Goal: Task Accomplishment & Management: Manage account settings

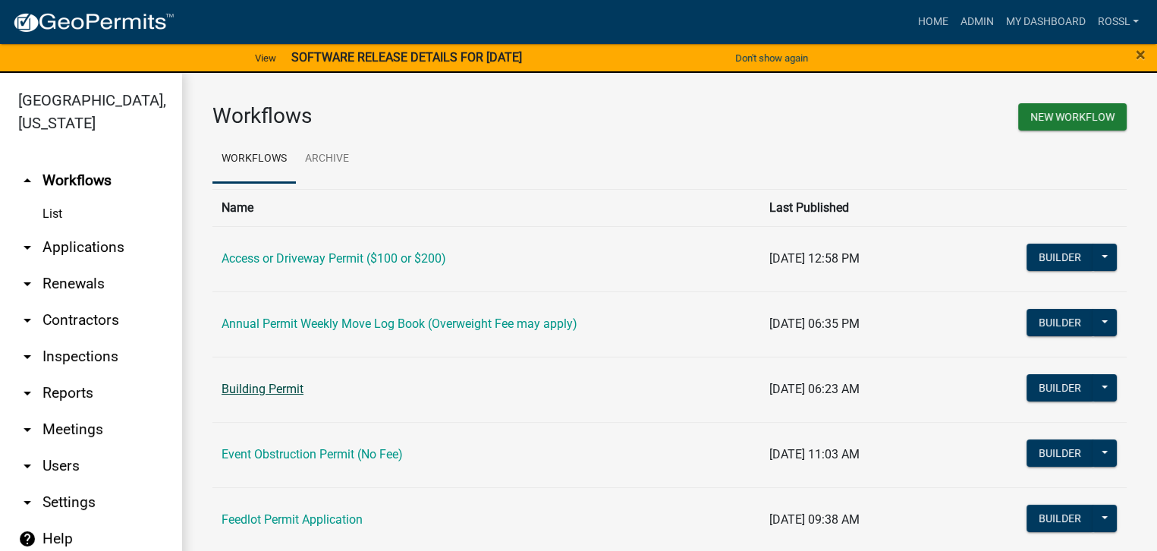
click at [269, 391] on link "Building Permit" at bounding box center [263, 389] width 82 height 14
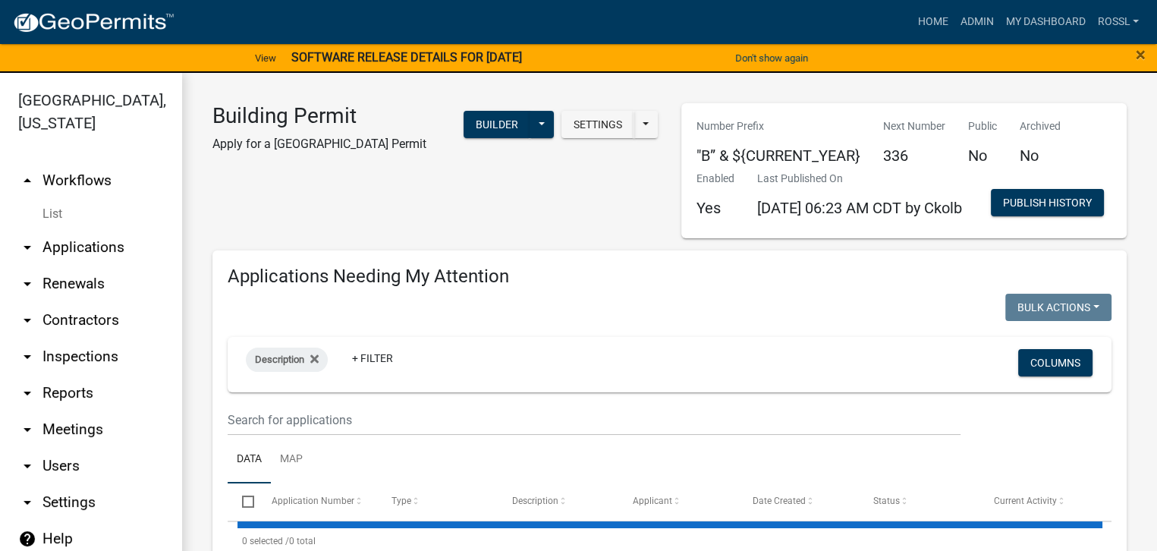
select select "2: 50"
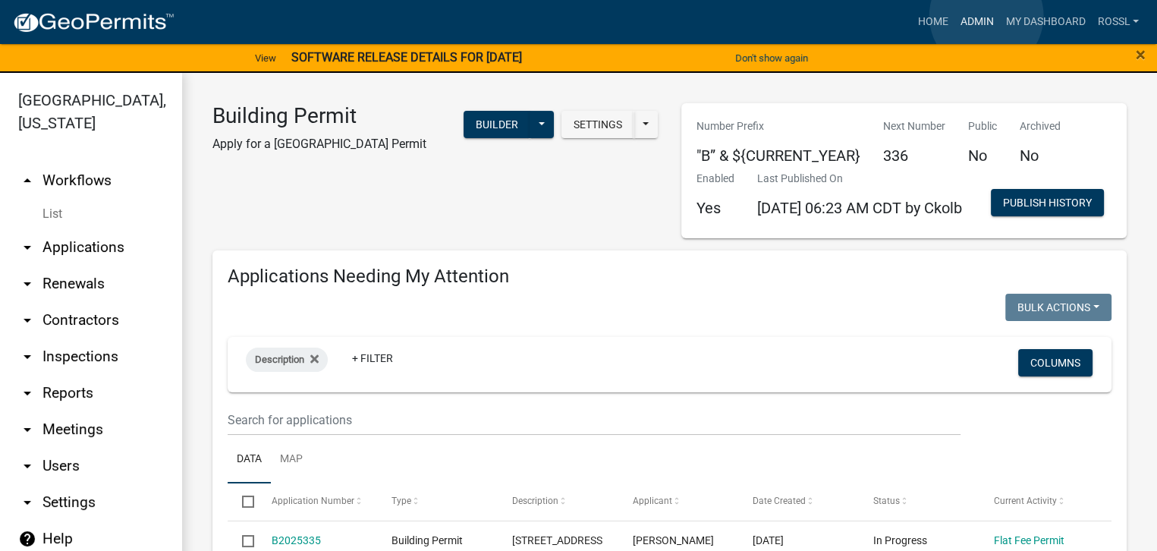
click at [986, 17] on link "Admin" at bounding box center [977, 22] width 46 height 29
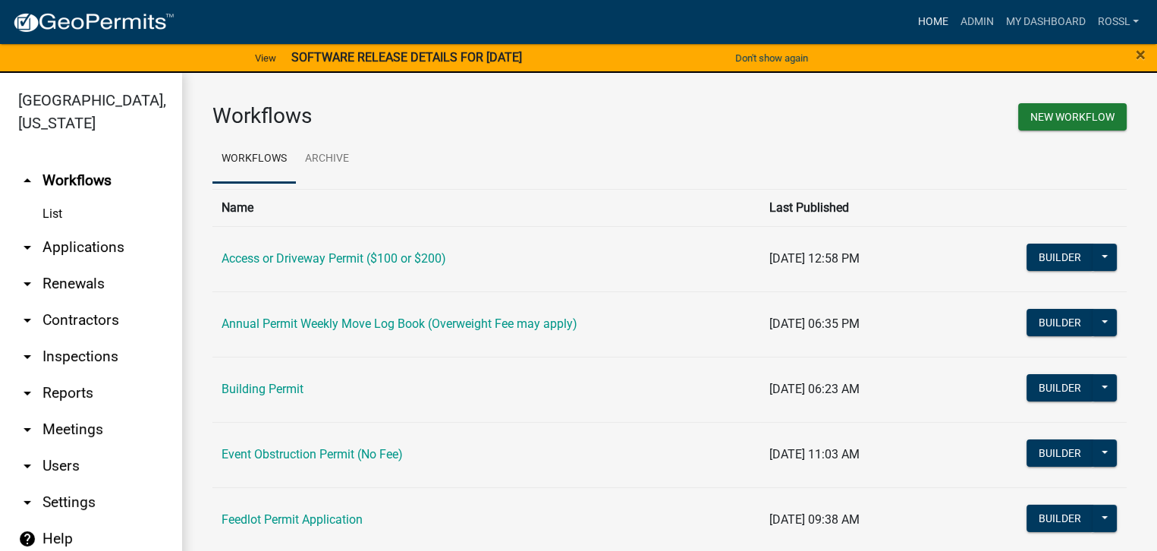
click at [926, 17] on link "Home" at bounding box center [932, 22] width 42 height 29
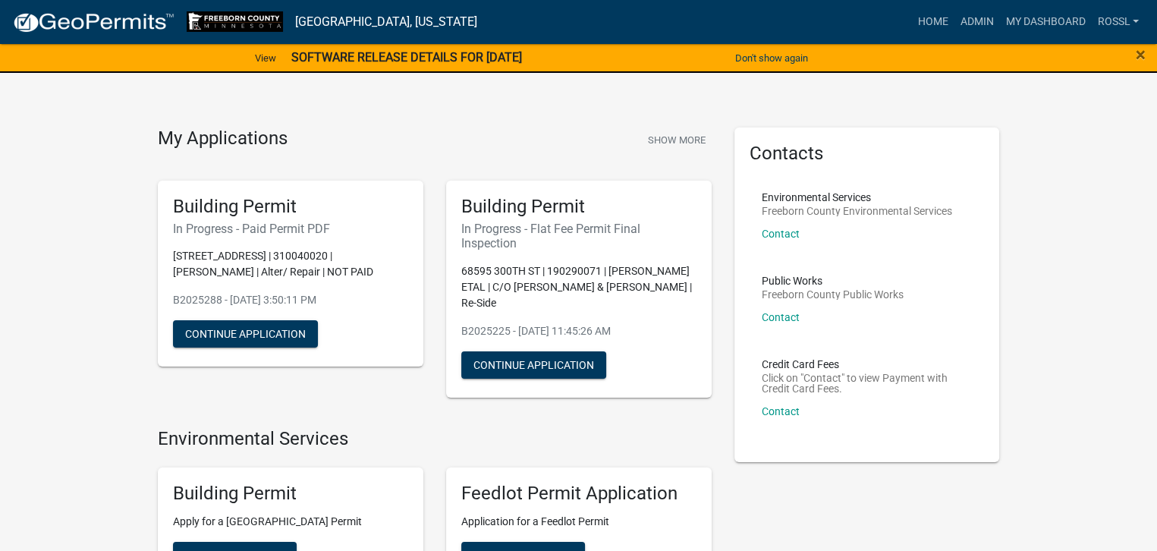
scroll to position [303, 0]
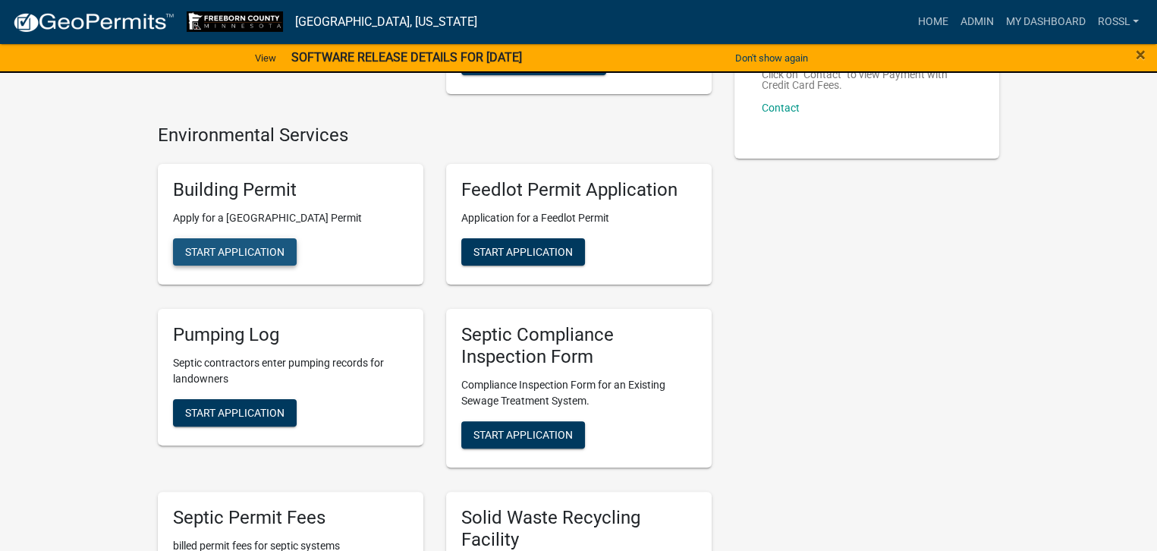
click at [288, 258] on button "Start Application" at bounding box center [235, 251] width 124 height 27
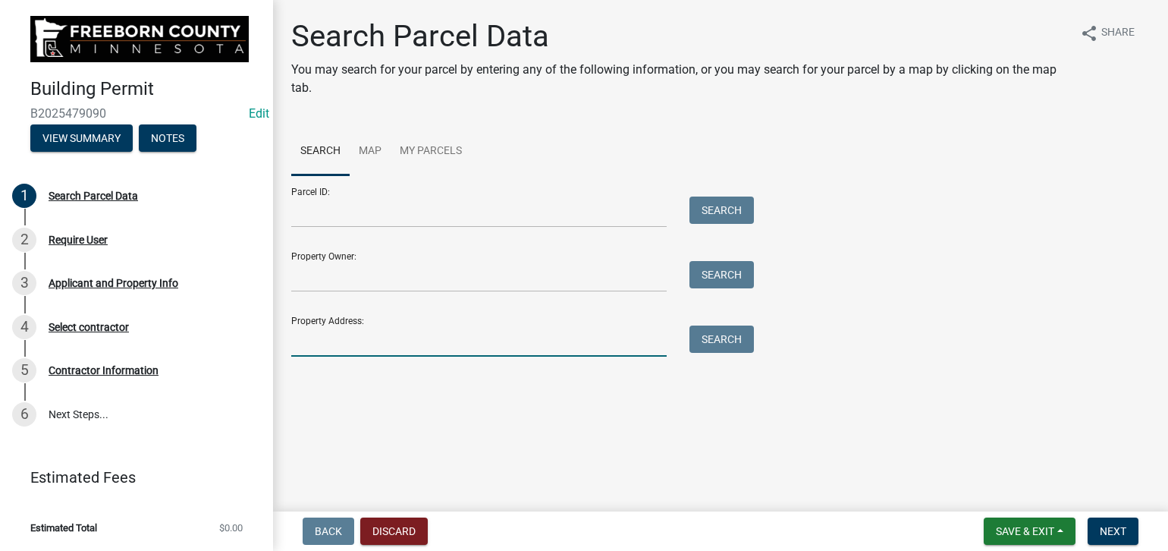
click at [331, 338] on input "Property Address:" at bounding box center [479, 340] width 376 height 31
type input "17543"
click at [726, 338] on button "Search" at bounding box center [722, 338] width 64 height 27
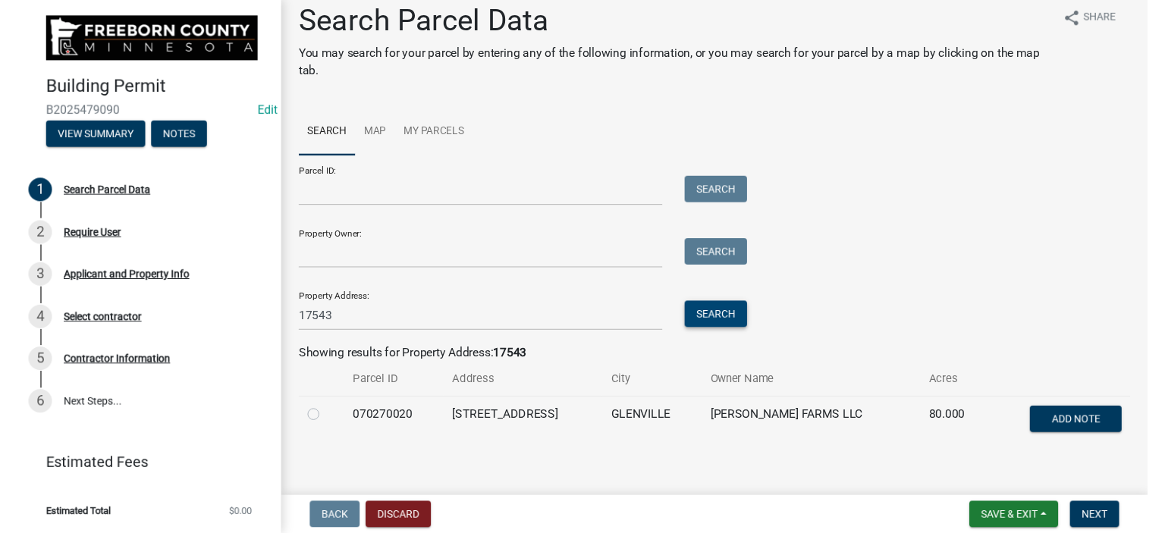
scroll to position [28, 0]
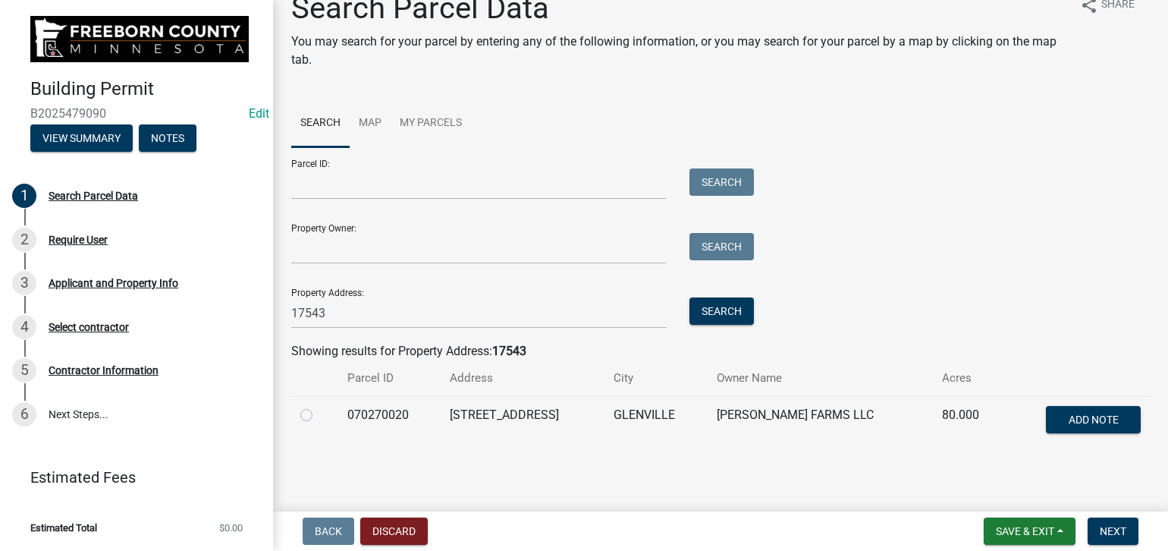
click at [319, 406] on label at bounding box center [319, 406] width 0 height 0
click at [319, 412] on input "radio" at bounding box center [324, 411] width 10 height 10
radio input "true"
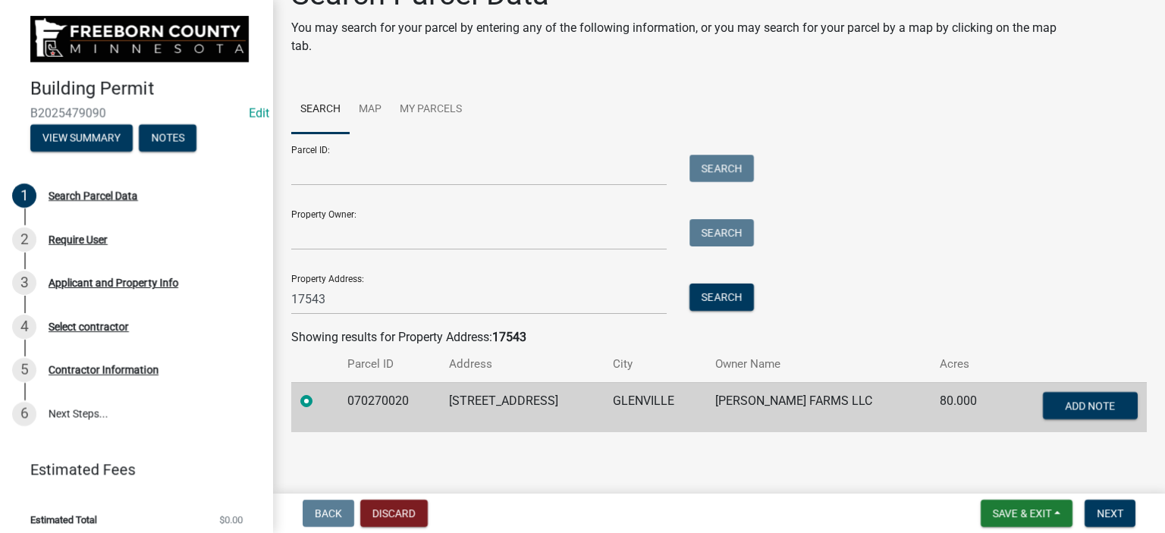
scroll to position [46, 0]
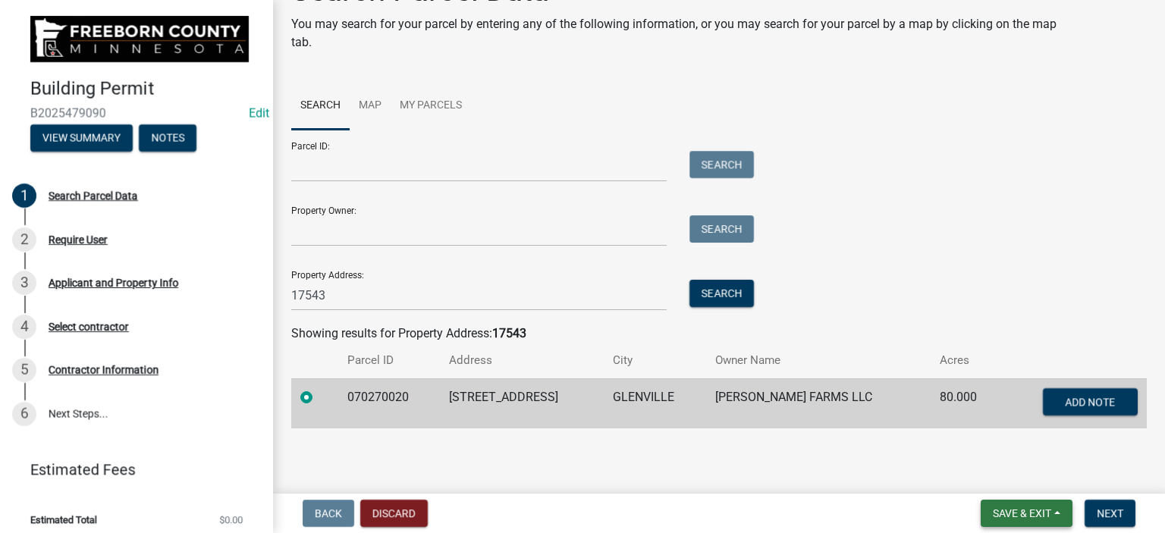
click at [1017, 505] on button "Save & Exit" at bounding box center [1027, 513] width 92 height 27
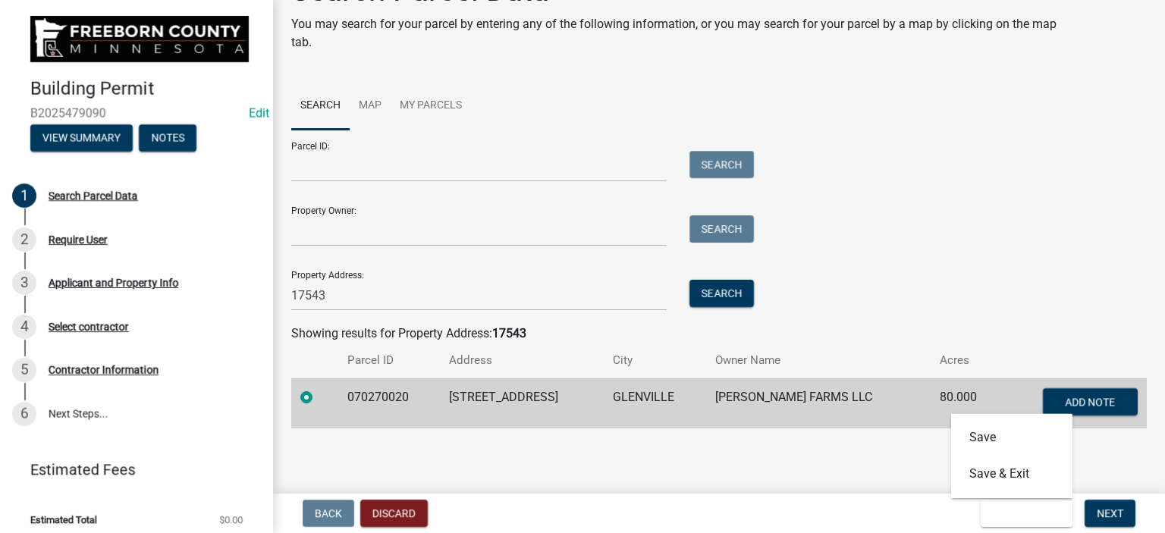
click at [1095, 471] on main "Search Parcel Data You may search for your parcel by entering any of the follow…" at bounding box center [719, 244] width 892 height 488
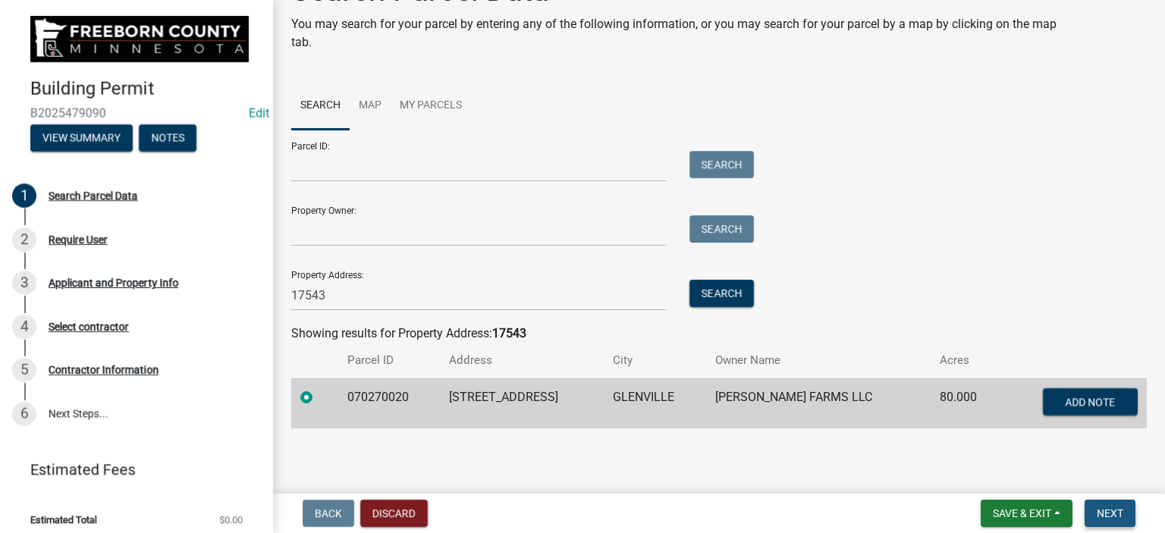
click at [1110, 519] on span "Next" at bounding box center [1110, 514] width 27 height 12
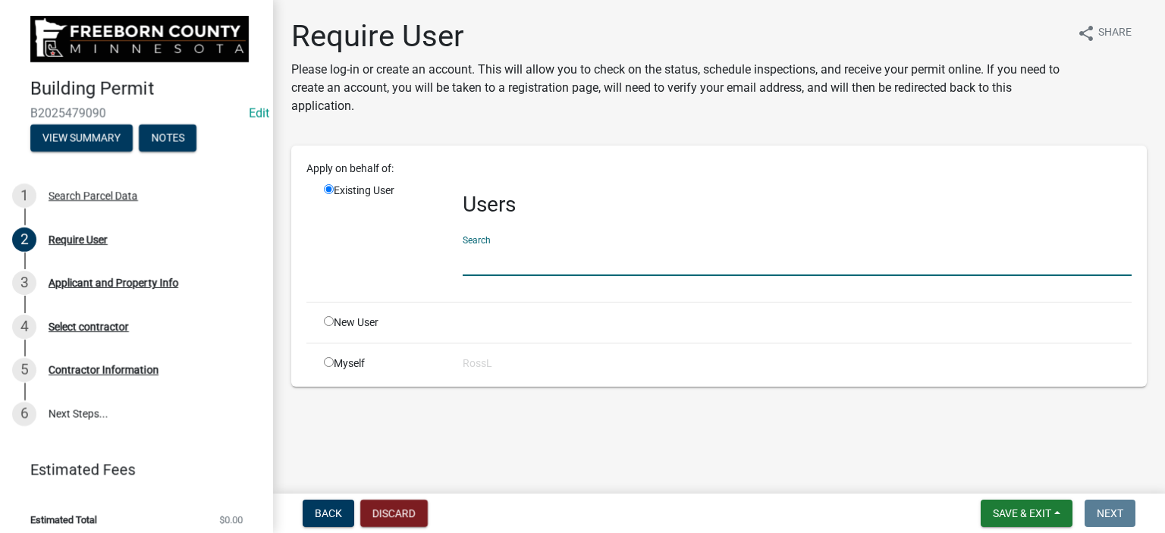
click at [479, 257] on input "text" at bounding box center [797, 260] width 669 height 31
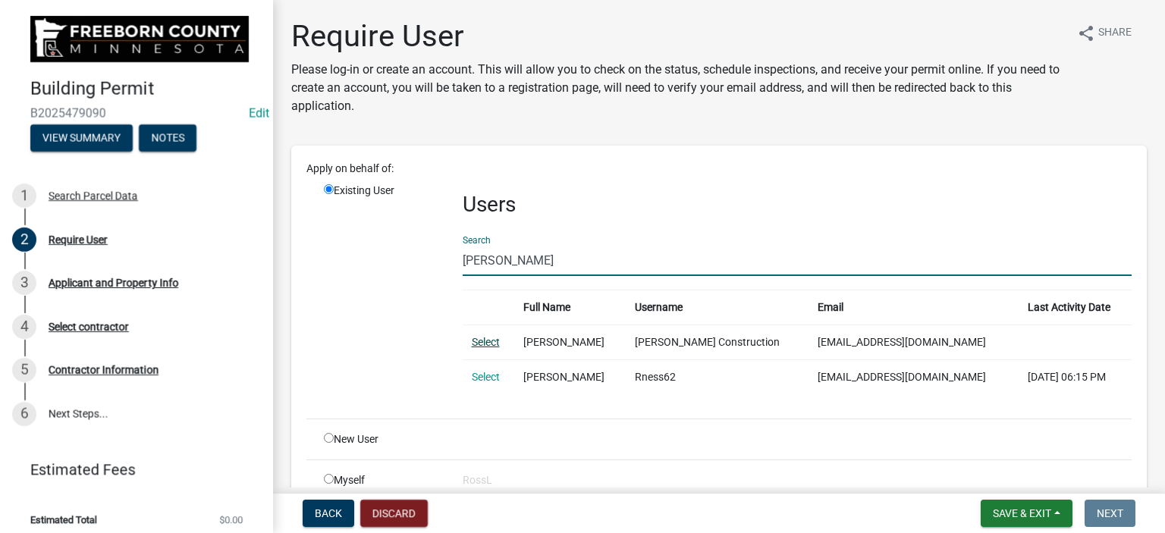
type input "[PERSON_NAME]"
click at [475, 342] on link "Select" at bounding box center [486, 342] width 28 height 12
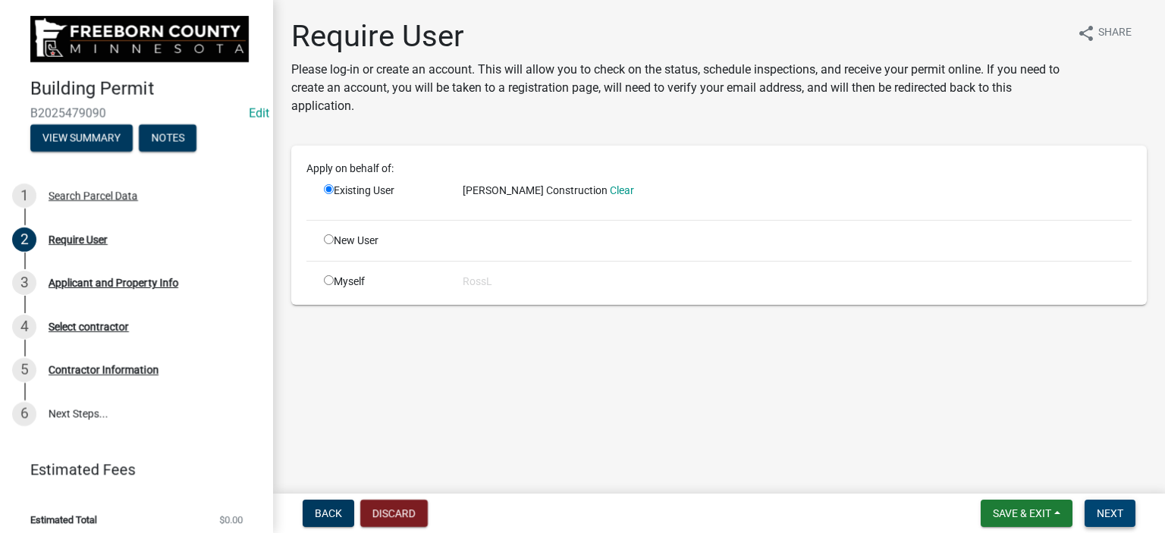
click at [1114, 515] on span "Next" at bounding box center [1110, 514] width 27 height 12
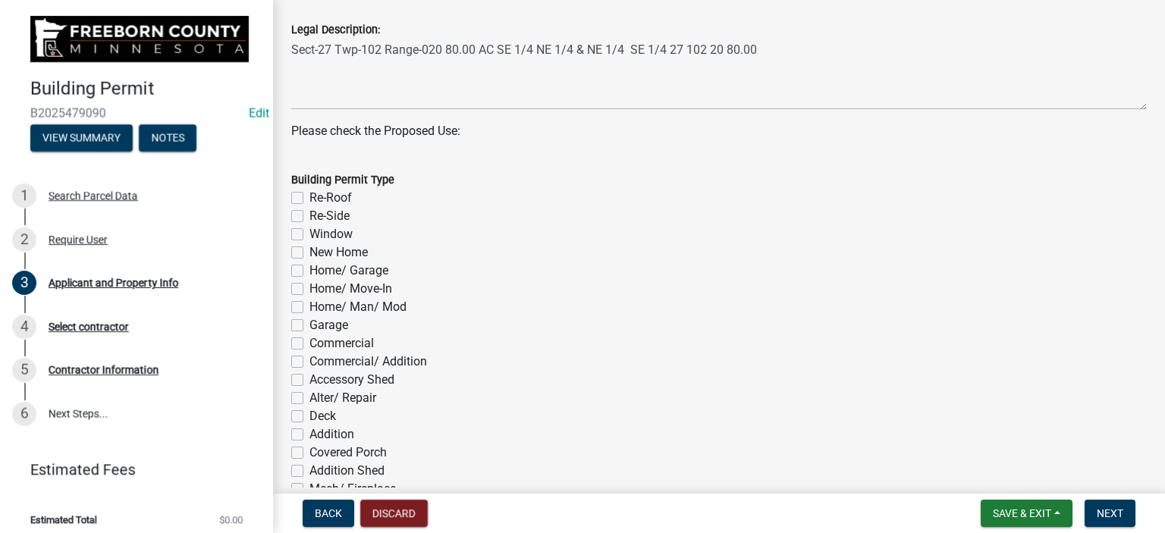
scroll to position [607, 0]
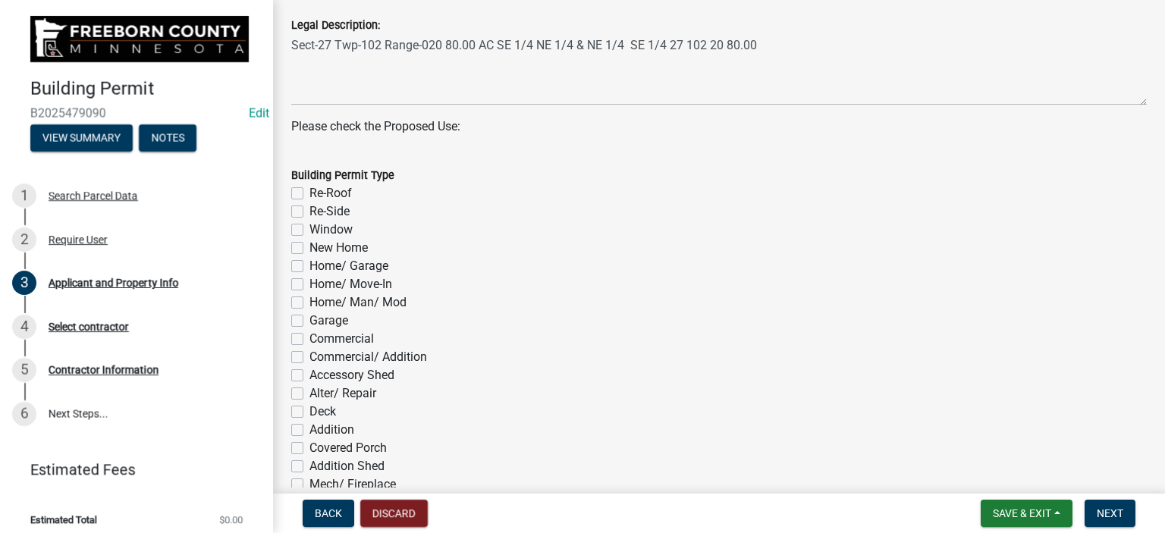
click at [310, 195] on label "Re-Roof" at bounding box center [331, 193] width 42 height 18
click at [310, 194] on input "Re-Roof" at bounding box center [315, 189] width 10 height 10
checkbox input "true"
checkbox input "false"
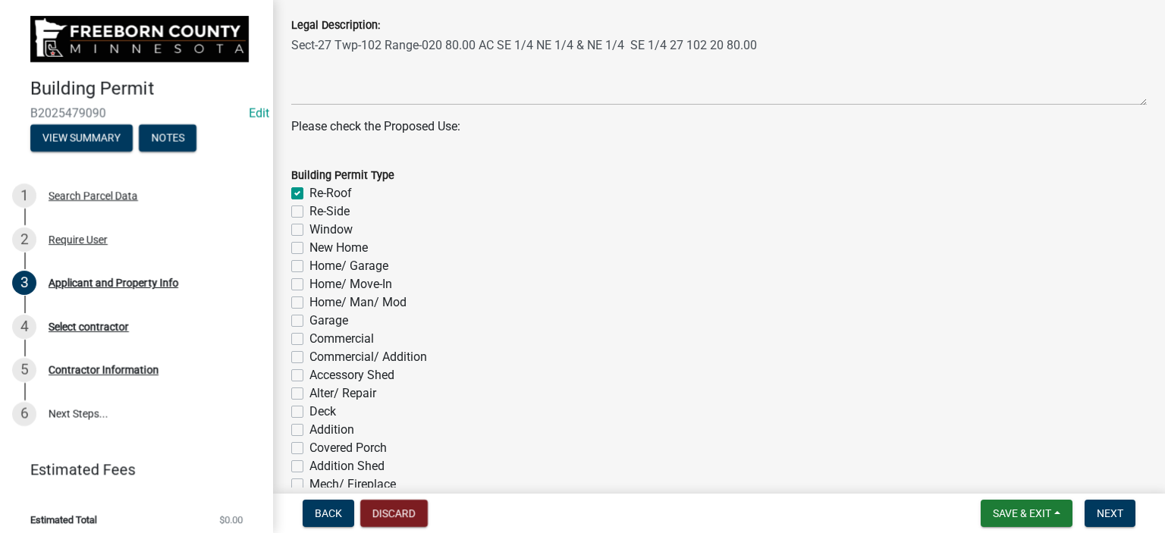
checkbox input "false"
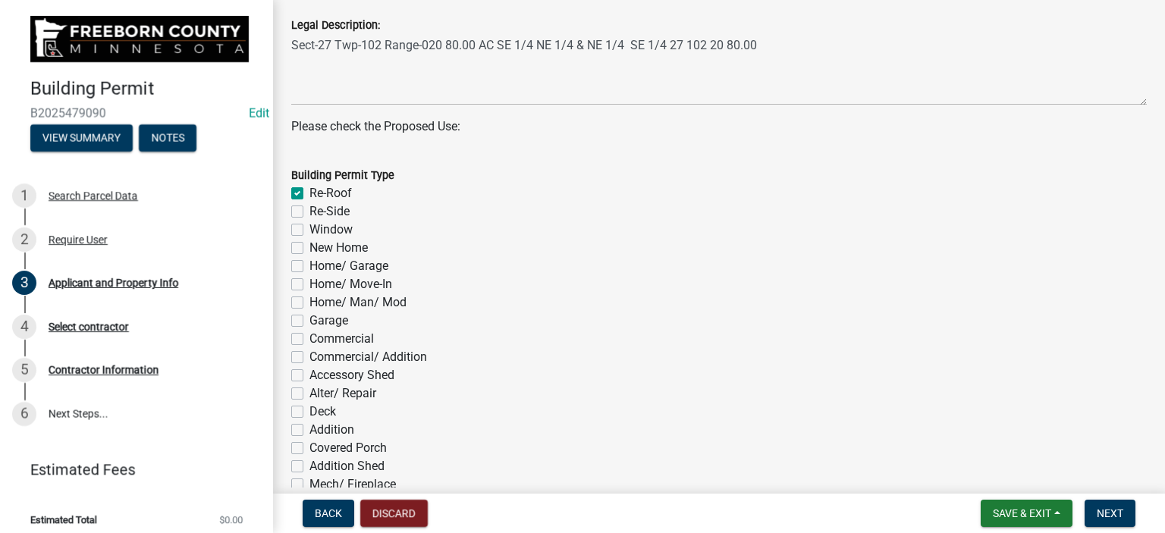
checkbox input "false"
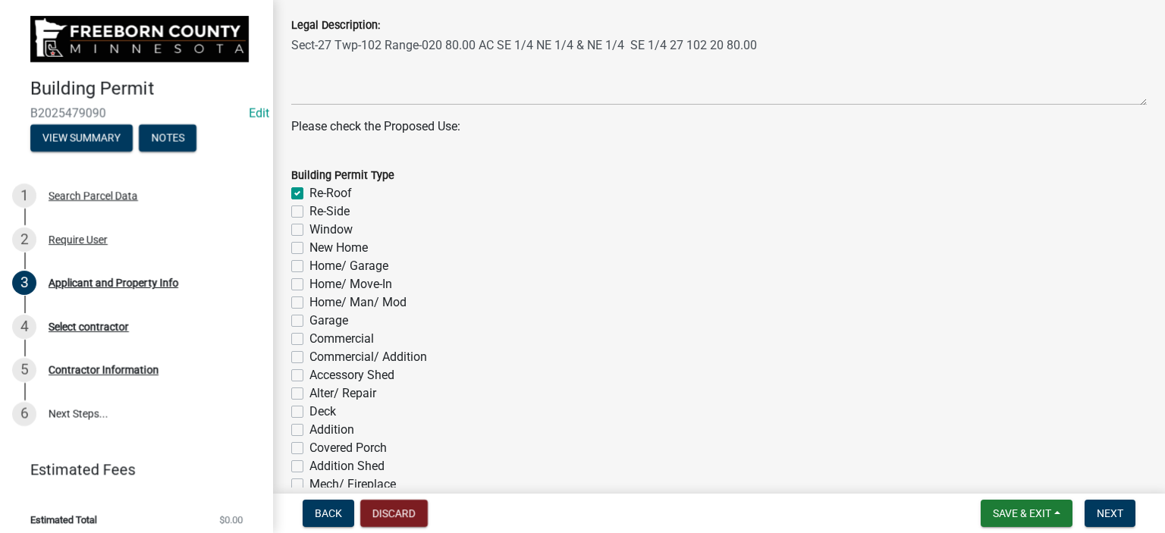
checkbox input "false"
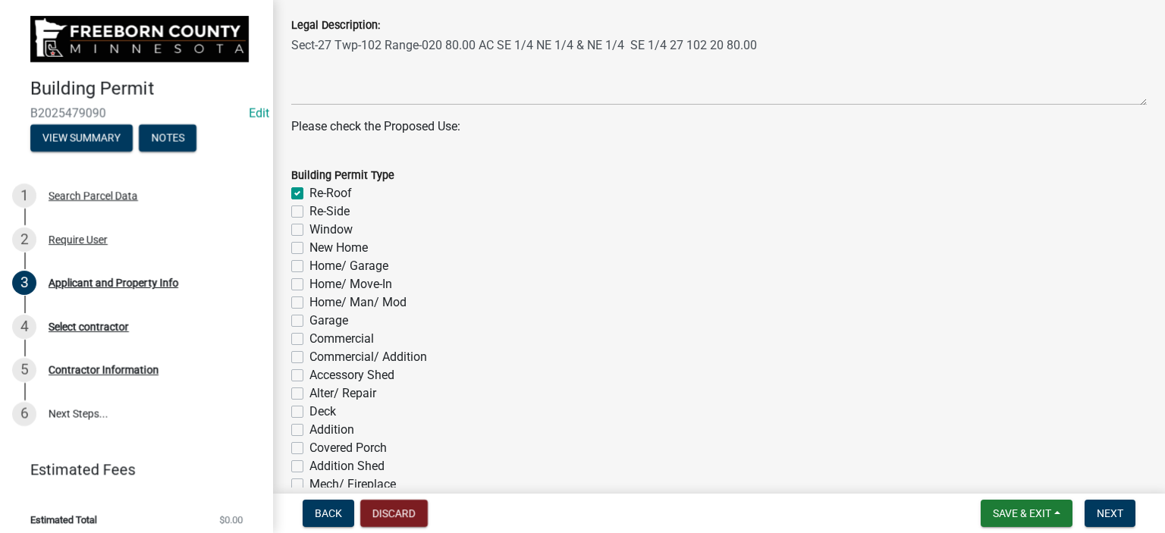
checkbox input "false"
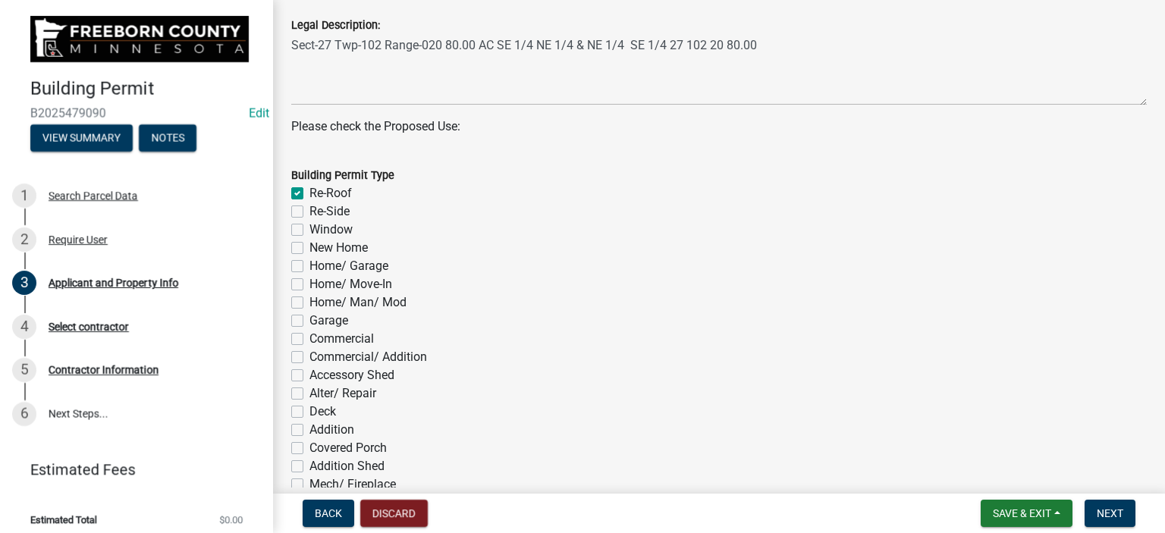
checkbox input "false"
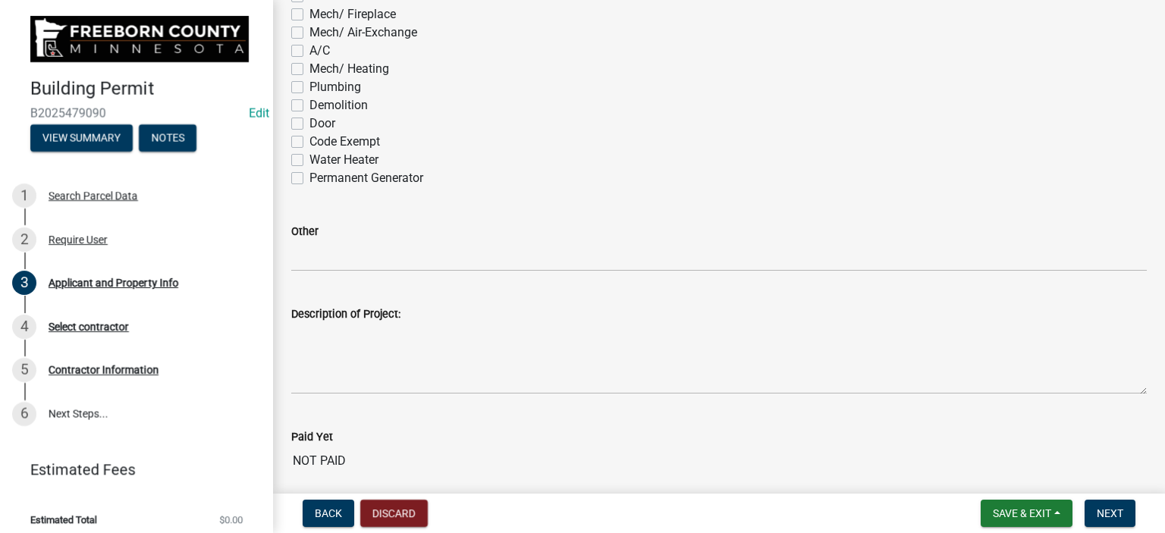
scroll to position [1138, 0]
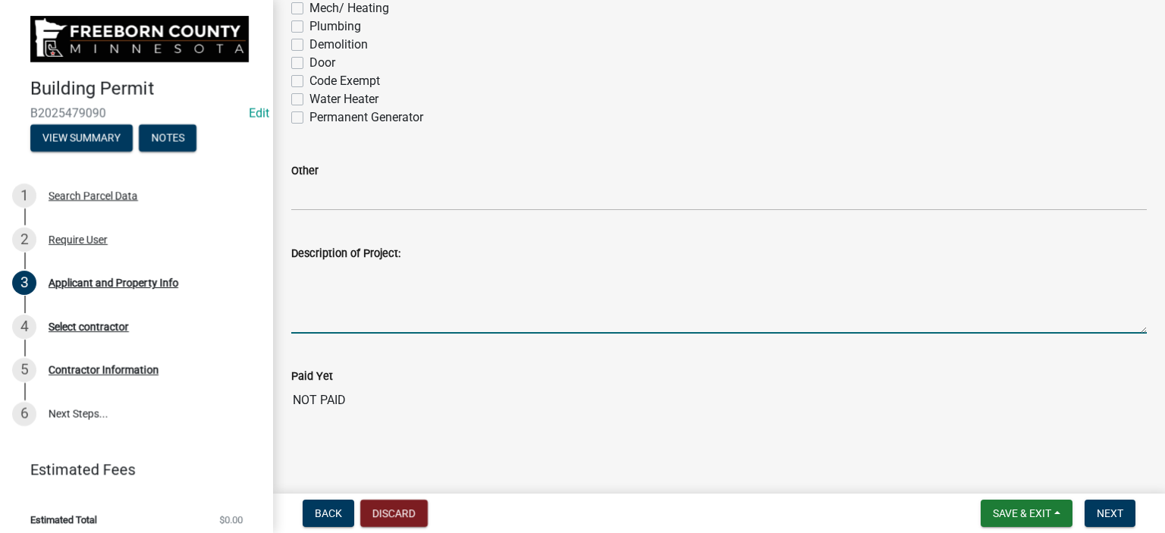
click at [319, 313] on textarea "Description of Project:" at bounding box center [719, 297] width 856 height 71
type textarea "Re-roof"
click at [1112, 512] on span "Next" at bounding box center [1110, 514] width 27 height 12
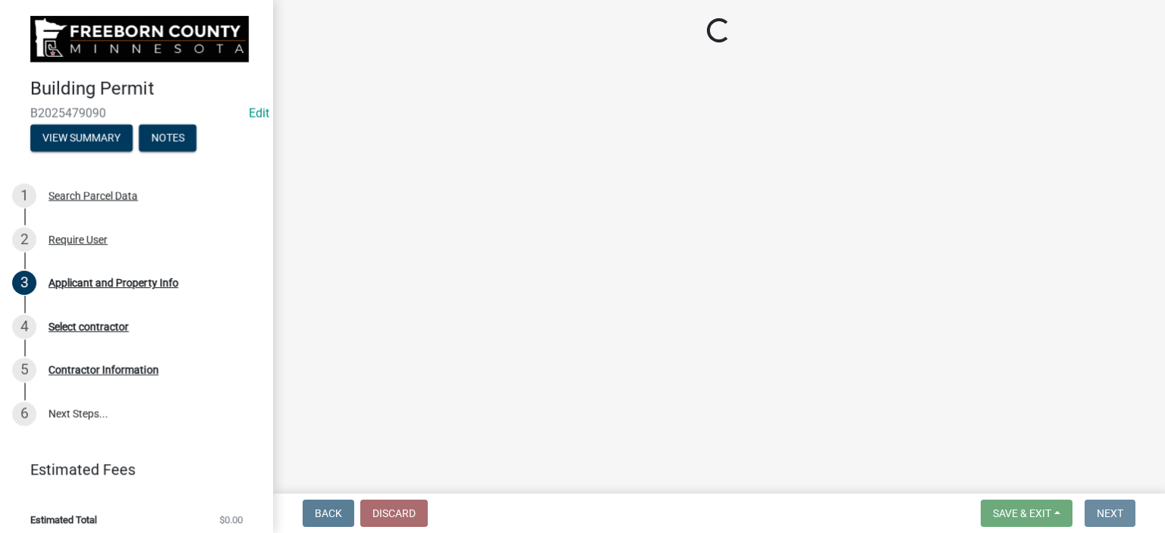
scroll to position [0, 0]
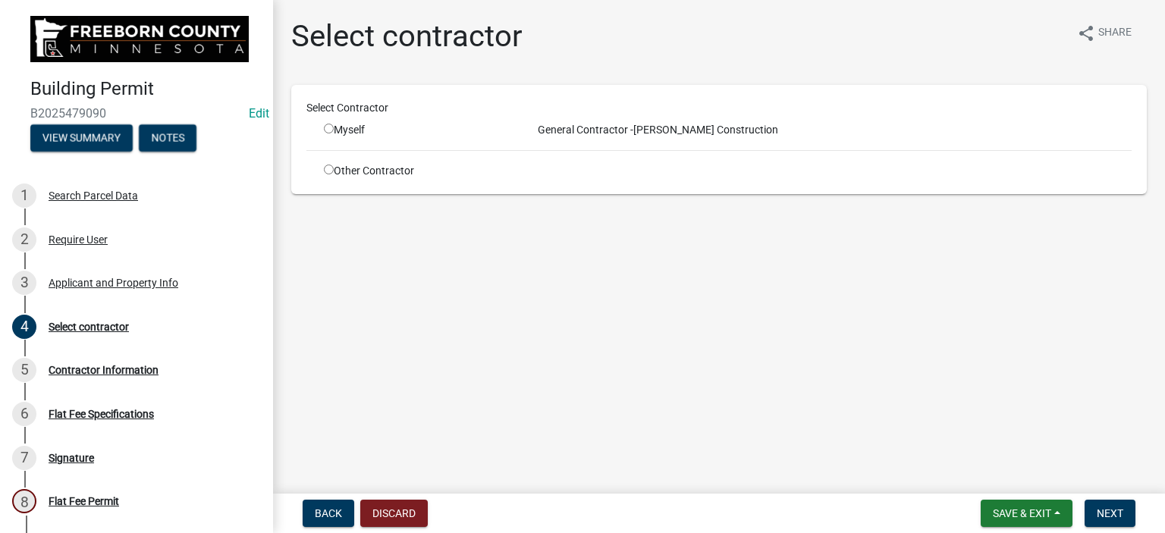
click at [328, 171] on input "radio" at bounding box center [329, 170] width 10 height 10
radio input "true"
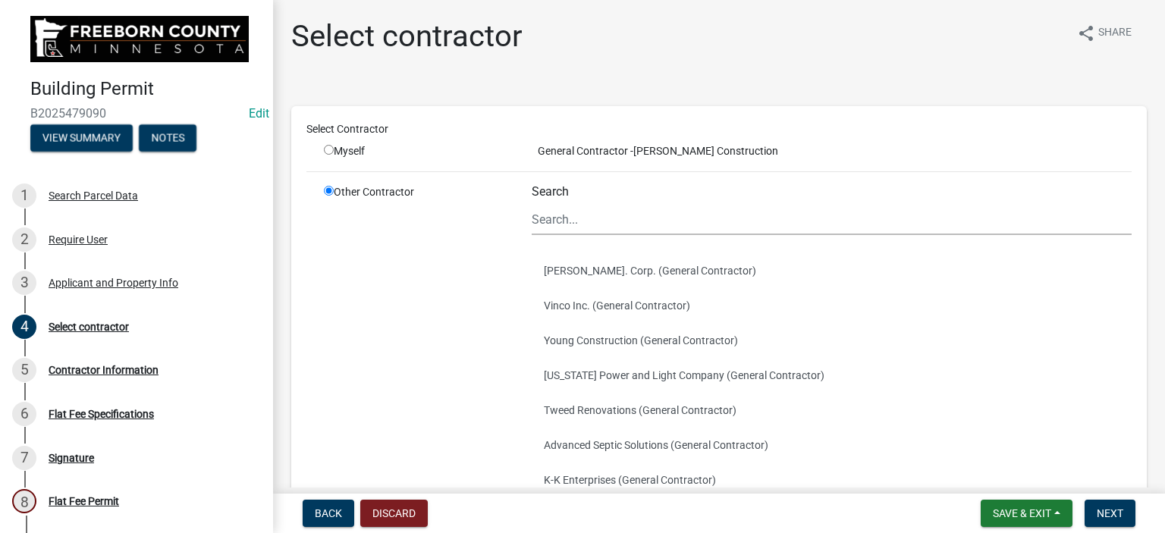
drag, startPoint x: 328, startPoint y: 162, endPoint x: 319, endPoint y: 170, distance: 11.9
click at [319, 170] on div "Select Contractor Myself General Contractor - [PERSON_NAME] Construction Other …" at bounding box center [718, 395] width 825 height 549
click at [328, 150] on input "radio" at bounding box center [329, 150] width 10 height 10
radio input "true"
radio input "false"
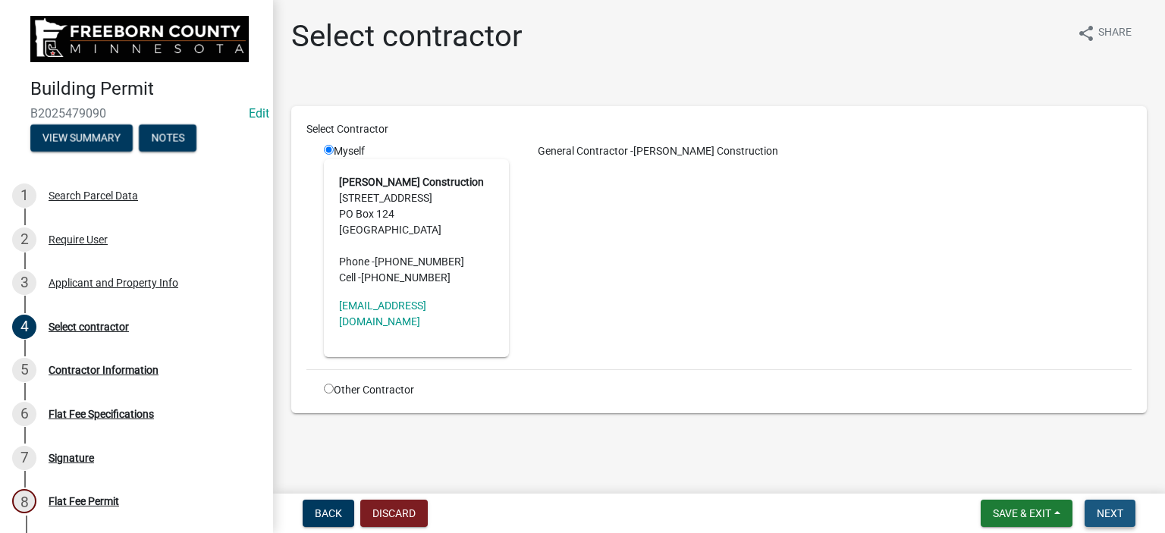
click at [1093, 509] on button "Next" at bounding box center [1110, 513] width 51 height 27
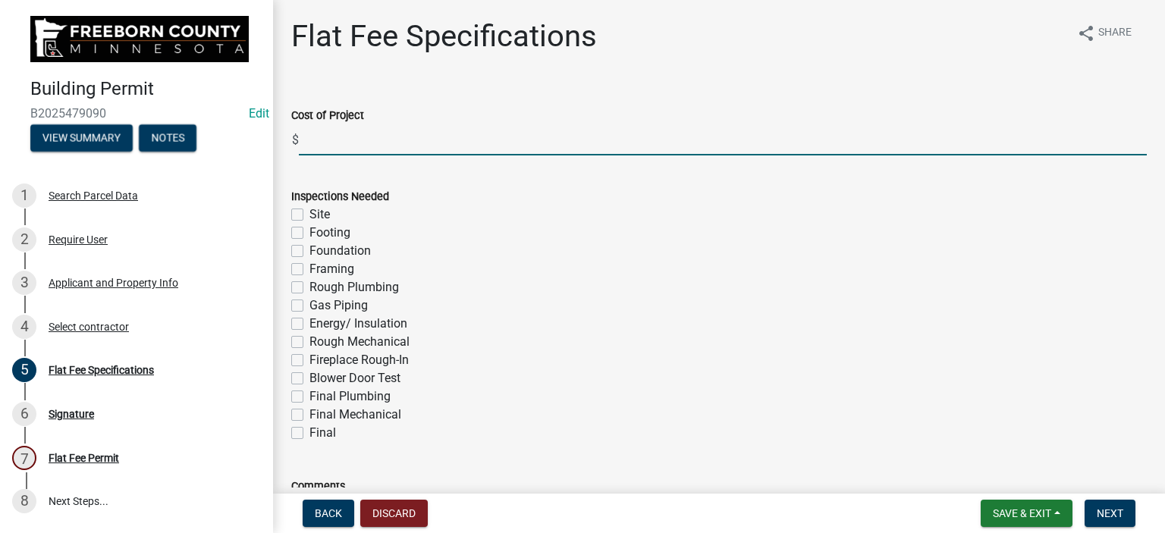
click at [342, 140] on input "text" at bounding box center [723, 139] width 848 height 31
type input "15000"
click at [310, 435] on label "Final" at bounding box center [323, 433] width 27 height 18
click at [310, 434] on input "Final" at bounding box center [315, 429] width 10 height 10
checkbox input "true"
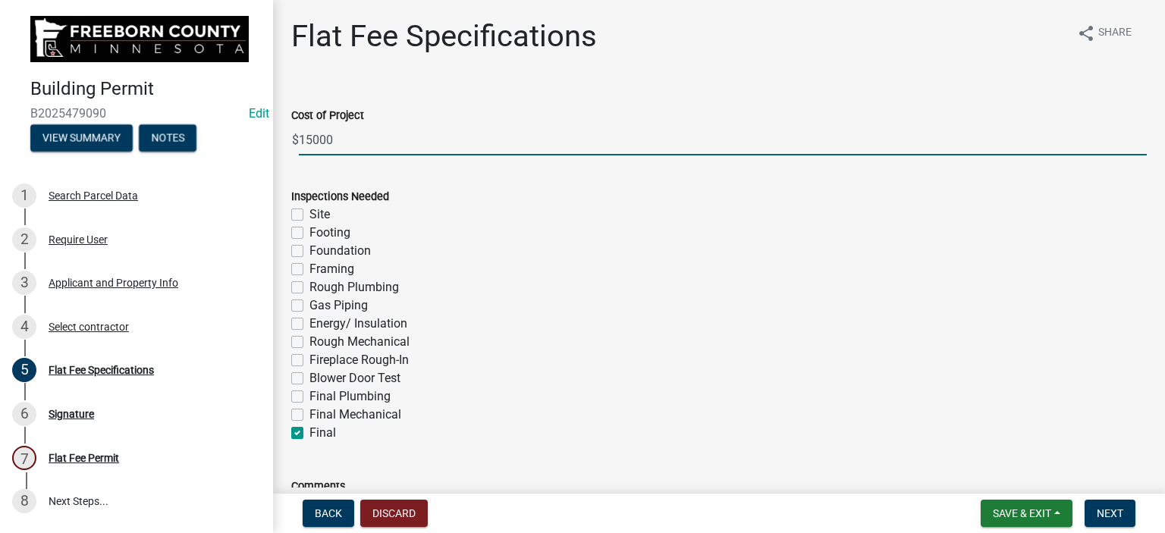
checkbox input "false"
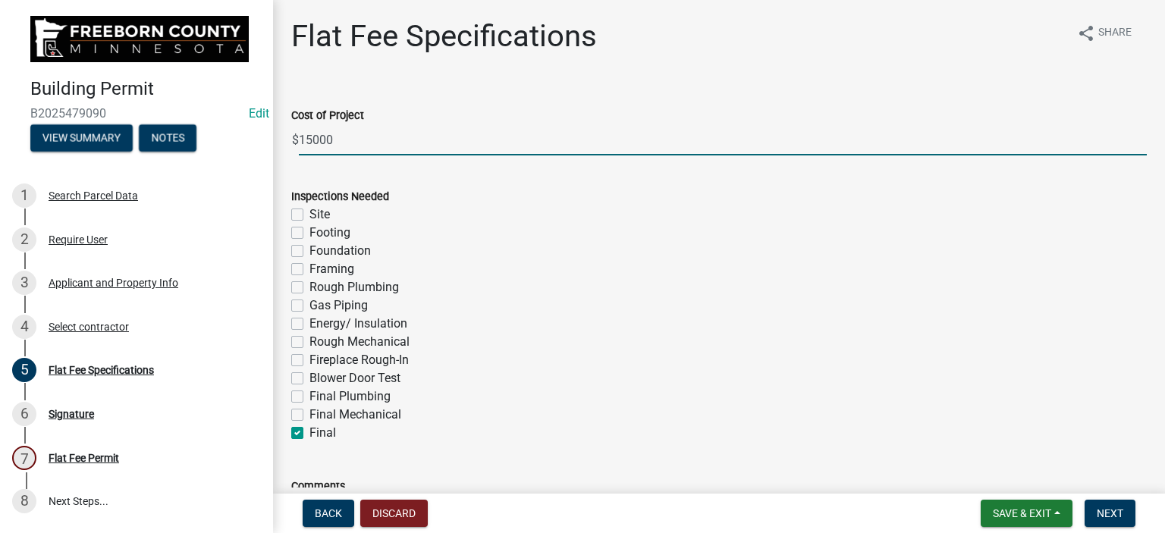
checkbox input "false"
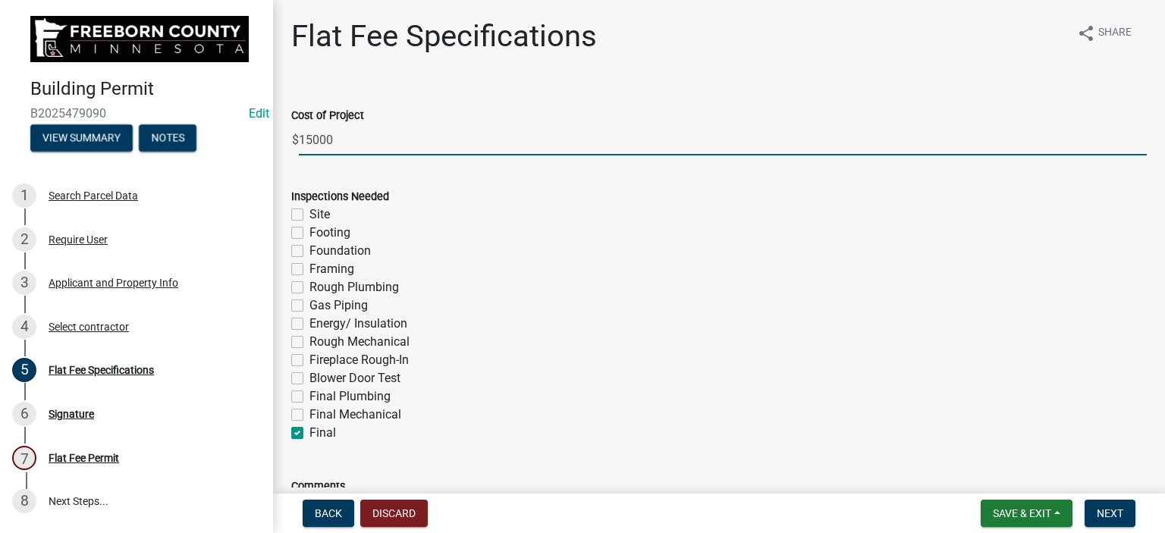
checkbox input "false"
checkbox input "true"
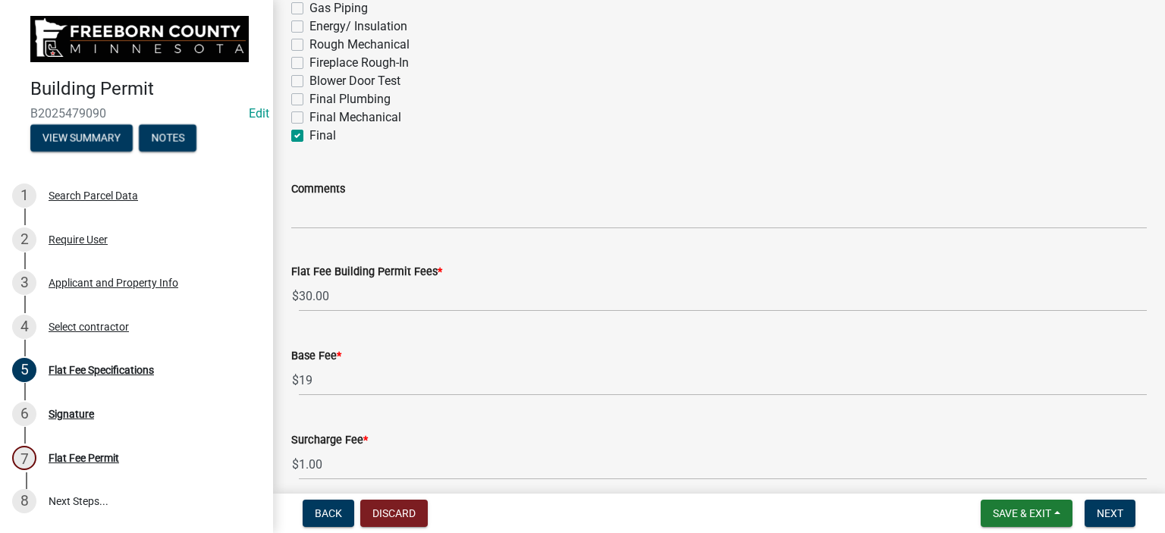
scroll to position [303, 0]
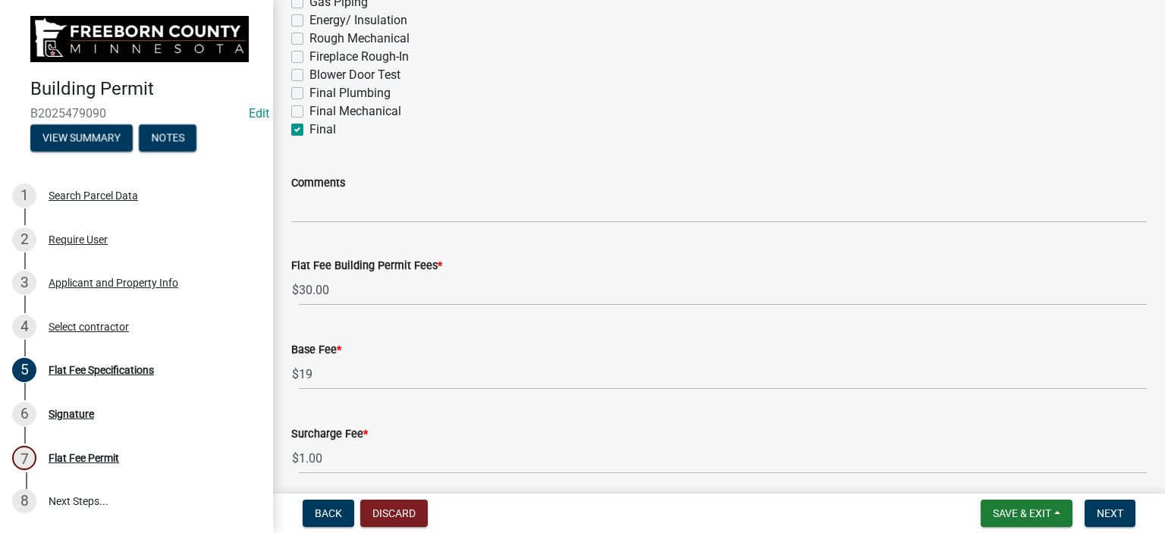
click at [545, 254] on div "Flat Fee Building Permit Fees * $ 30.00" at bounding box center [719, 270] width 856 height 71
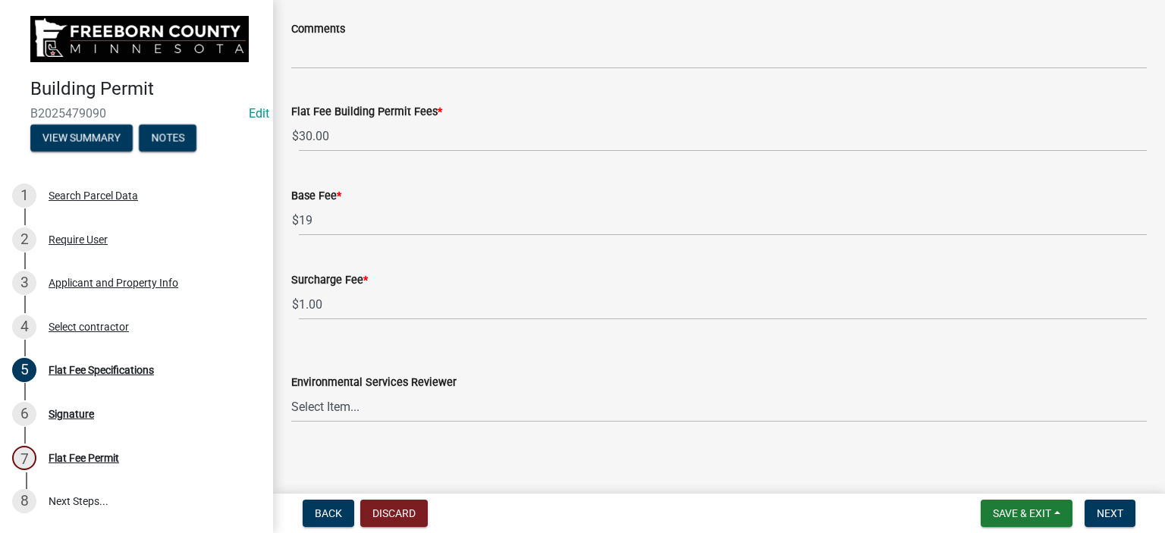
scroll to position [464, 0]
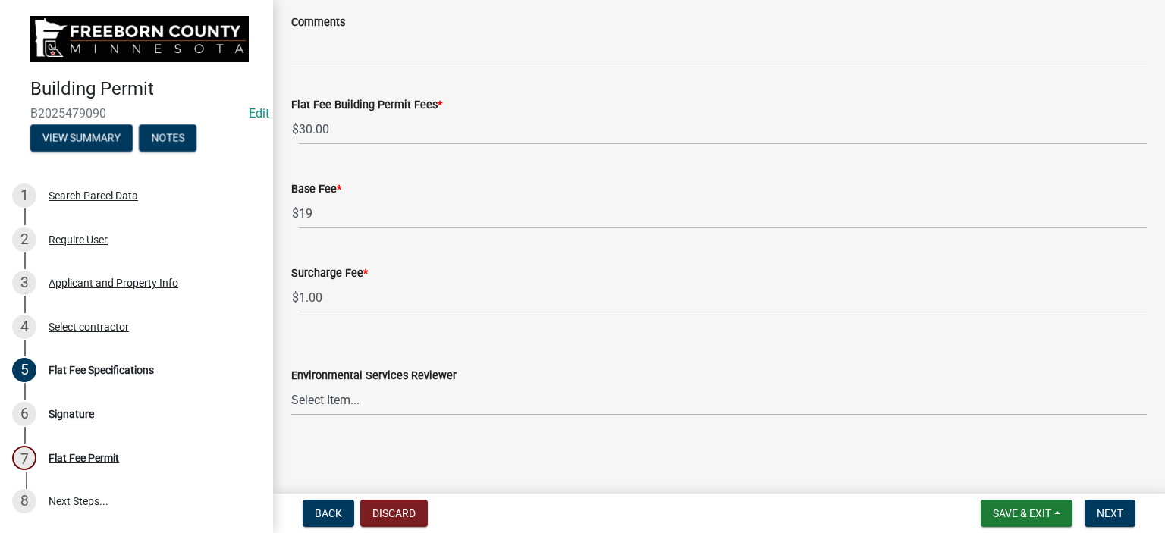
click at [355, 400] on select "Select Item... [PERSON_NAME] [PERSON_NAME] [PERSON_NAME] [PERSON_NAME] [PERSON_…" at bounding box center [719, 400] width 856 height 31
click at [291, 385] on select "Select Item... [PERSON_NAME] [PERSON_NAME] [PERSON_NAME] [PERSON_NAME] [PERSON_…" at bounding box center [719, 400] width 856 height 31
select select "cf5e982a-8fde-449d-bcd8-be8cdfb99374"
click at [1105, 514] on span "Next" at bounding box center [1110, 514] width 27 height 12
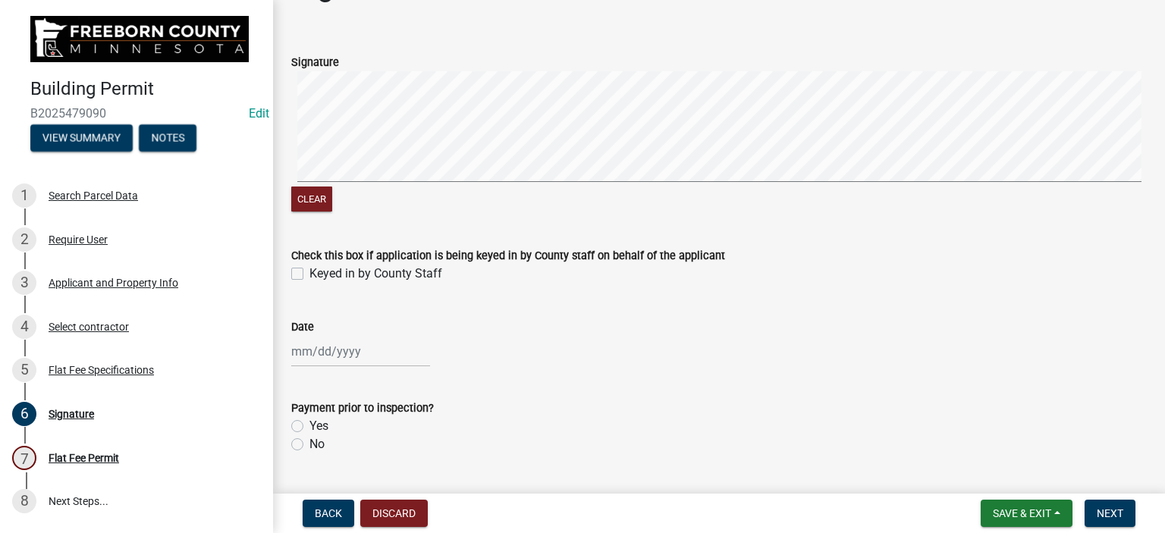
scroll to position [76, 0]
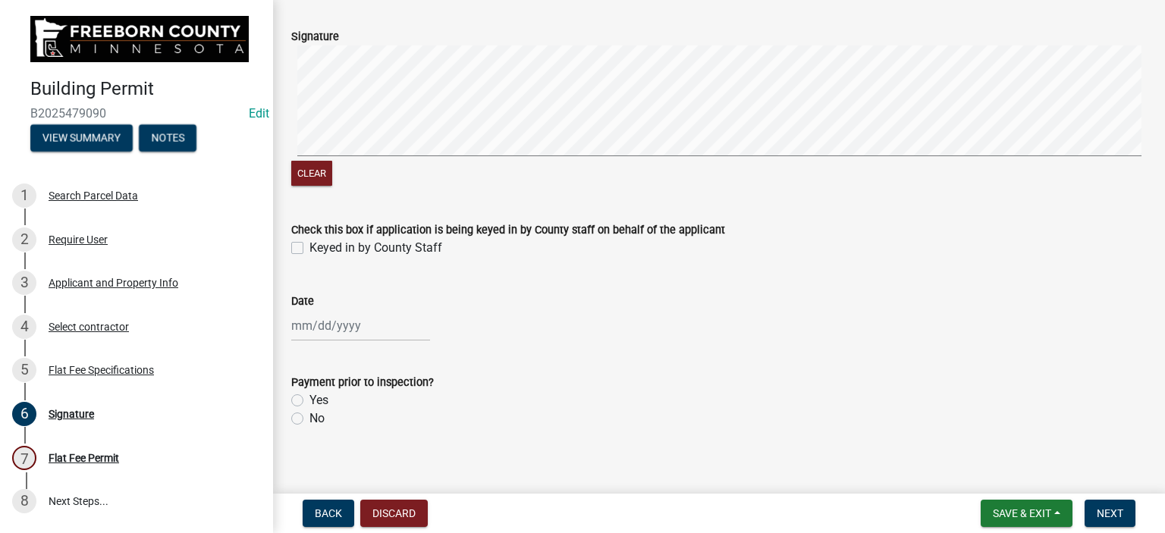
click at [310, 244] on label "Keyed in by County Staff" at bounding box center [376, 248] width 133 height 18
click at [310, 244] on input "Keyed in by County Staff" at bounding box center [315, 244] width 10 height 10
checkbox input "true"
click at [312, 328] on div at bounding box center [360, 325] width 139 height 31
select select "9"
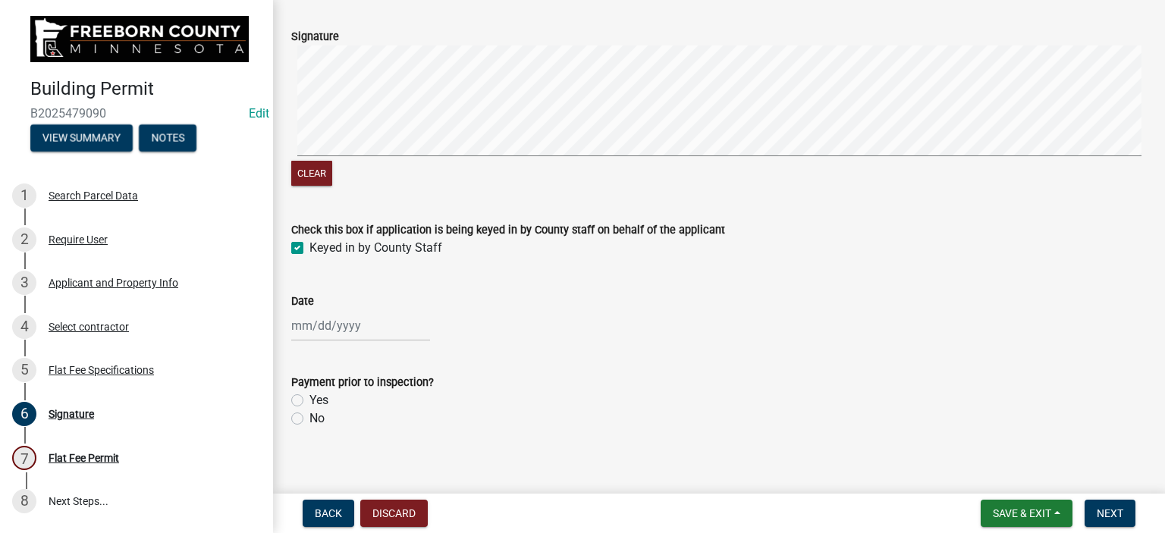
select select "2025"
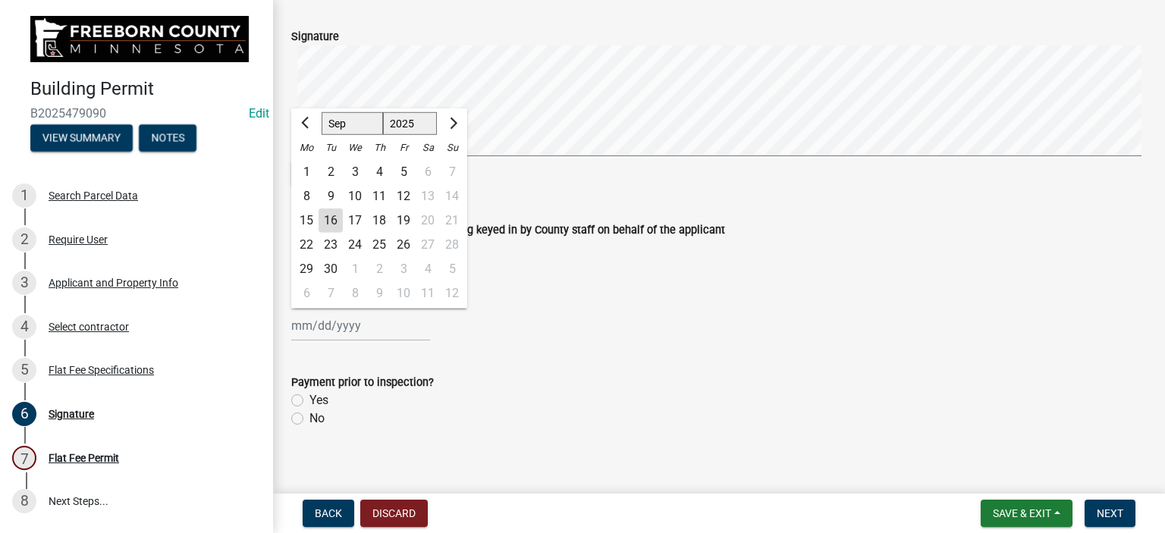
click at [336, 225] on div "16" at bounding box center [331, 221] width 24 height 24
type input "[DATE]"
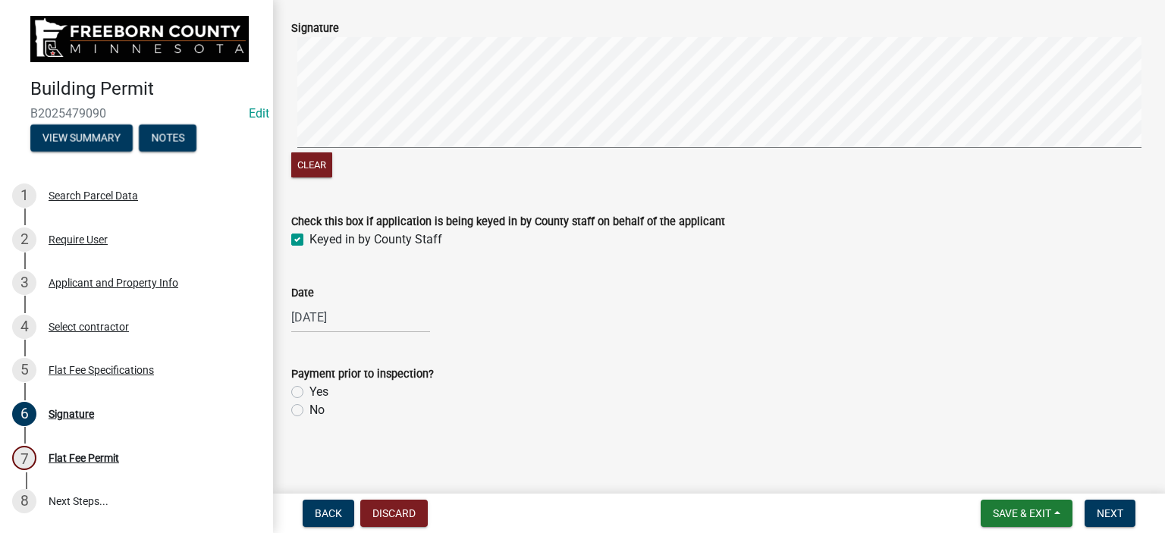
scroll to position [88, 0]
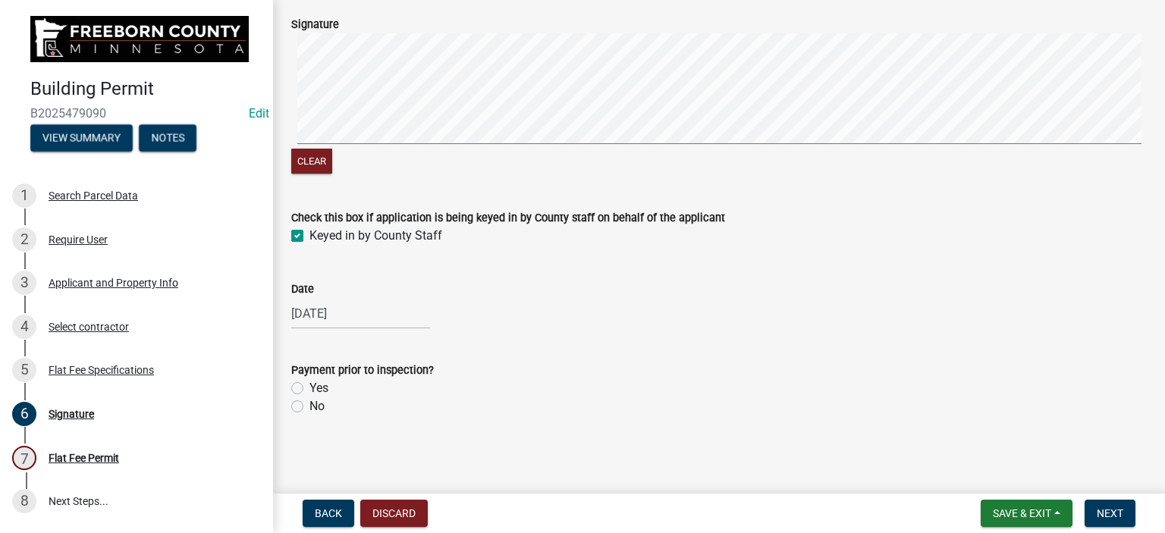
click at [310, 387] on label "Yes" at bounding box center [319, 388] width 19 height 18
click at [310, 387] on input "Yes" at bounding box center [315, 384] width 10 height 10
radio input "true"
click at [1095, 515] on button "Next" at bounding box center [1110, 513] width 51 height 27
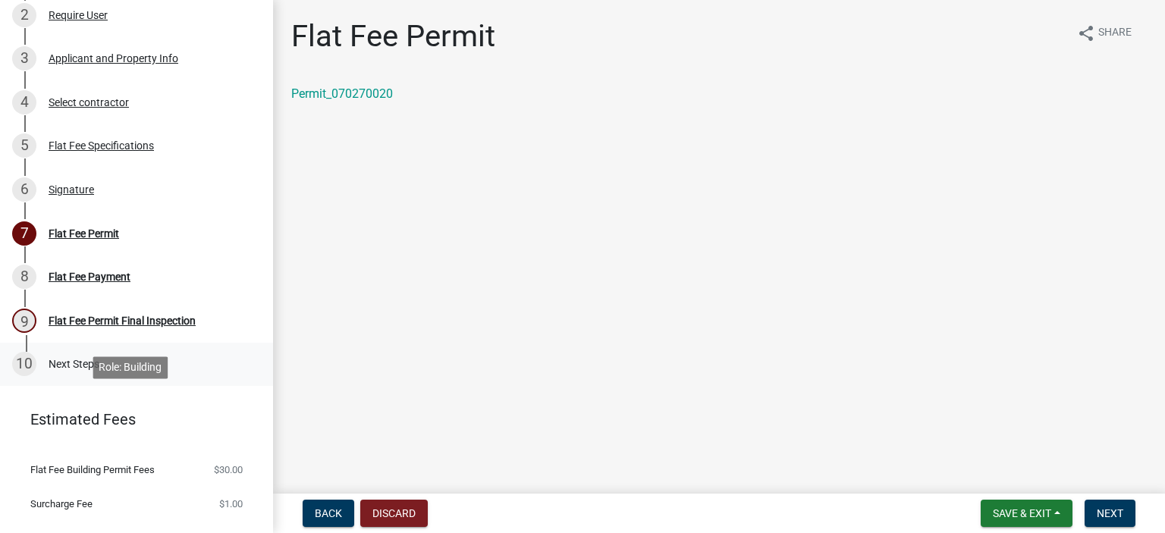
scroll to position [228, 0]
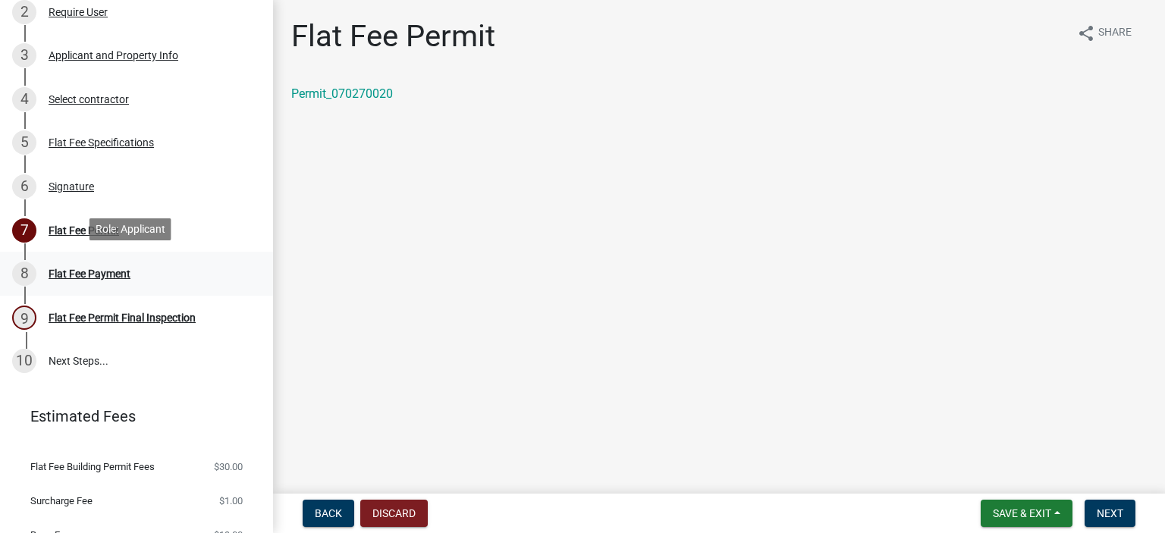
click at [79, 273] on div "Flat Fee Payment" at bounding box center [90, 274] width 82 height 11
click at [1108, 514] on span "Next" at bounding box center [1110, 514] width 27 height 12
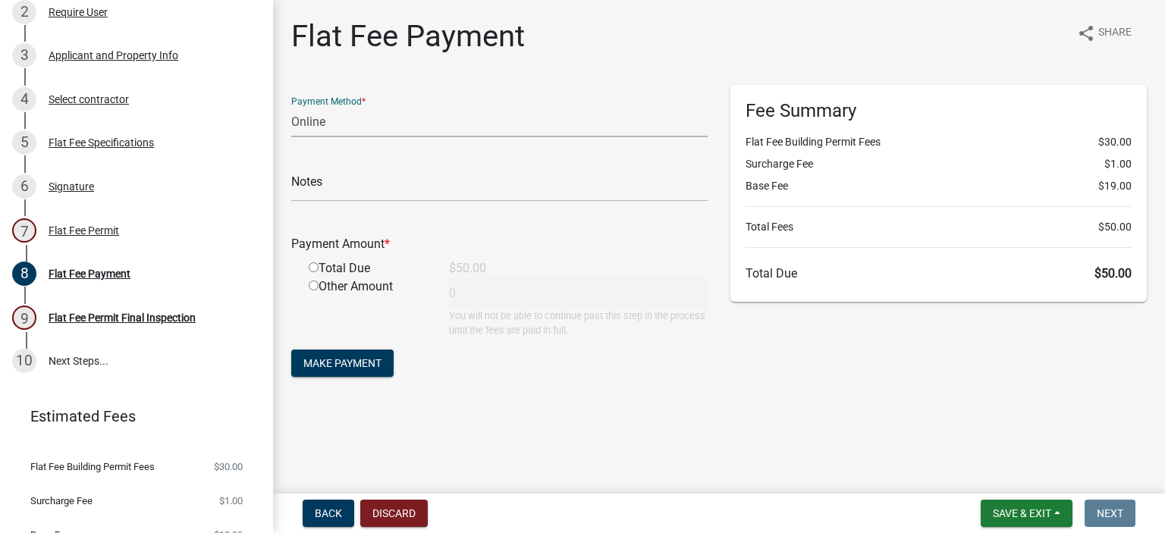
click at [325, 127] on select "Credit Card POS Check Cash Online" at bounding box center [499, 121] width 416 height 31
select select "2: 1"
click at [291, 106] on select "Credit Card POS Check Cash Online" at bounding box center [499, 121] width 416 height 31
click at [312, 265] on input "radio" at bounding box center [314, 267] width 10 height 10
radio input "true"
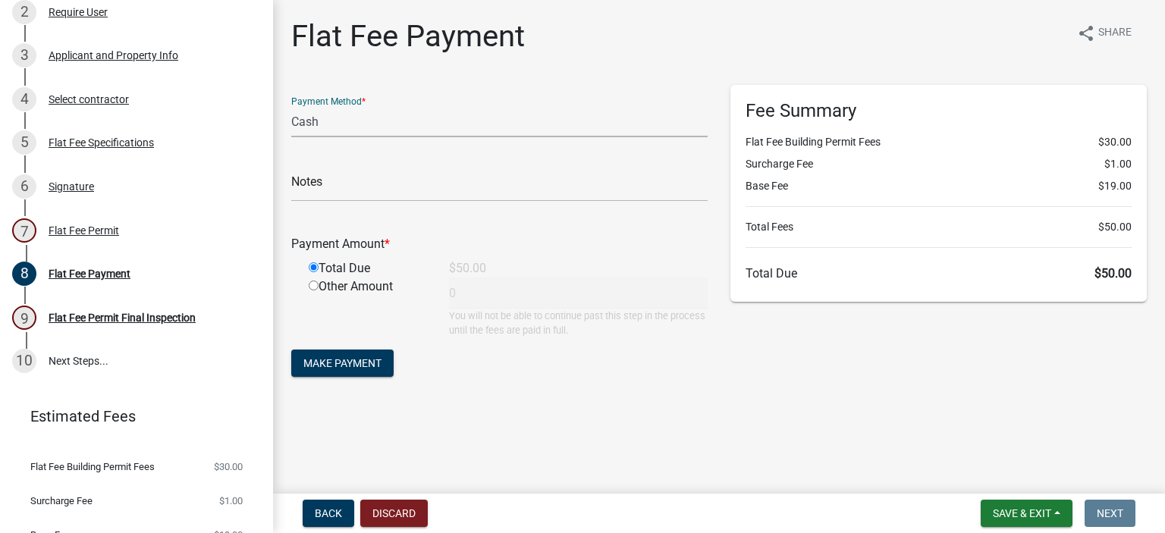
type input "50"
click at [335, 366] on span "Make Payment" at bounding box center [342, 363] width 78 height 12
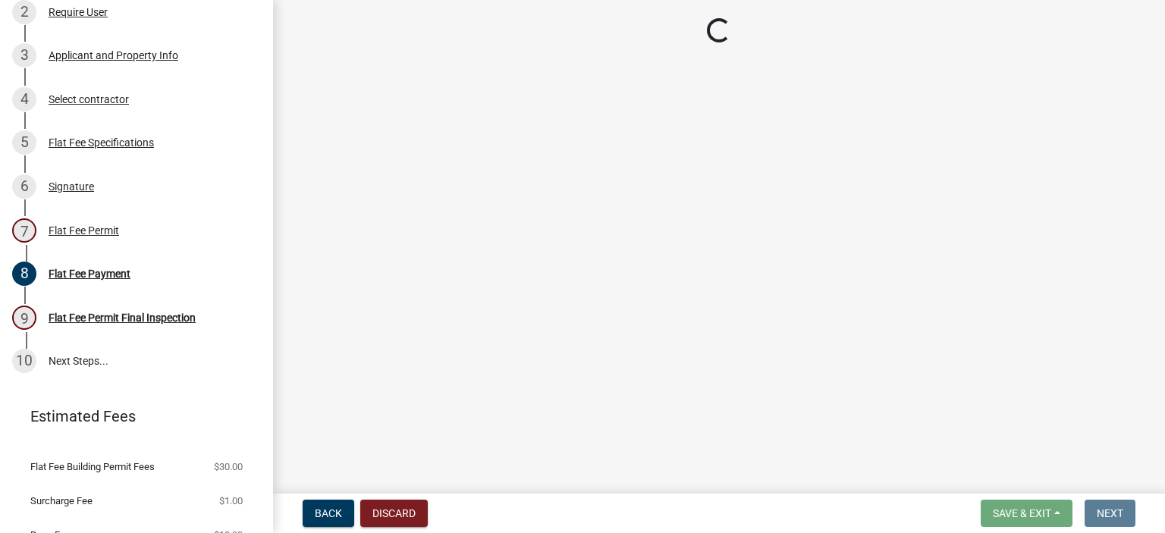
select select "3613e5d6-c0da-40a7-83d4-d5638b2e6124"
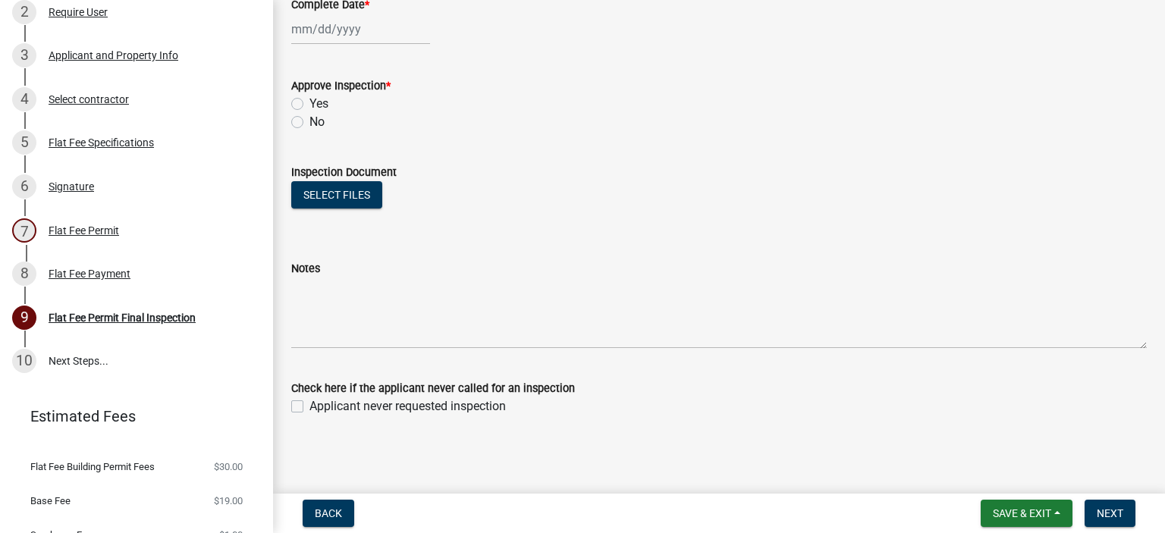
scroll to position [282, 0]
click at [94, 227] on div "Flat Fee Permit" at bounding box center [84, 230] width 71 height 11
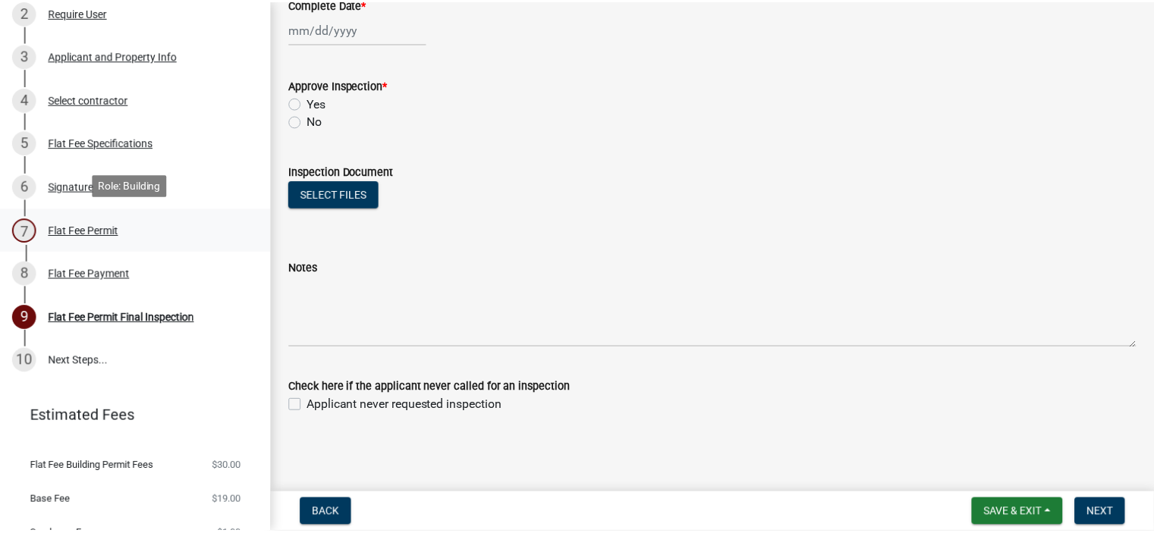
scroll to position [0, 0]
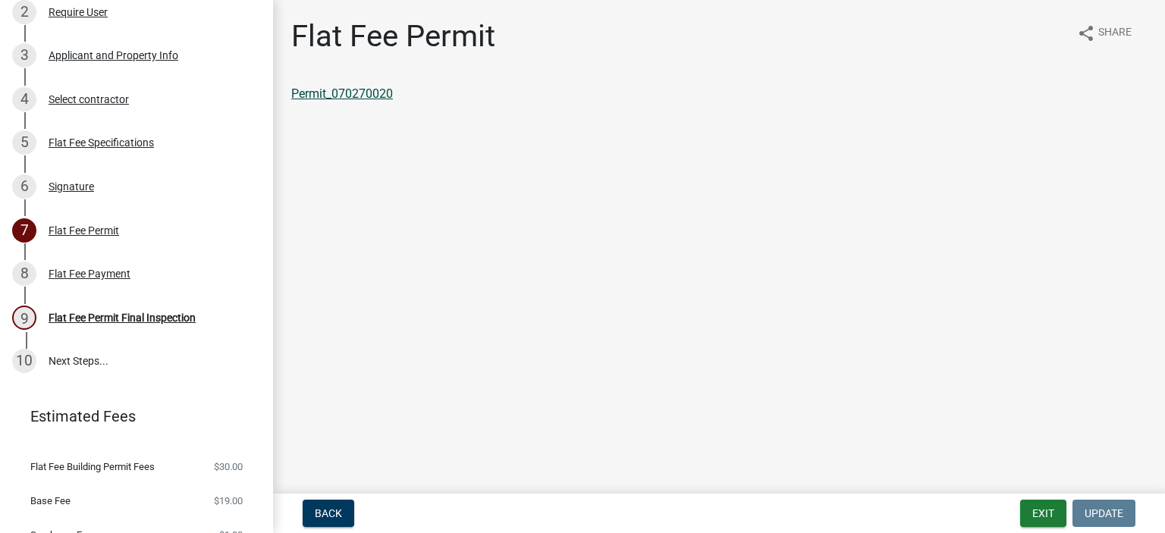
click at [361, 96] on link "Permit_070270020" at bounding box center [342, 93] width 102 height 14
click at [1041, 514] on button "Exit" at bounding box center [1043, 513] width 46 height 27
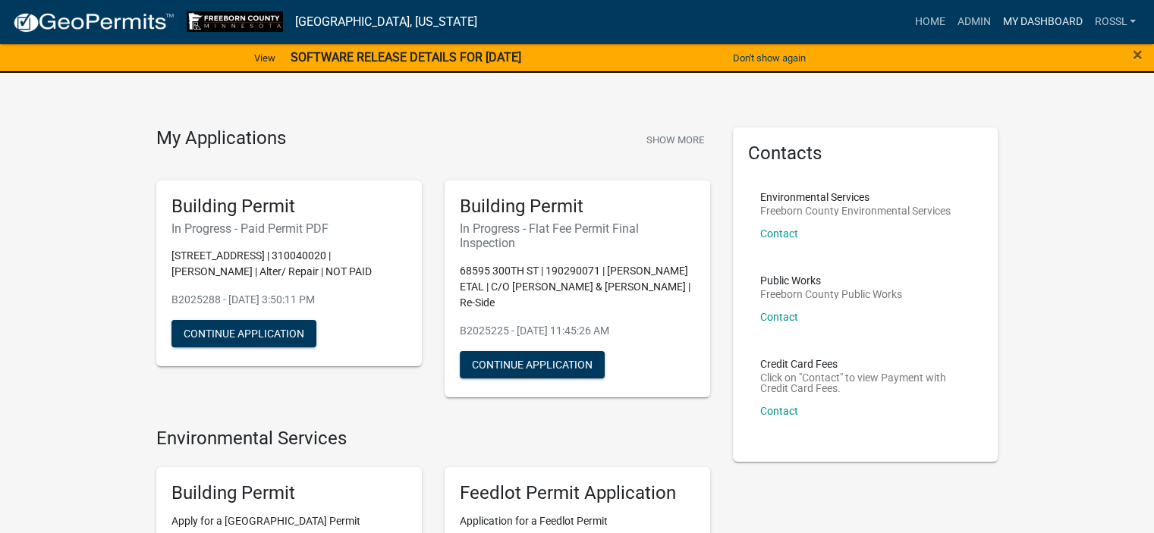
click at [1062, 21] on link "My Dashboard" at bounding box center [1042, 22] width 92 height 29
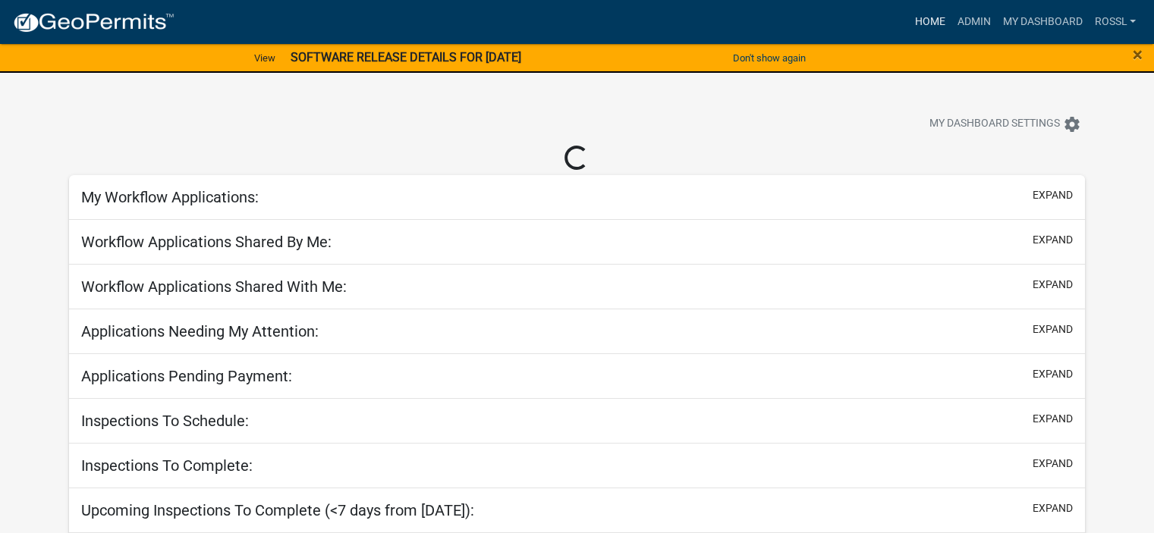
select select "2: 50"
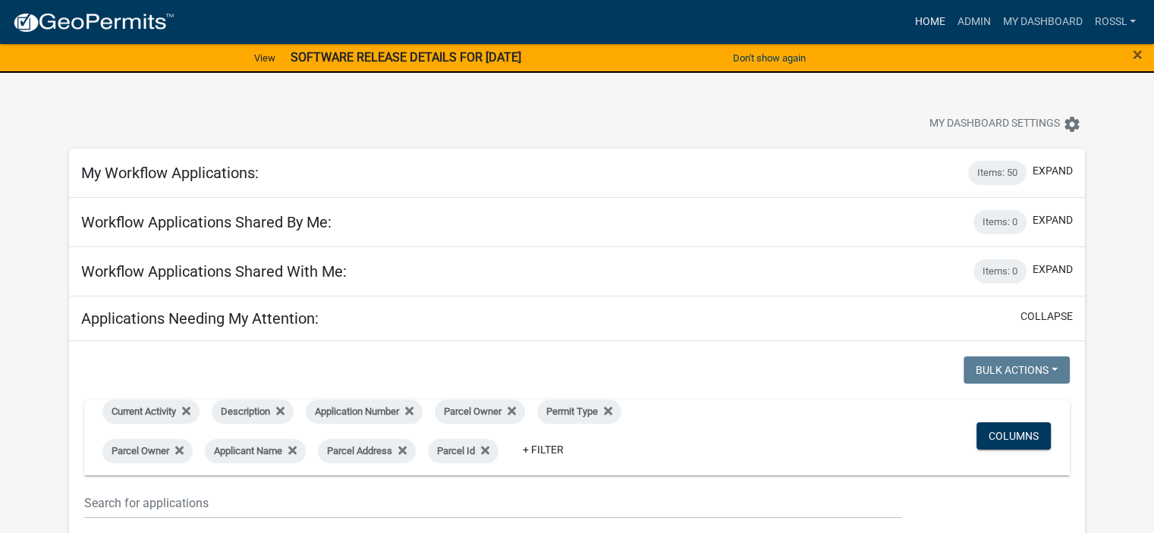
click at [938, 20] on link "Home" at bounding box center [929, 22] width 42 height 29
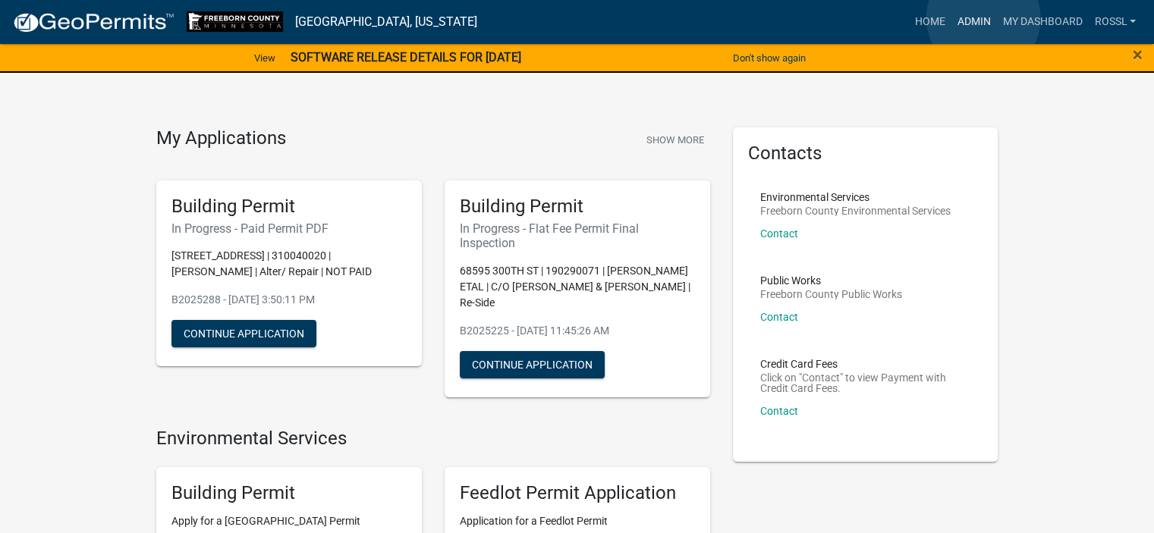
click at [983, 20] on link "Admin" at bounding box center [974, 22] width 46 height 29
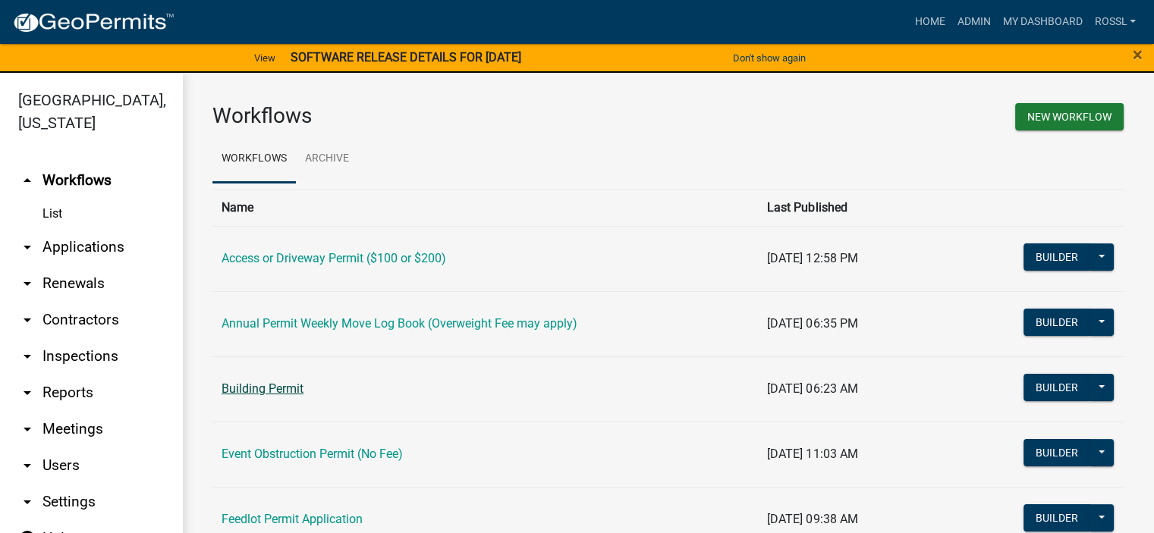
click at [269, 387] on link "Building Permit" at bounding box center [263, 389] width 82 height 14
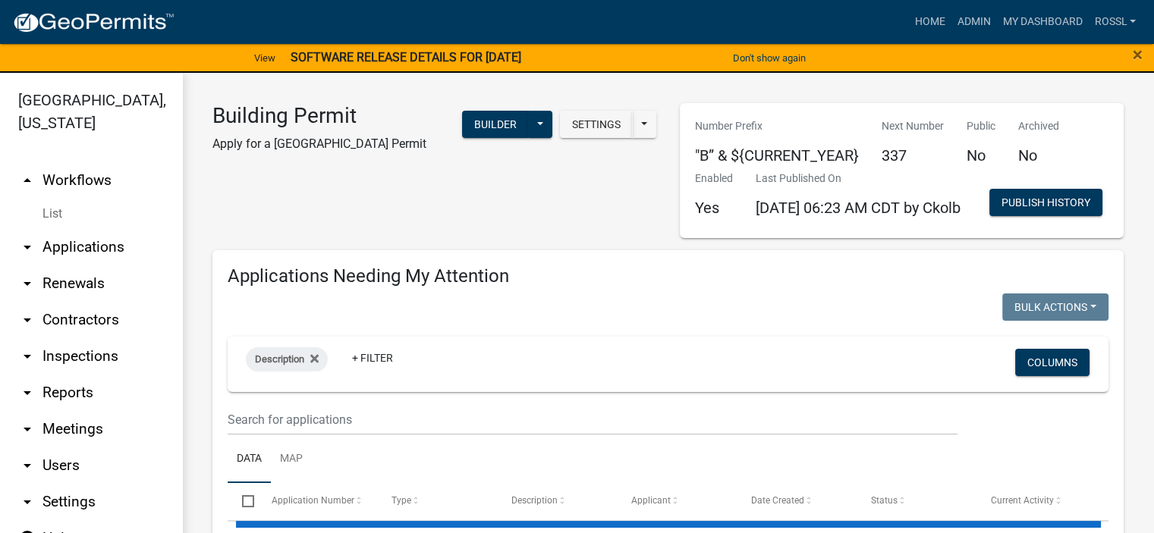
select select "2: 50"
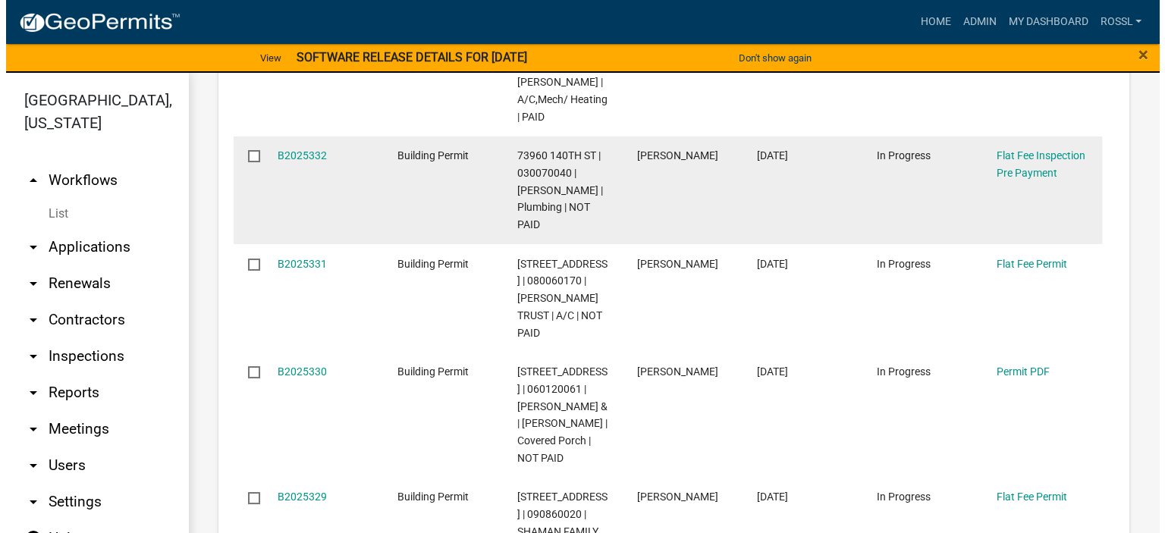
scroll to position [835, 0]
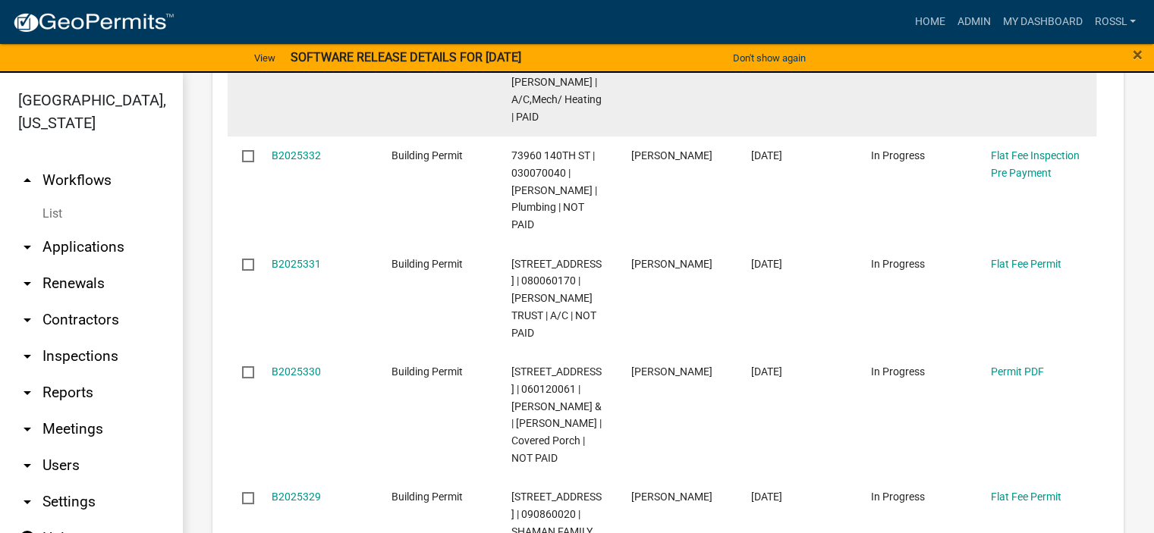
click at [291, 54] on link "B2025333" at bounding box center [296, 48] width 49 height 12
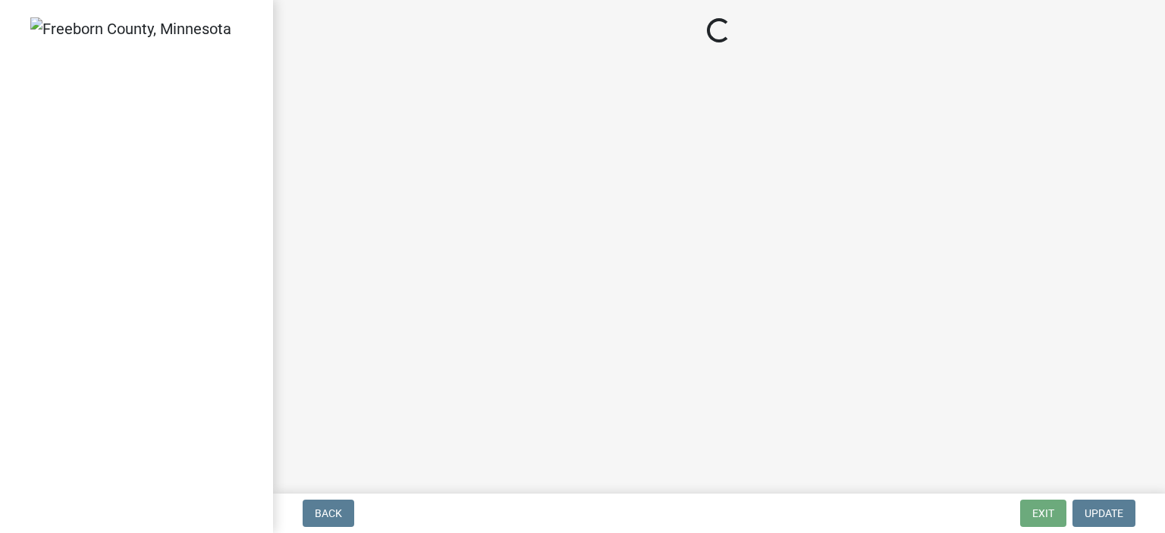
select select "3613e5d6-c0da-40a7-83d4-d5638b2e6124"
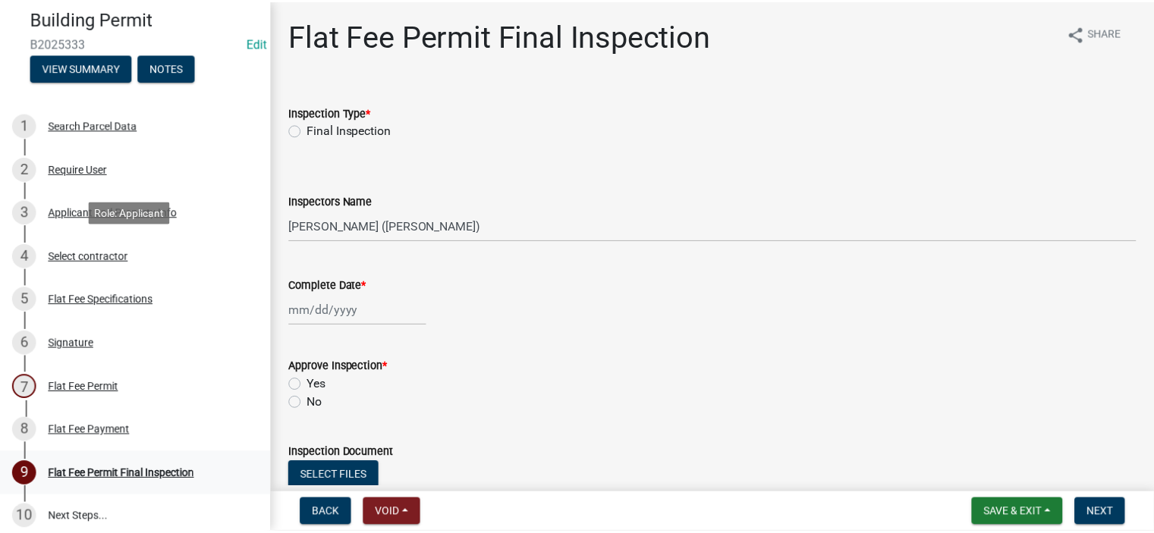
scroll to position [152, 0]
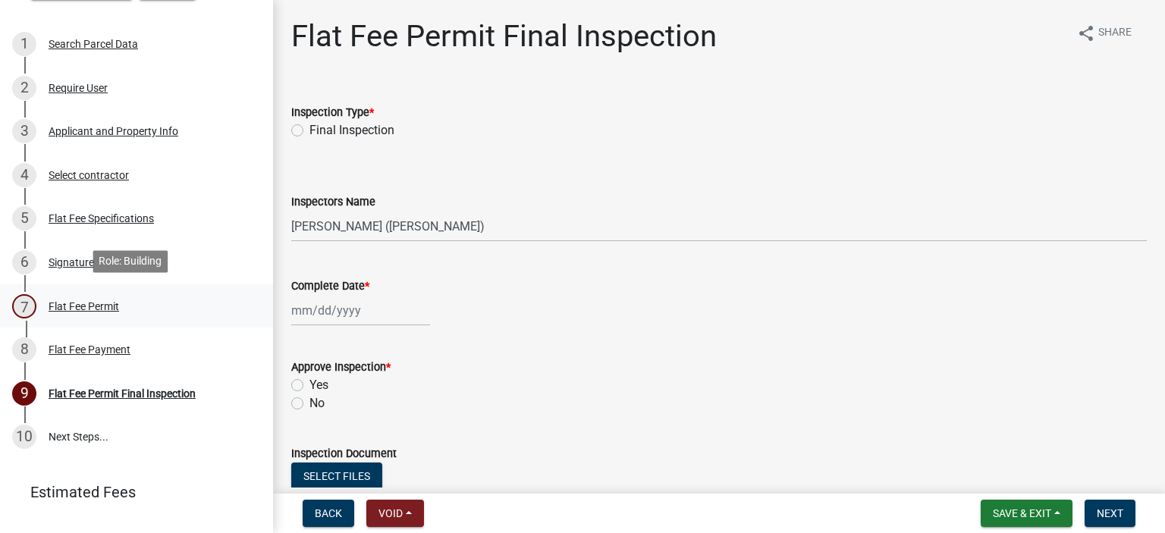
click at [80, 306] on div "Flat Fee Permit" at bounding box center [84, 306] width 71 height 11
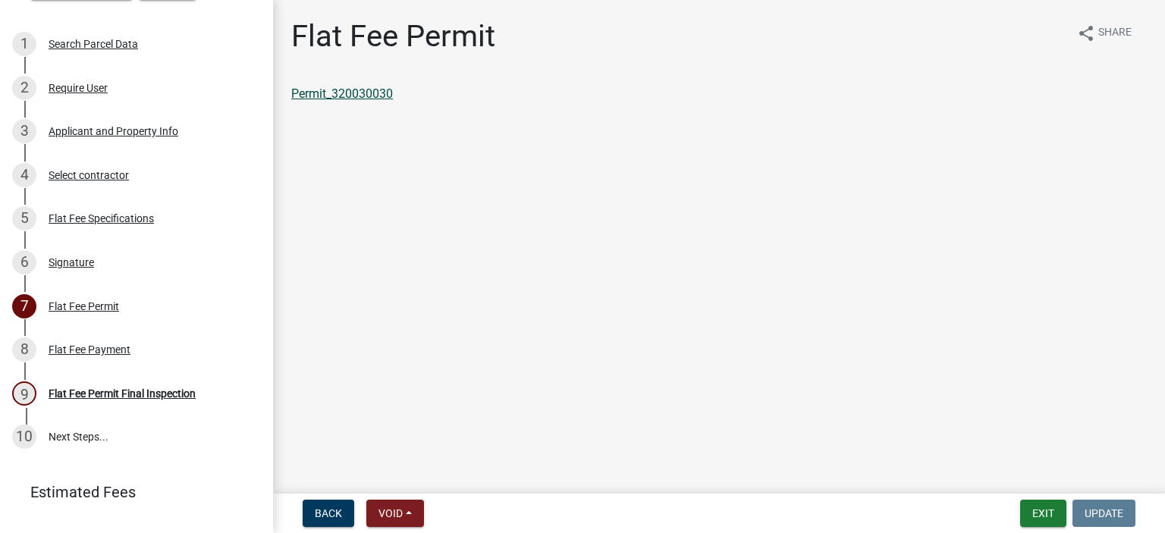
click at [385, 97] on link "Permit_320030030" at bounding box center [342, 93] width 102 height 14
click at [1050, 518] on button "Exit" at bounding box center [1043, 513] width 46 height 27
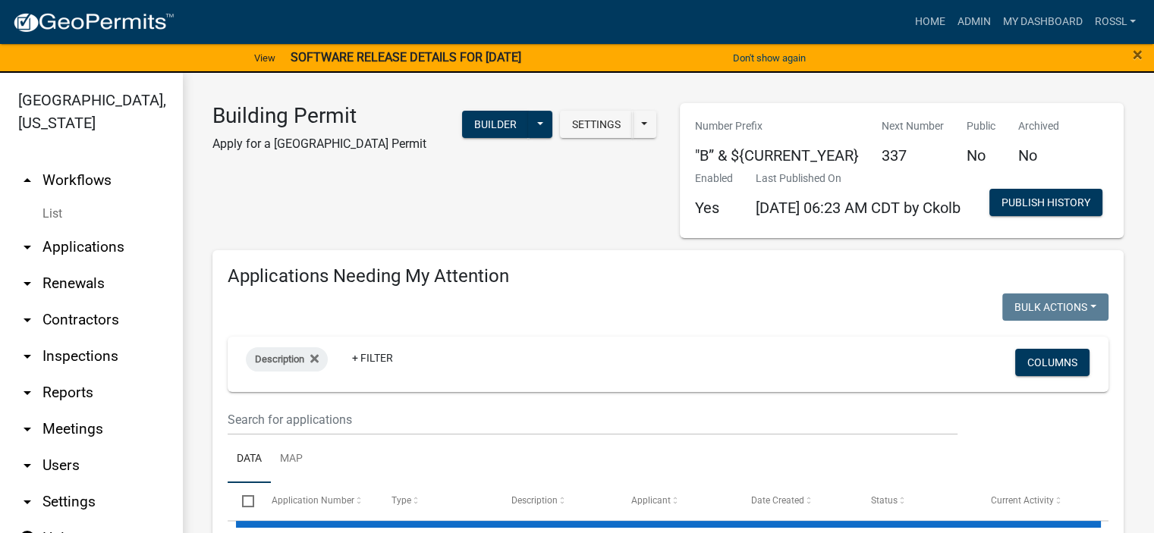
select select "2: 50"
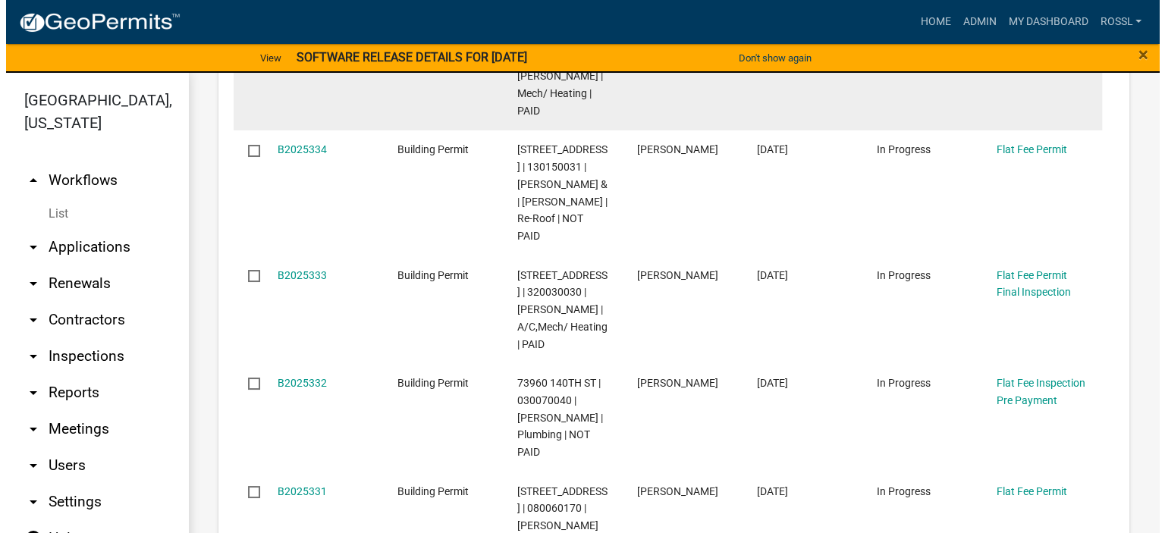
scroll to position [531, 0]
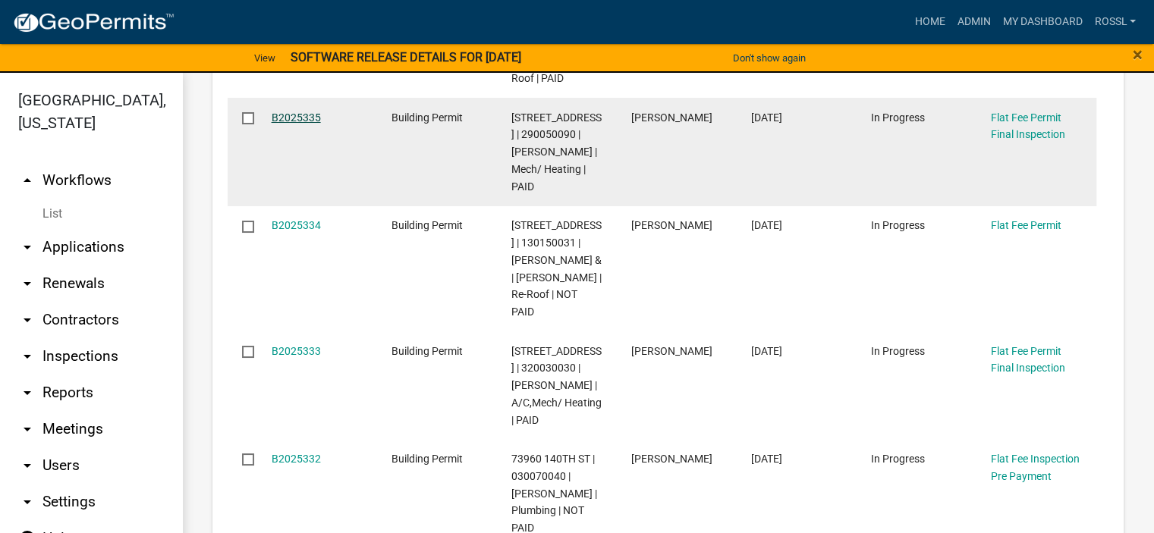
click at [297, 124] on link "B2025335" at bounding box center [296, 118] width 49 height 12
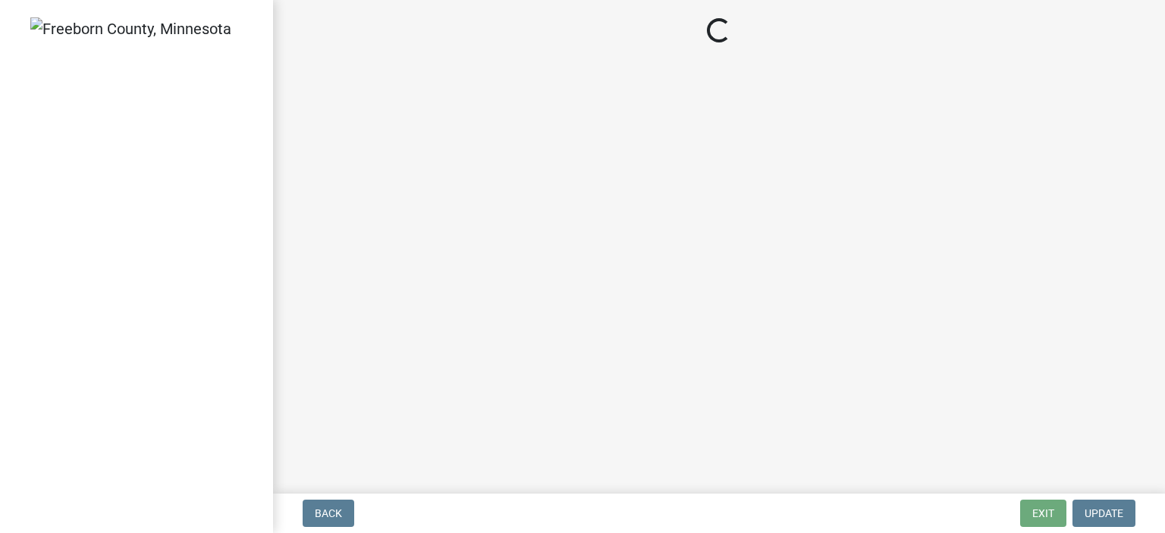
select select "3613e5d6-c0da-40a7-83d4-d5638b2e6124"
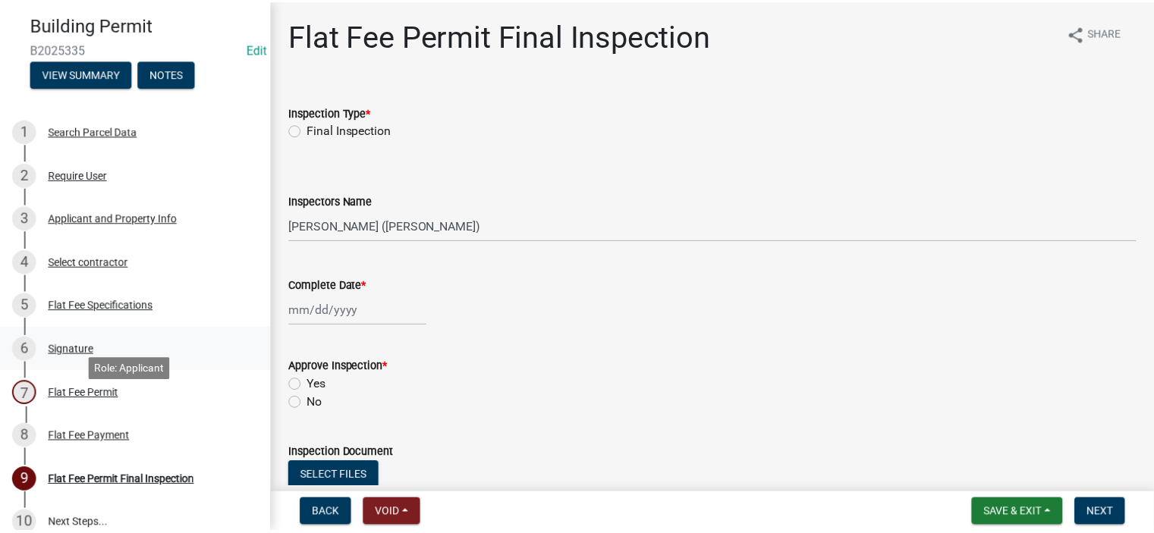
scroll to position [152, 0]
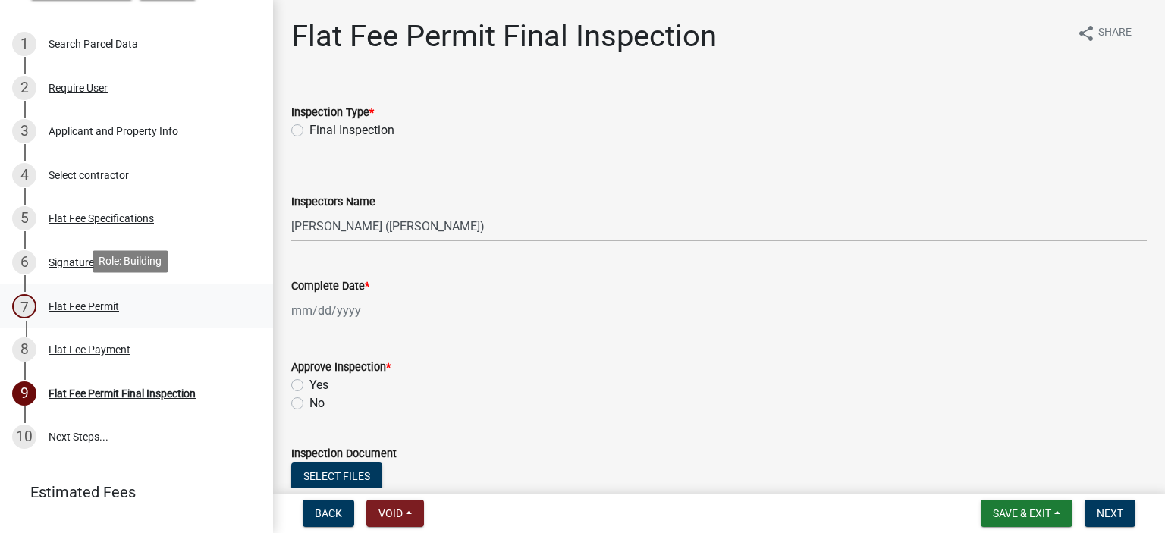
click at [77, 306] on div "Flat Fee Permit" at bounding box center [84, 306] width 71 height 11
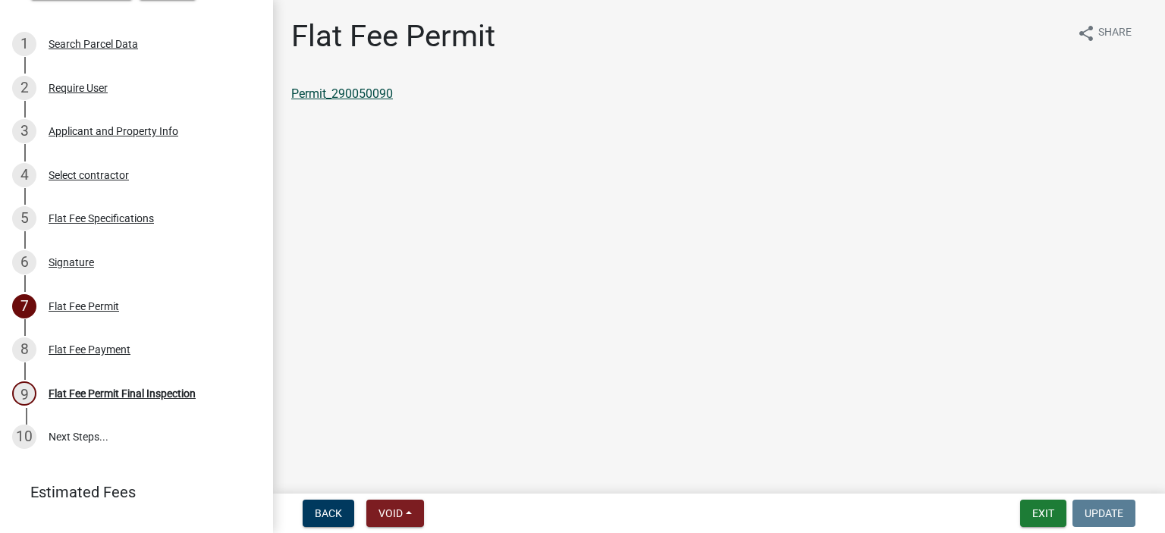
click at [354, 100] on link "Permit_290050090" at bounding box center [342, 93] width 102 height 14
click at [1024, 509] on button "Exit" at bounding box center [1043, 513] width 46 height 27
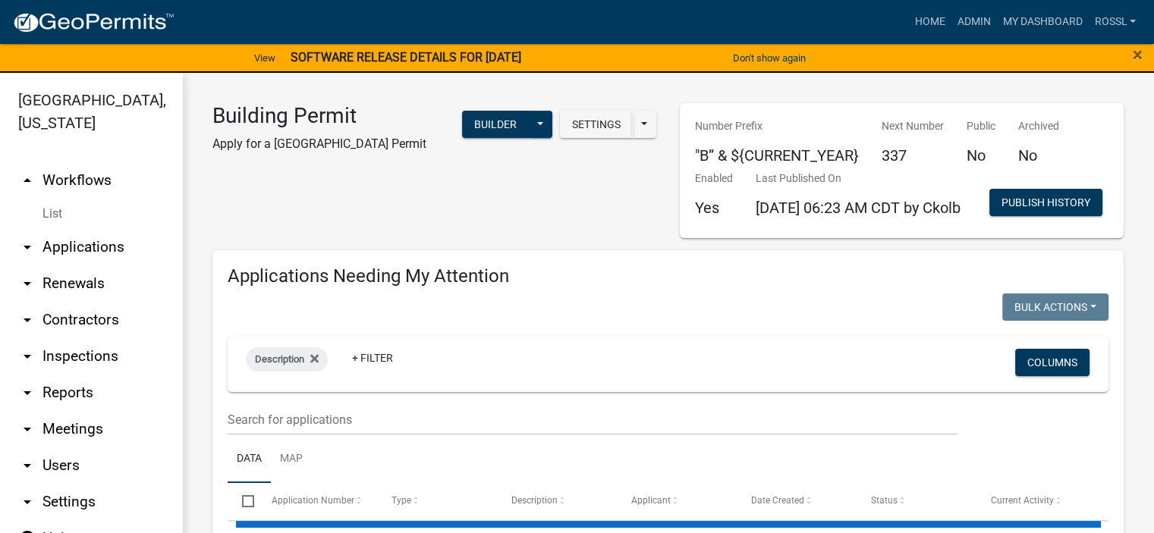
select select "2: 50"
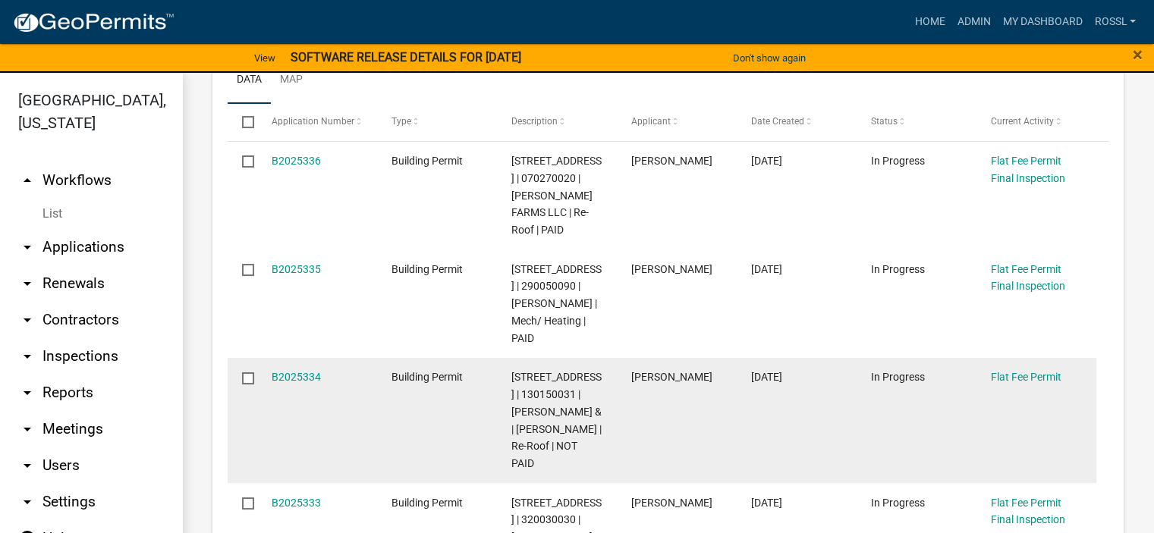
scroll to position [531, 0]
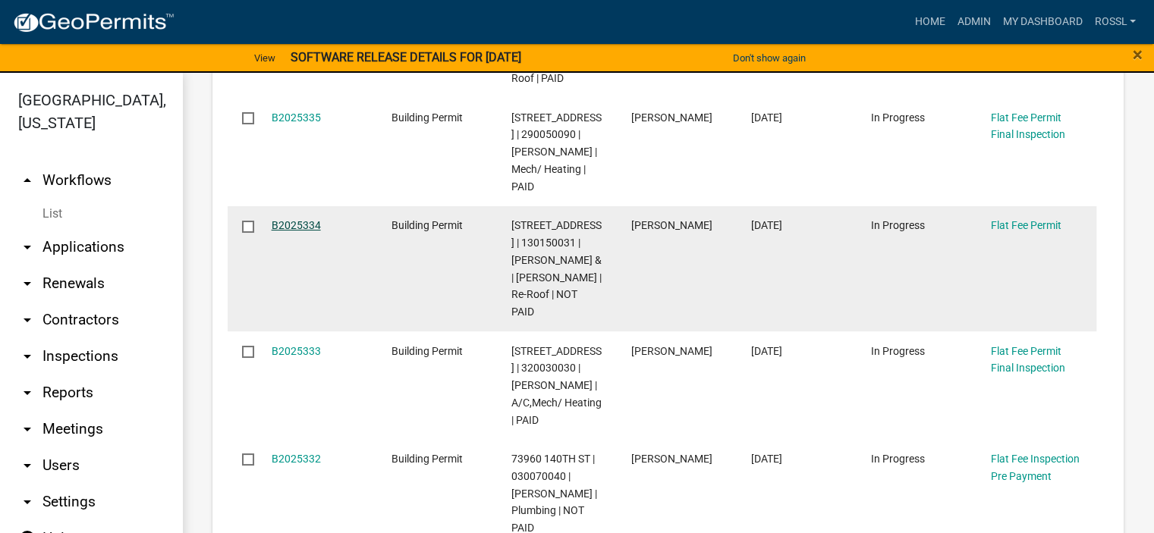
click at [300, 231] on link "B2025334" at bounding box center [296, 225] width 49 height 12
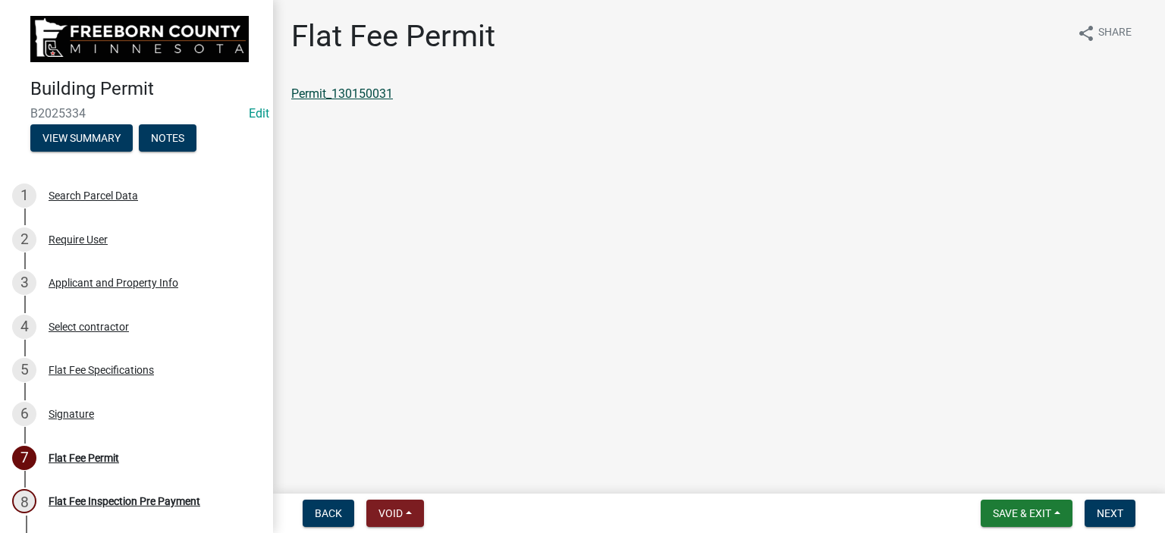
click at [379, 90] on link "Permit_130150031" at bounding box center [342, 93] width 102 height 14
click at [1033, 514] on span "Save & Exit" at bounding box center [1022, 514] width 58 height 12
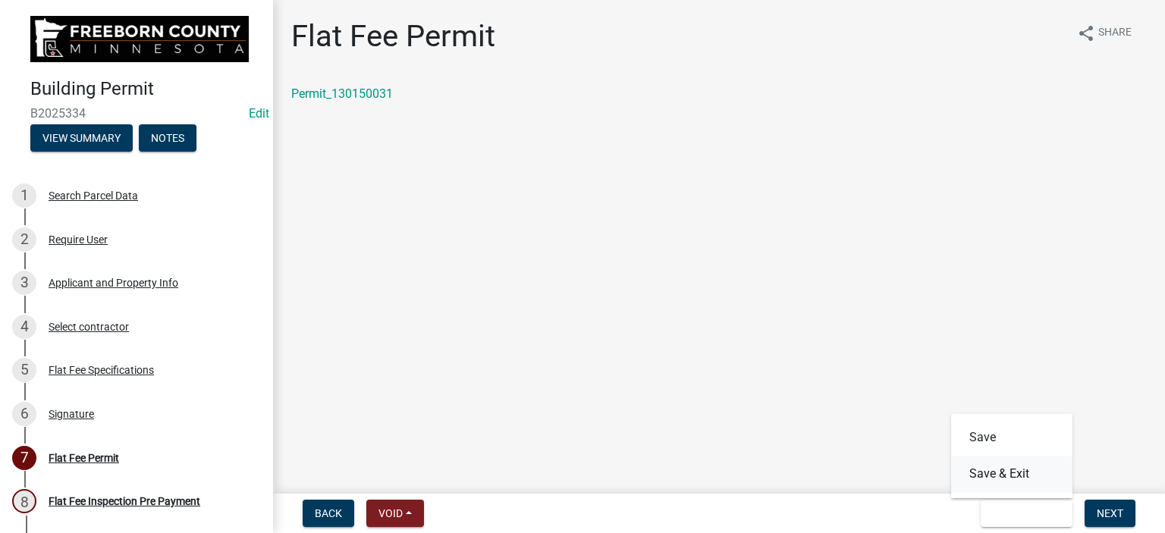
click at [1009, 476] on button "Save & Exit" at bounding box center [1011, 474] width 121 height 36
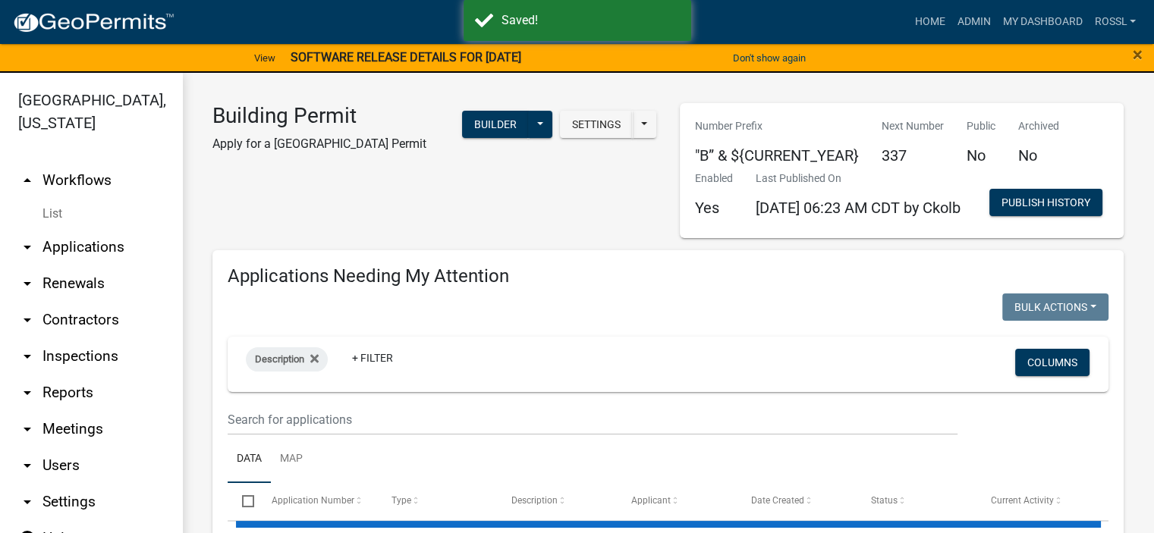
select select "2: 50"
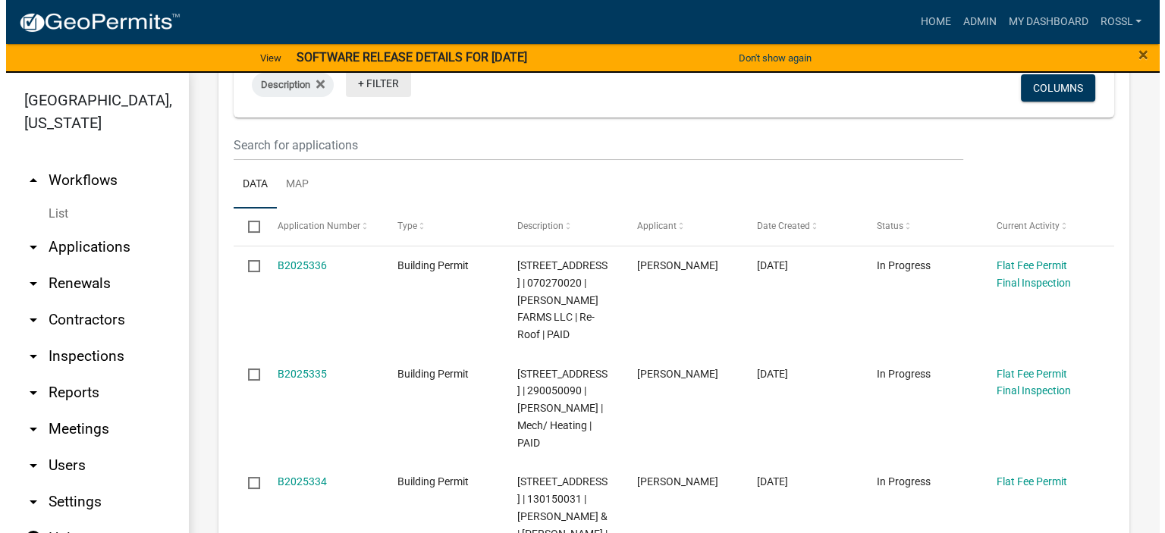
scroll to position [152, 0]
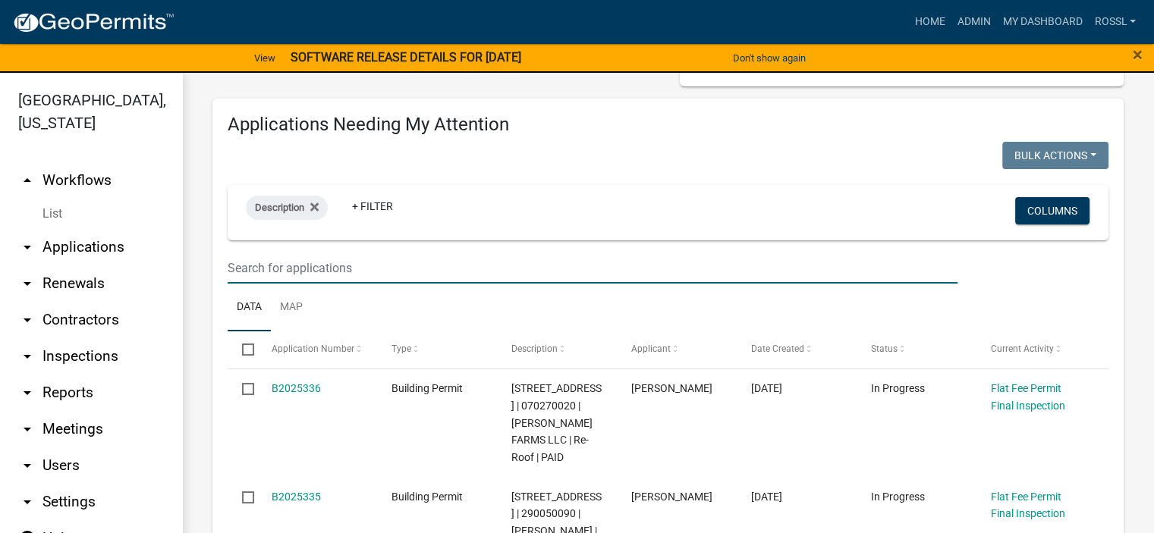
click at [342, 284] on input "text" at bounding box center [593, 268] width 730 height 31
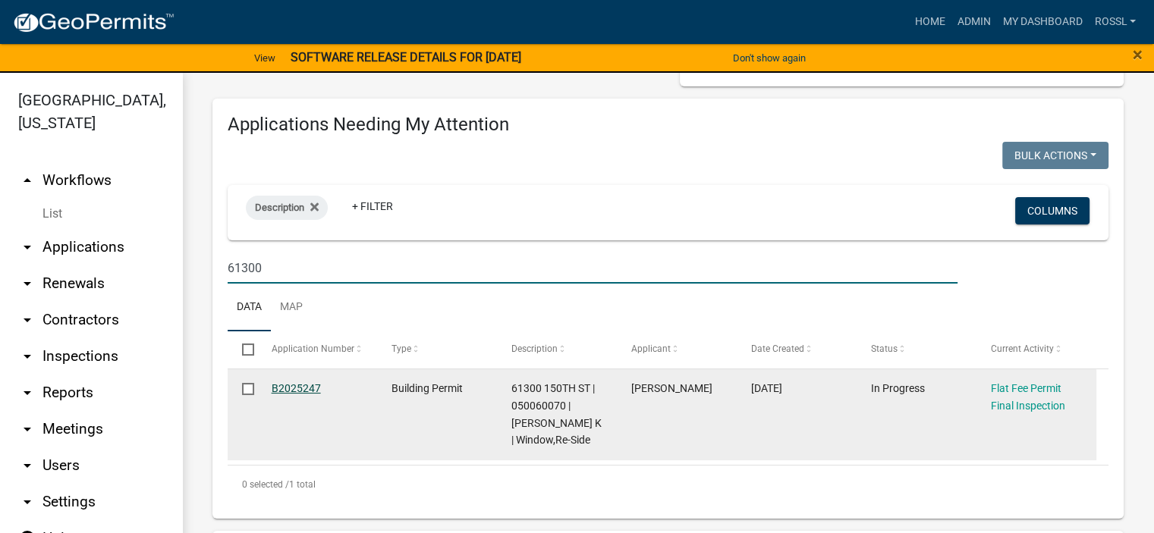
type input "61300"
click at [288, 394] on link "B2025247" at bounding box center [296, 388] width 49 height 12
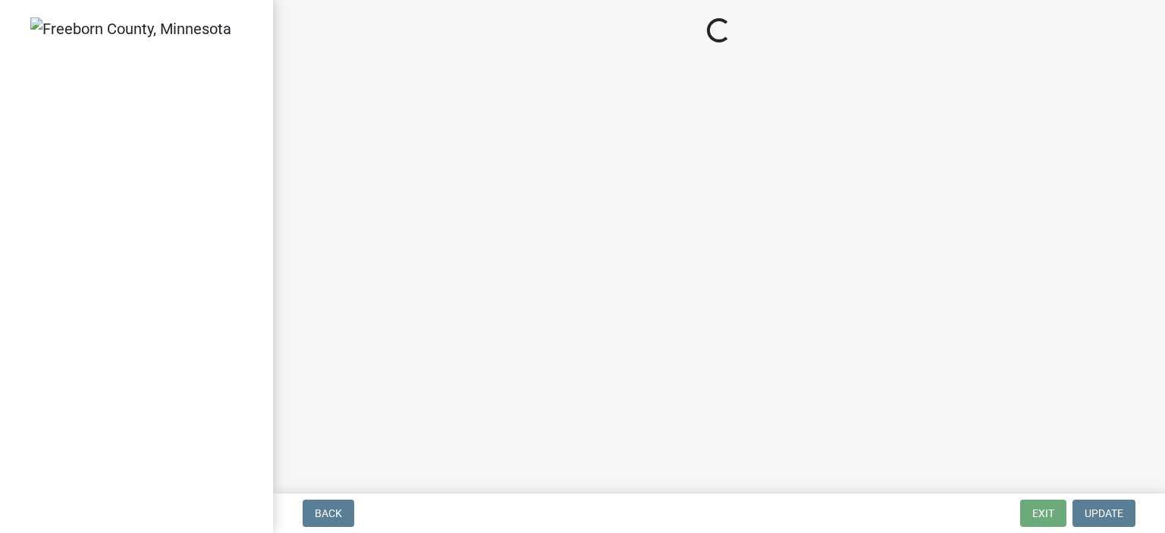
select select "3613e5d6-c0da-40a7-83d4-d5638b2e6124"
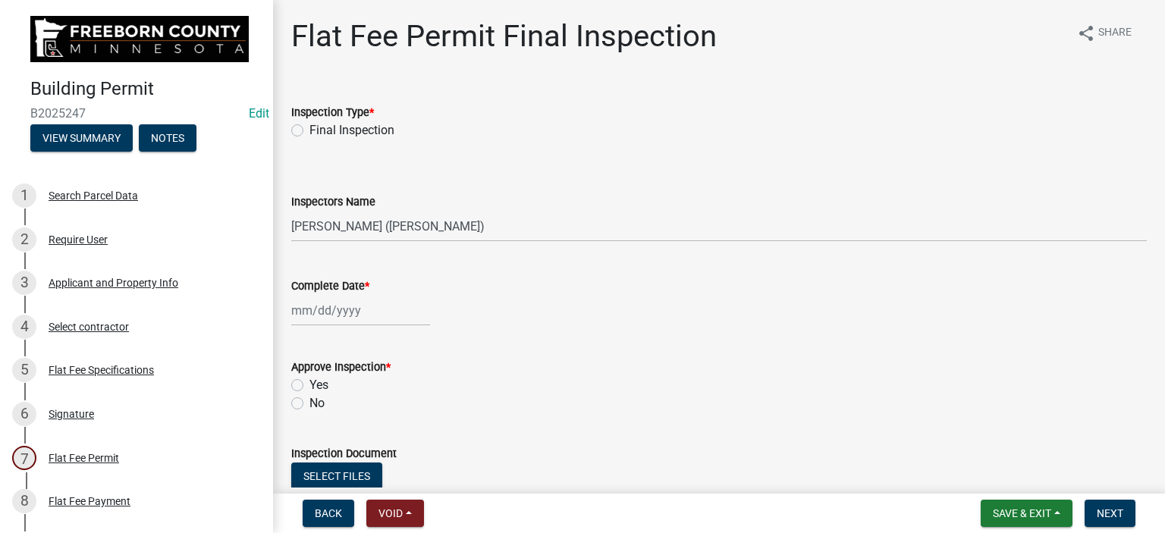
click at [310, 136] on label "Final Inspection" at bounding box center [352, 130] width 85 height 18
click at [310, 131] on input "Final Inspection" at bounding box center [315, 126] width 10 height 10
radio input "true"
click at [318, 309] on div at bounding box center [360, 310] width 139 height 31
select select "9"
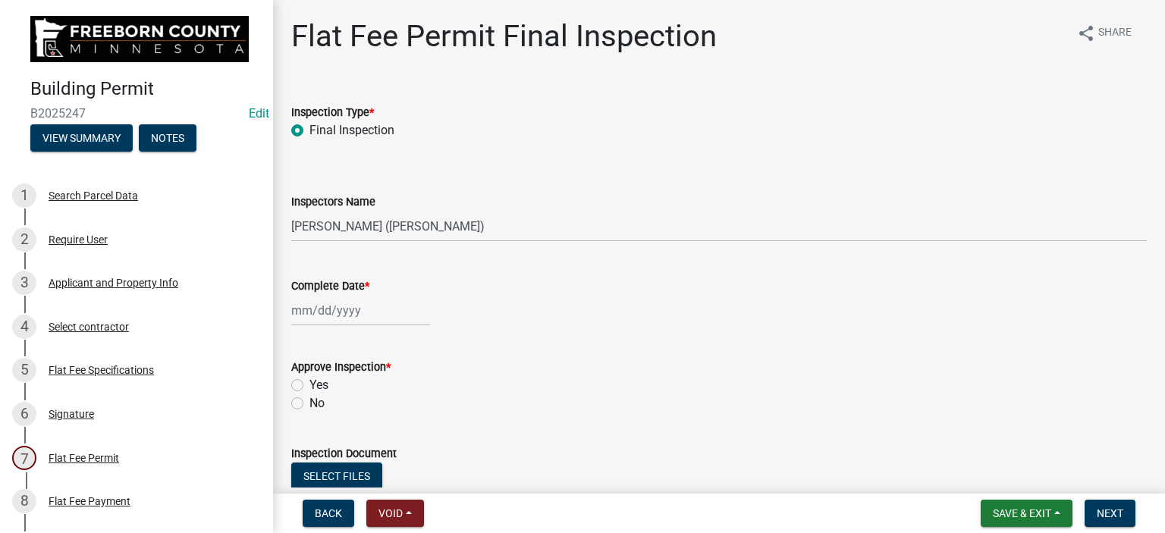
select select "2025"
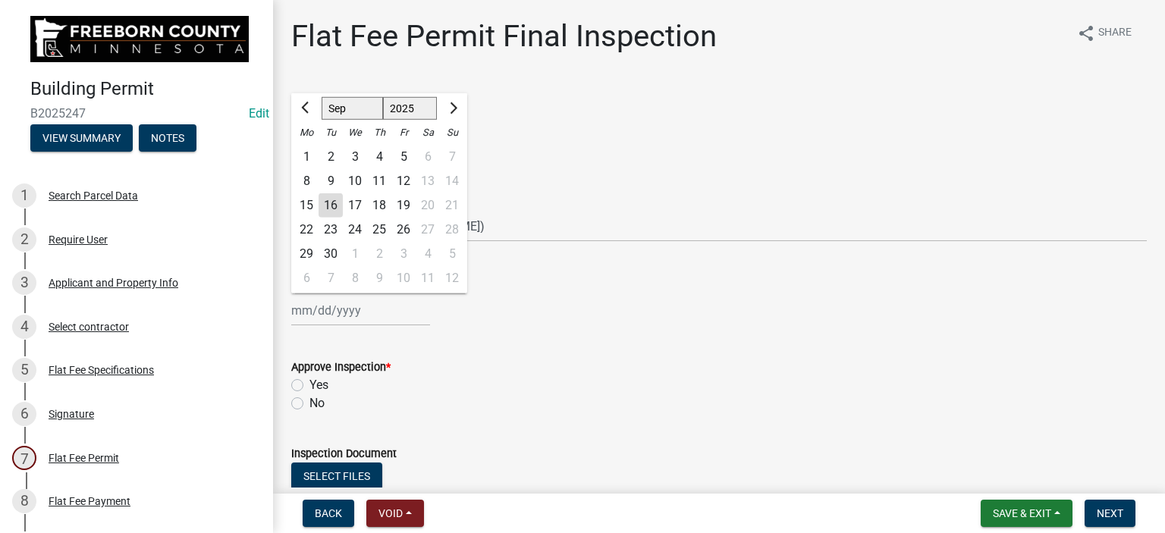
click at [307, 200] on div "15" at bounding box center [306, 205] width 24 height 24
type input "[DATE]"
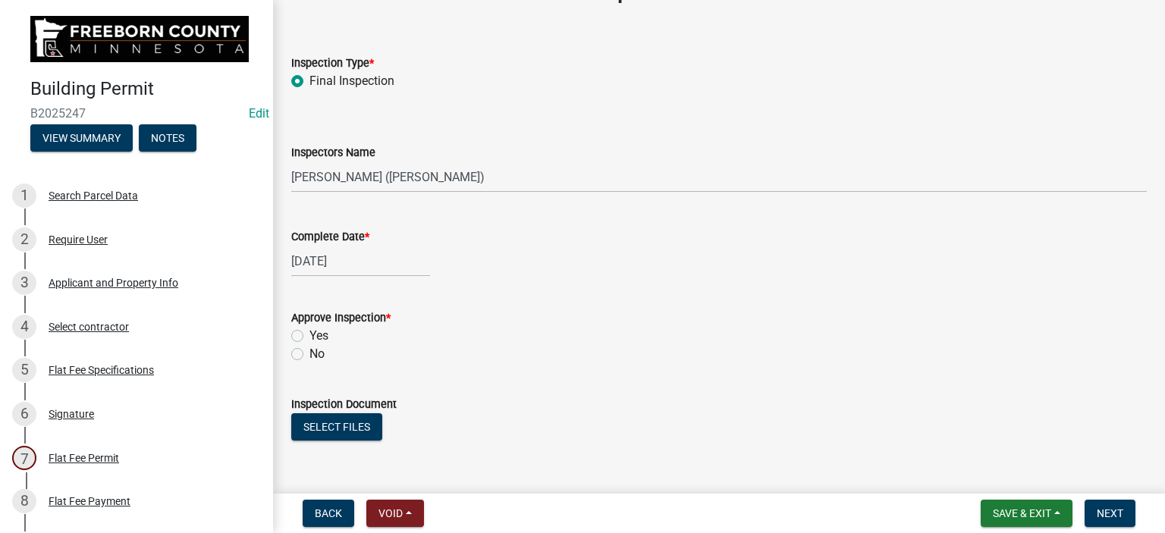
scroll to position [76, 0]
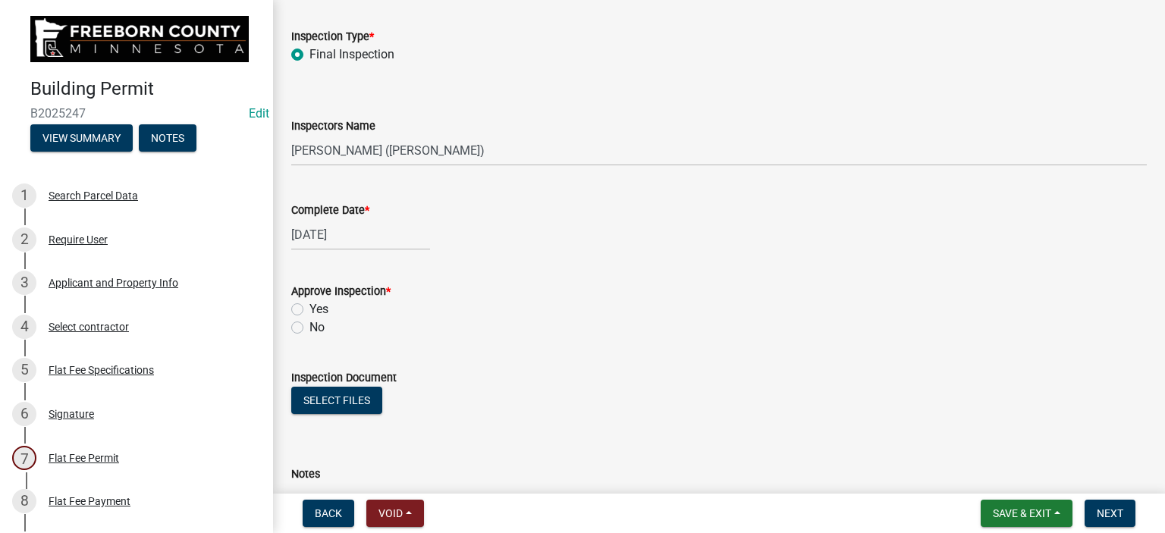
click at [310, 307] on label "Yes" at bounding box center [319, 309] width 19 height 18
click at [310, 307] on input "Yes" at bounding box center [315, 305] width 10 height 10
radio input "true"
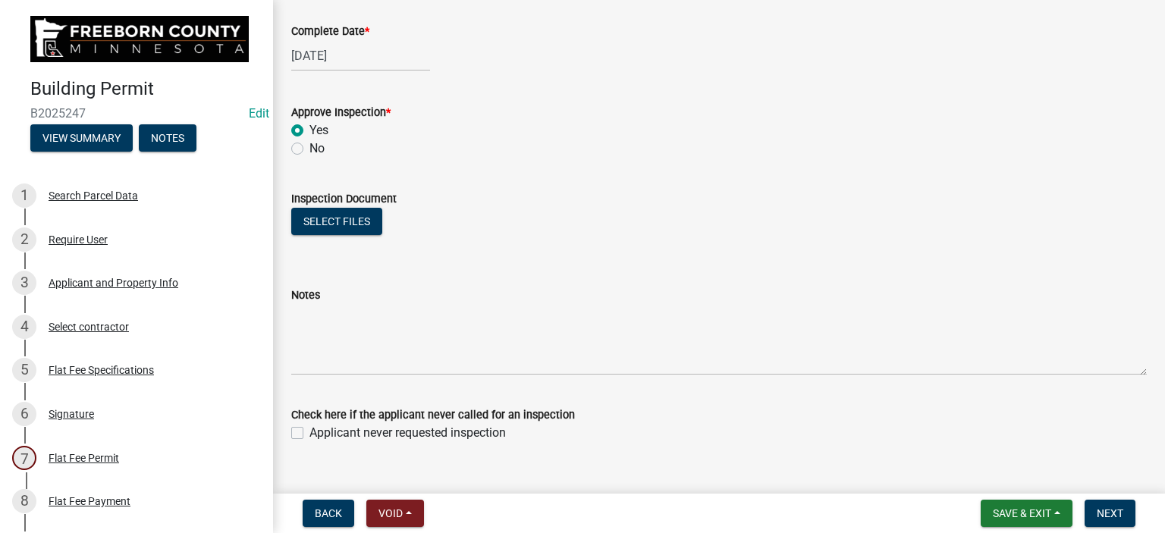
scroll to position [282, 0]
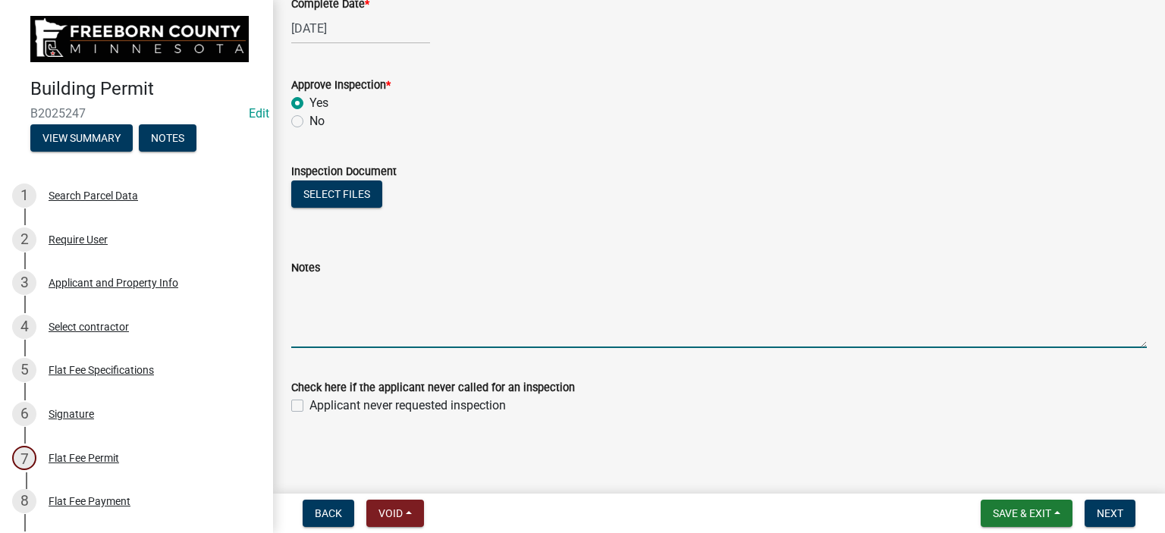
click at [343, 315] on textarea "Notes" at bounding box center [719, 312] width 856 height 71
type textarea "No corrections noted"
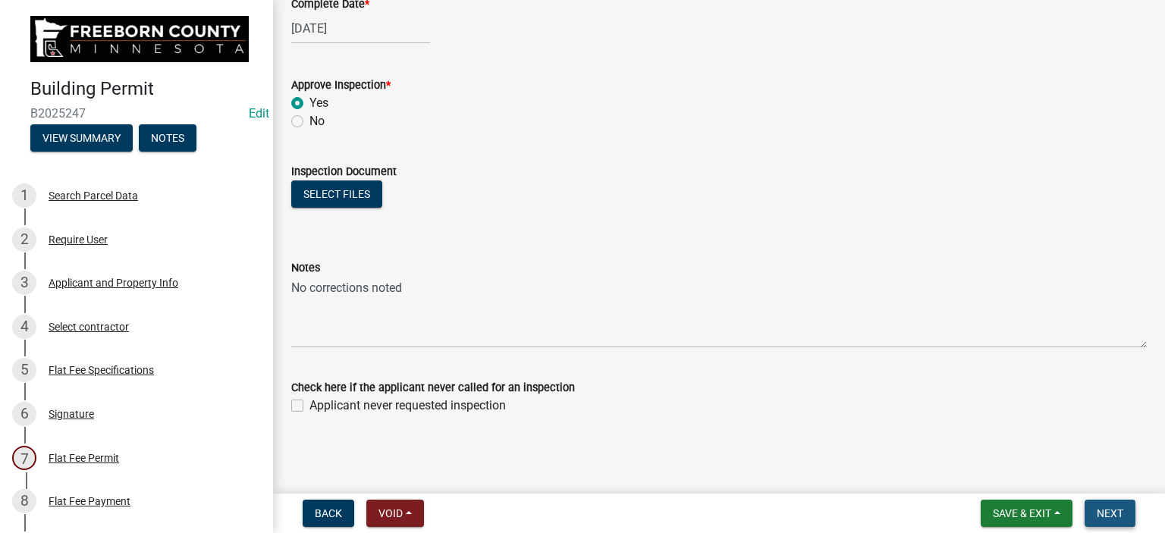
click at [1108, 509] on span "Next" at bounding box center [1110, 514] width 27 height 12
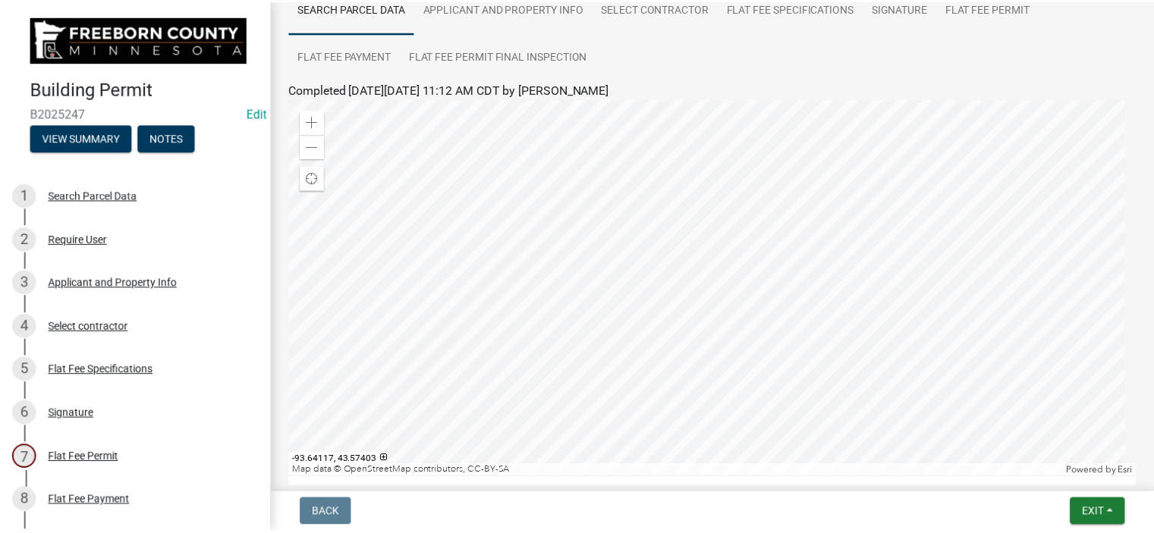
scroll to position [0, 0]
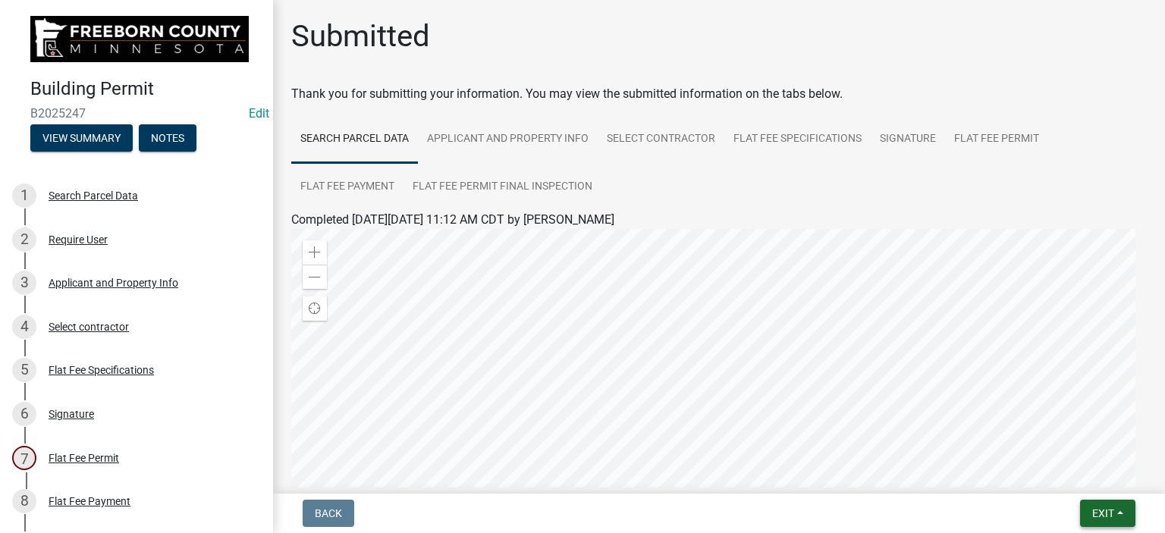
click at [1092, 506] on button "Exit" at bounding box center [1107, 513] width 55 height 27
click at [1080, 477] on button "Save & Exit" at bounding box center [1075, 474] width 121 height 36
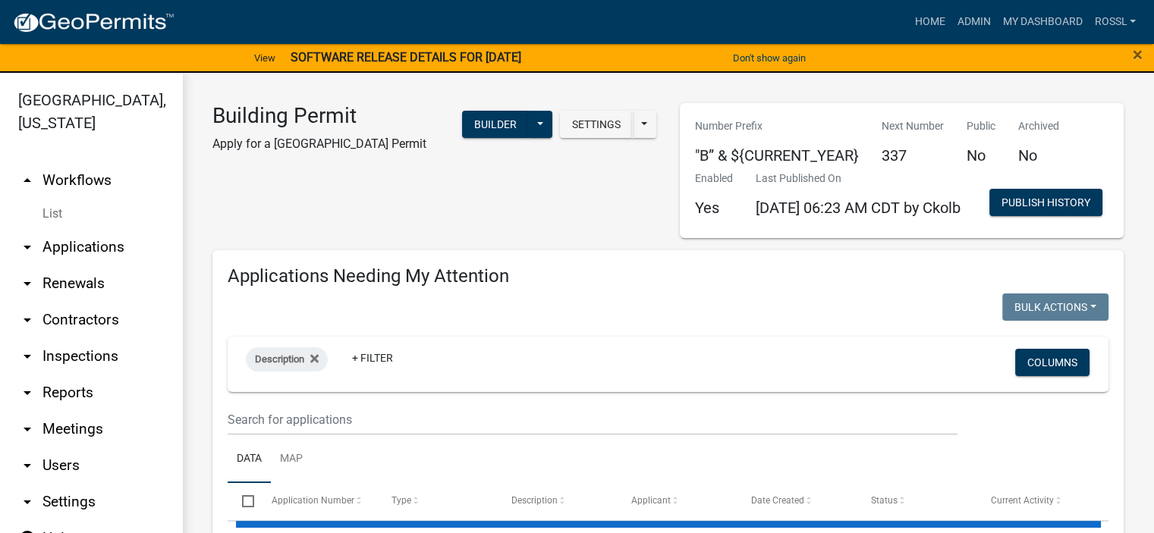
select select "2: 50"
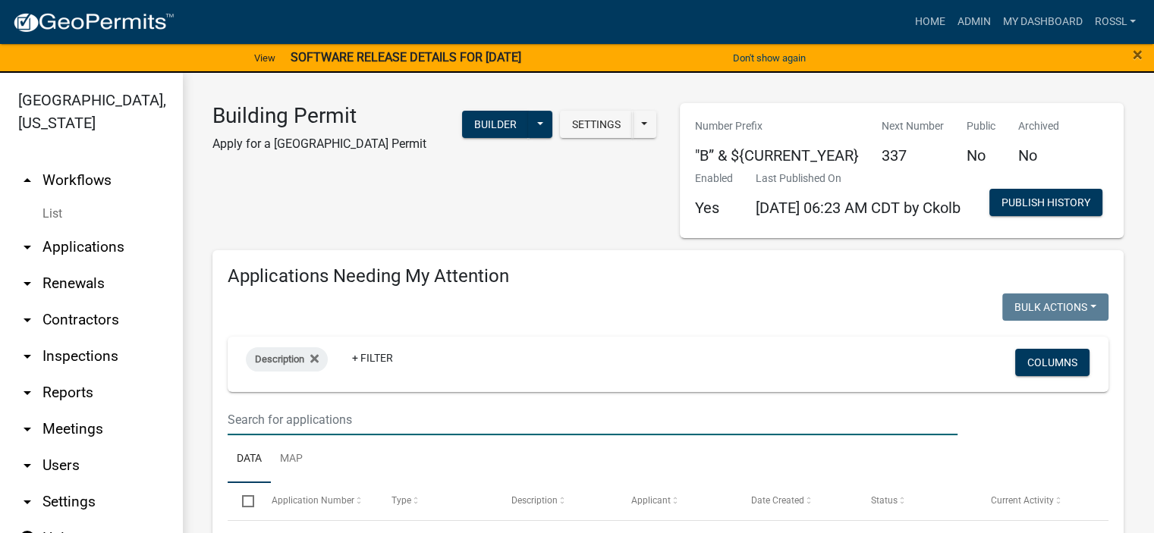
click at [297, 435] on input "text" at bounding box center [593, 419] width 730 height 31
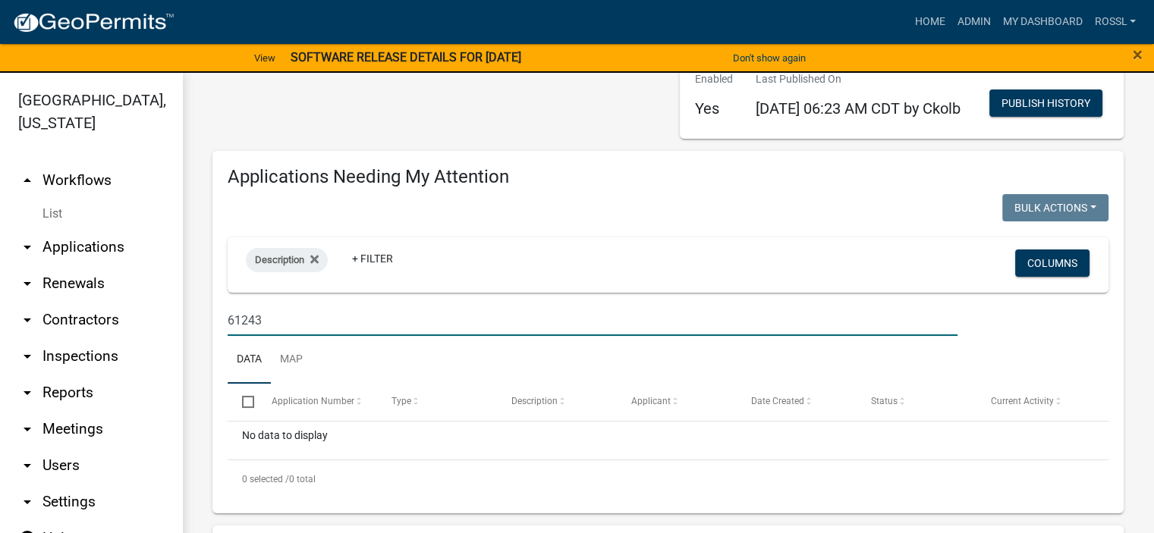
scroll to position [228, 0]
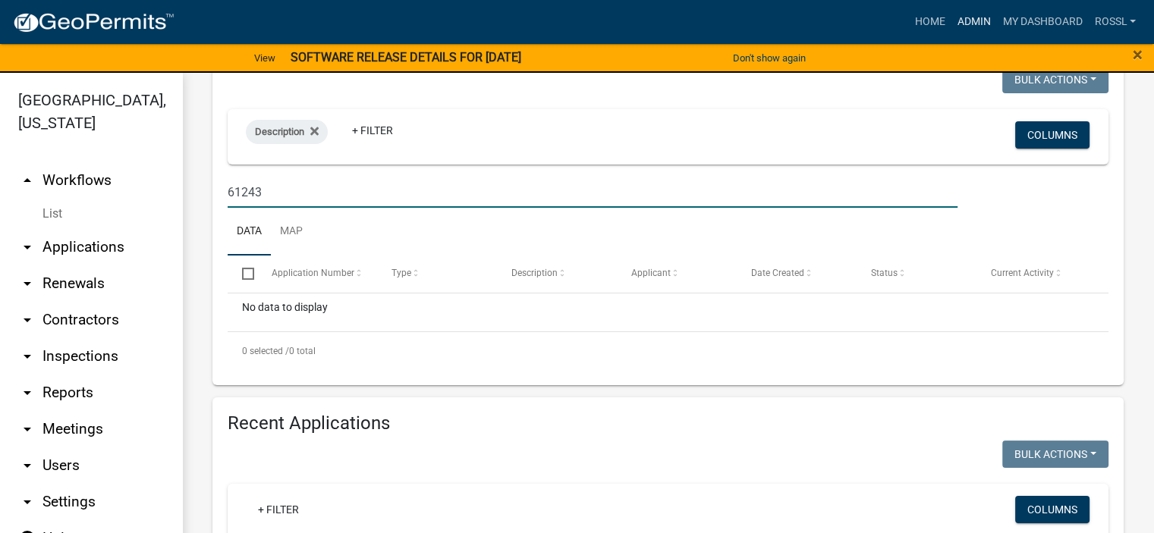
type input "61243"
click at [977, 23] on link "Admin" at bounding box center [974, 22] width 46 height 29
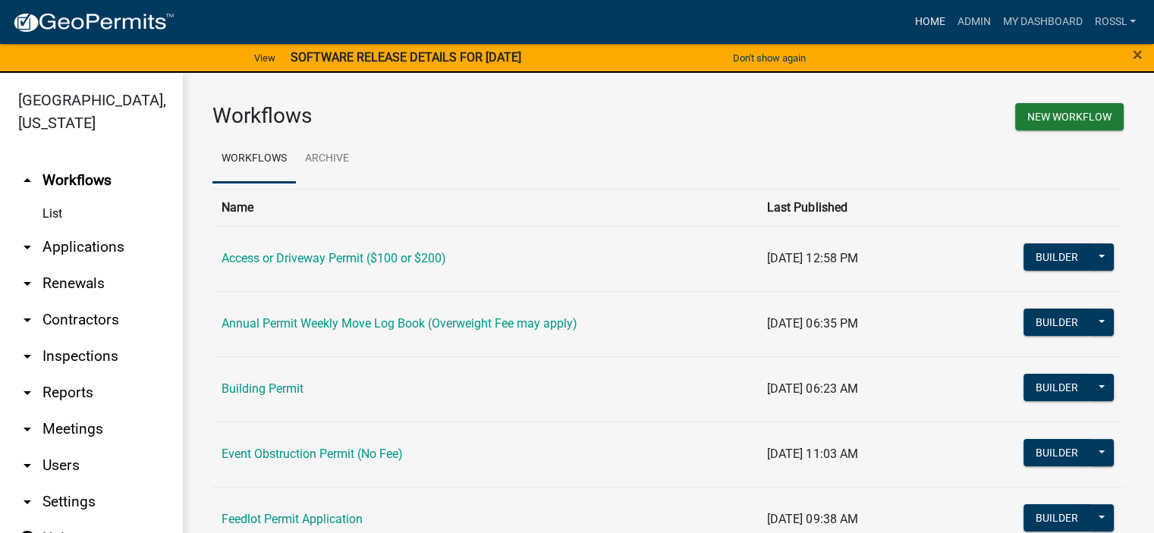
click at [926, 20] on link "Home" at bounding box center [929, 22] width 42 height 29
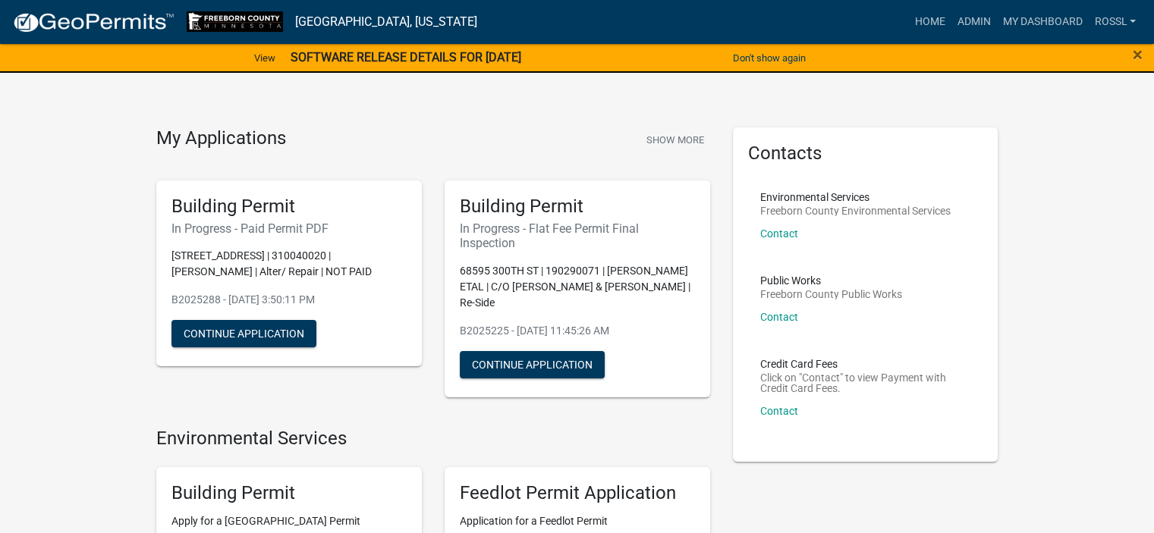
scroll to position [379, 0]
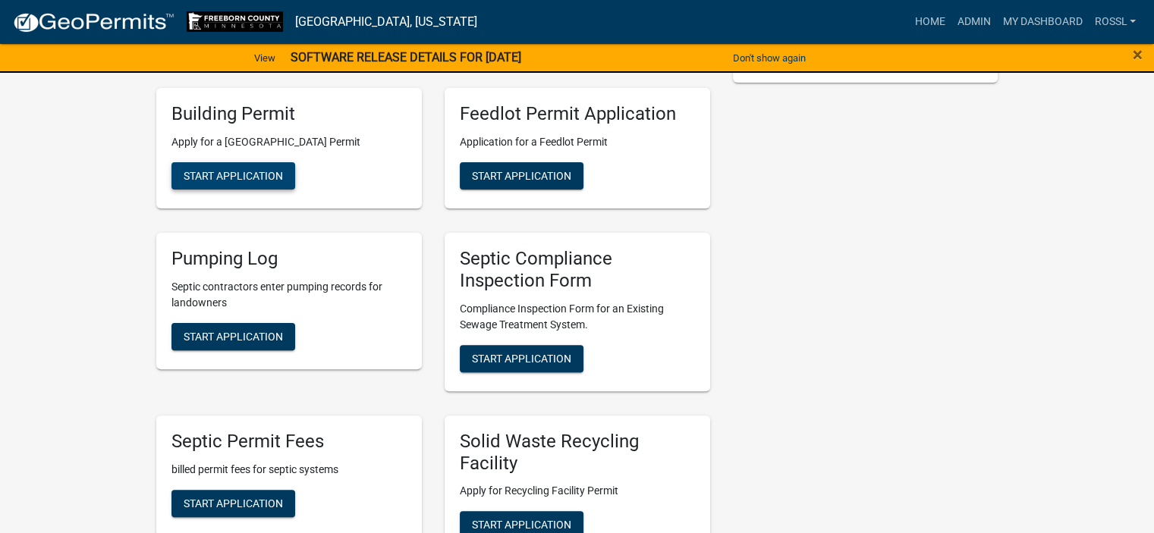
click at [272, 179] on span "Start Application" at bounding box center [233, 176] width 99 height 12
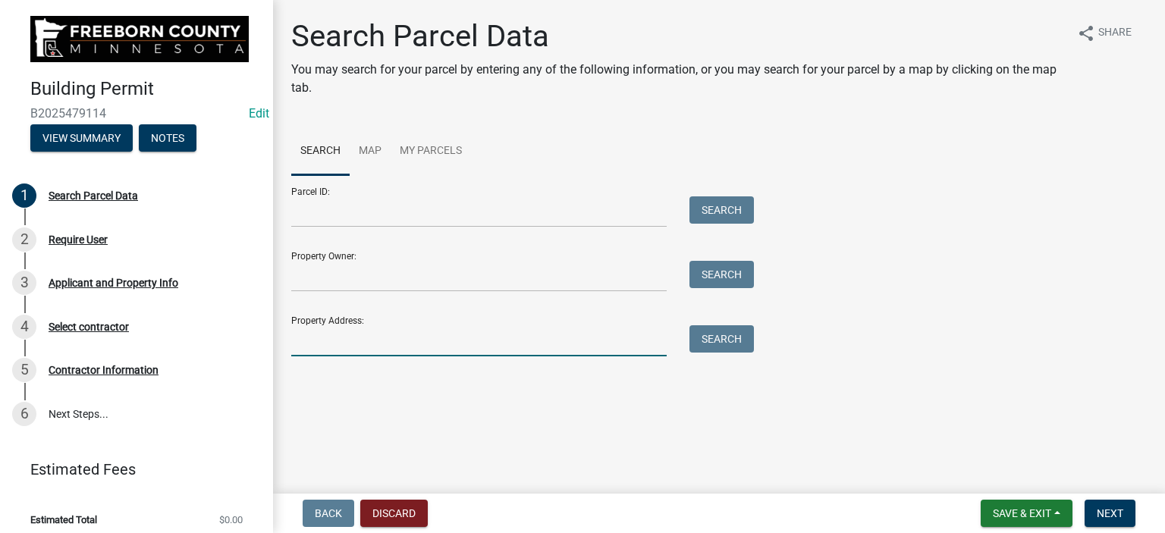
click at [333, 354] on input "Property Address:" at bounding box center [479, 340] width 376 height 31
type input "61243"
click at [710, 341] on button "Search" at bounding box center [722, 338] width 64 height 27
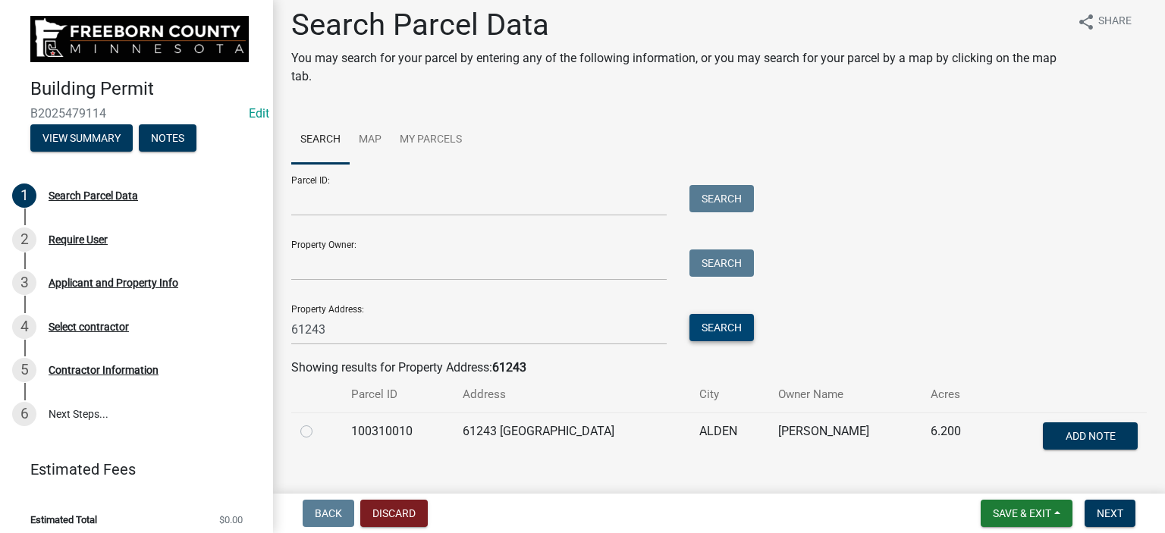
scroll to position [46, 0]
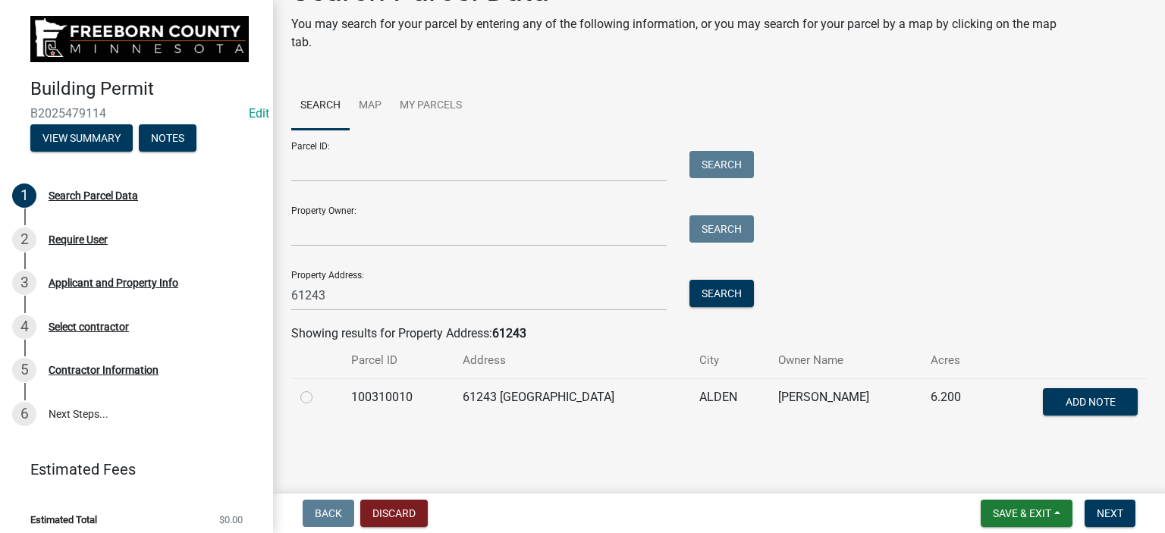
click at [319, 388] on label at bounding box center [319, 388] width 0 height 0
click at [319, 398] on input "radio" at bounding box center [324, 393] width 10 height 10
radio input "true"
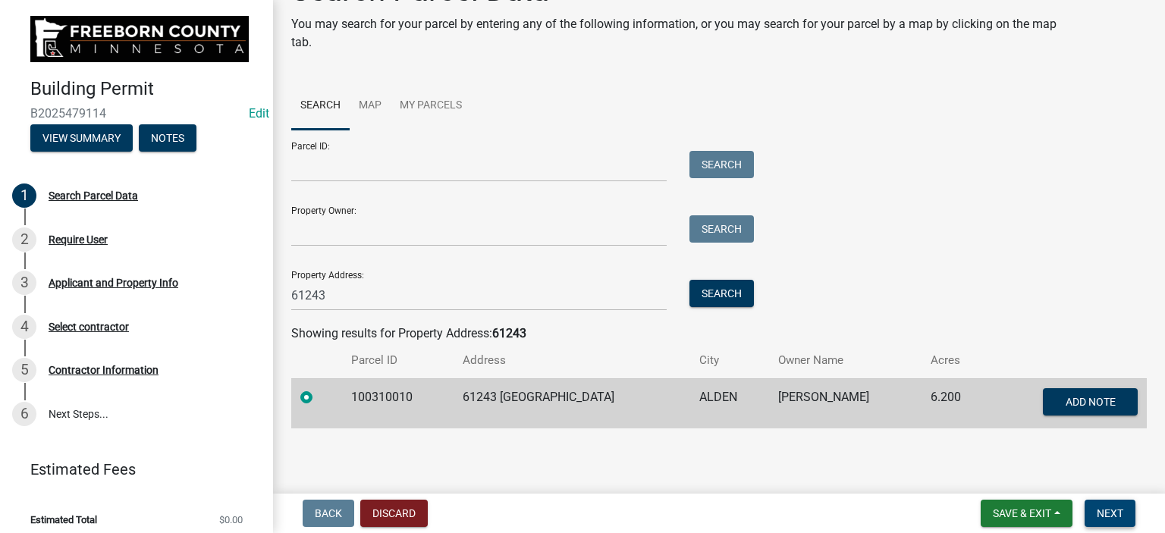
click at [1112, 520] on button "Next" at bounding box center [1110, 513] width 51 height 27
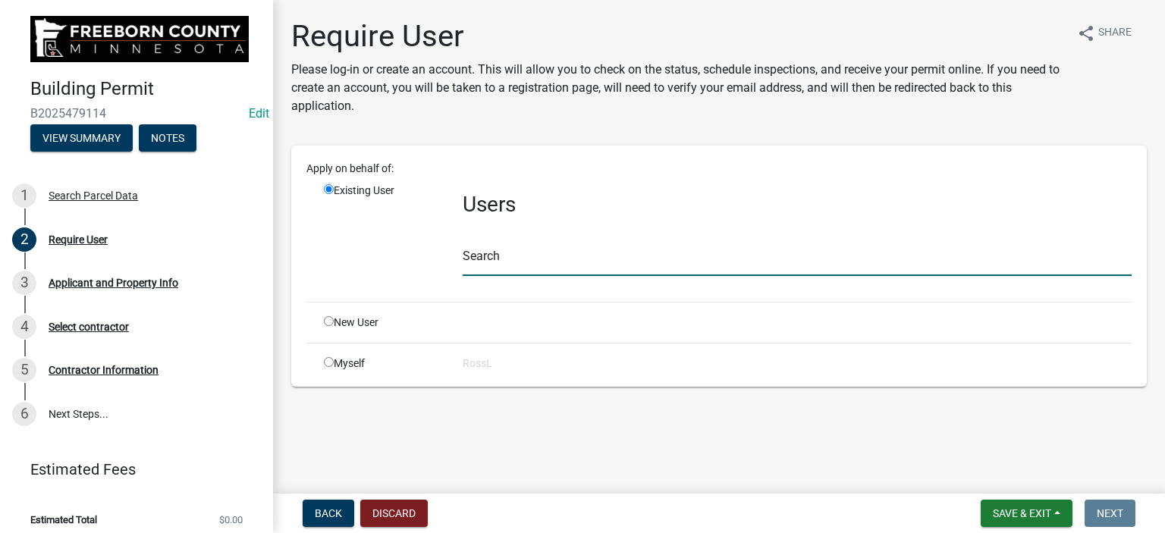
click at [492, 262] on input "text" at bounding box center [797, 260] width 669 height 31
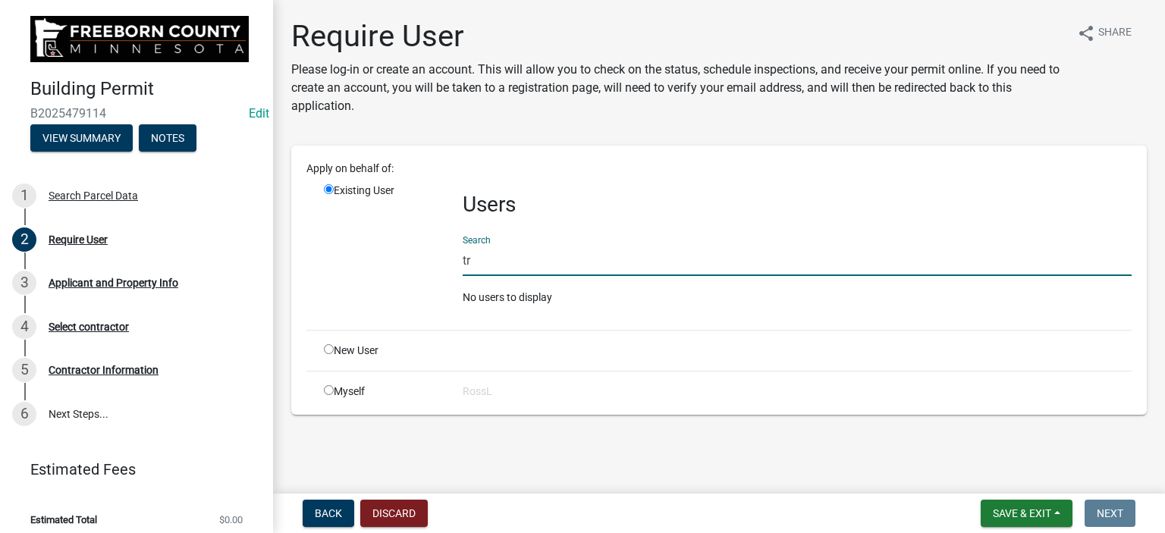
type input "t"
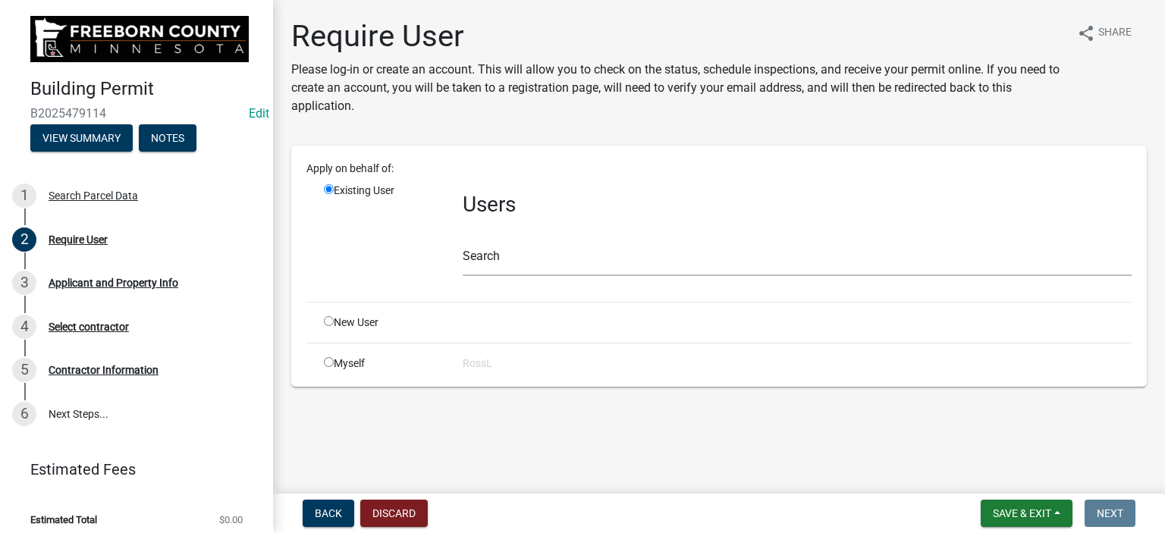
click at [333, 321] on input "radio" at bounding box center [329, 321] width 10 height 10
radio input "true"
radio input "false"
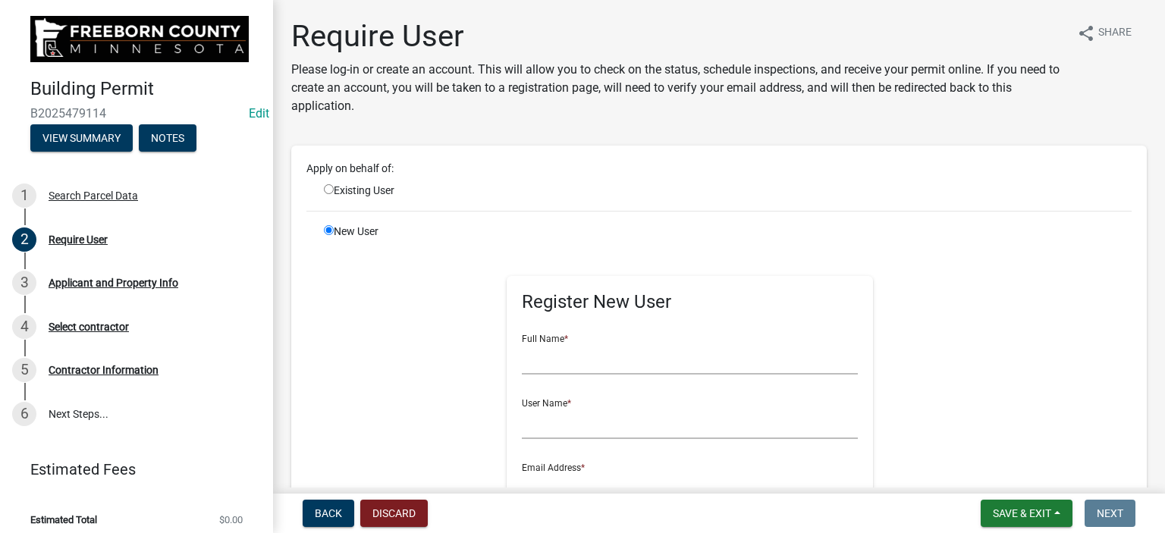
click at [571, 366] on input "text" at bounding box center [690, 359] width 336 height 31
type input "[PERSON_NAME]"
click at [560, 430] on input "text" at bounding box center [690, 423] width 336 height 31
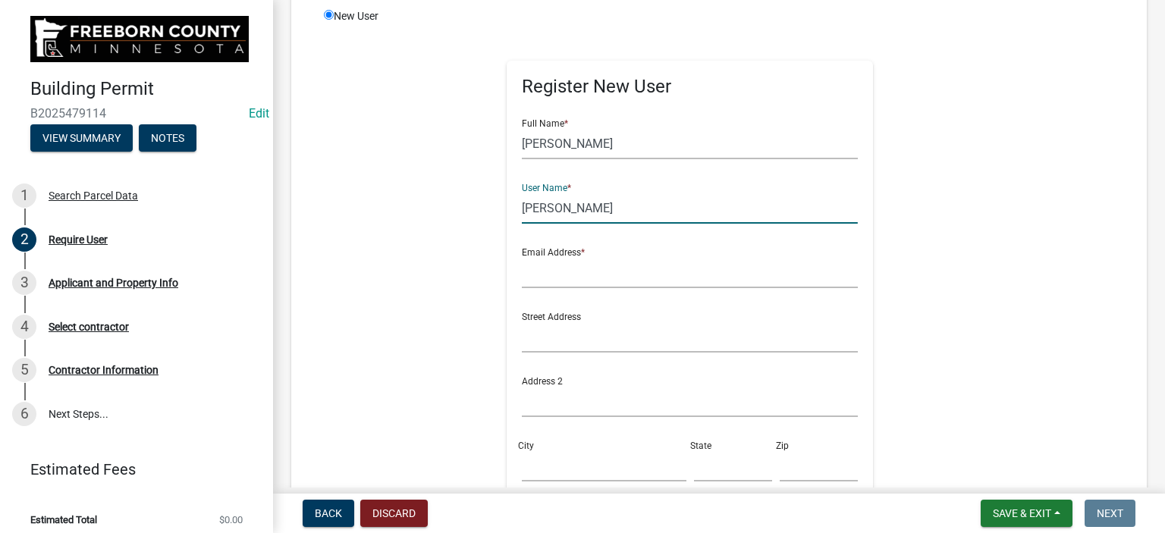
scroll to position [228, 0]
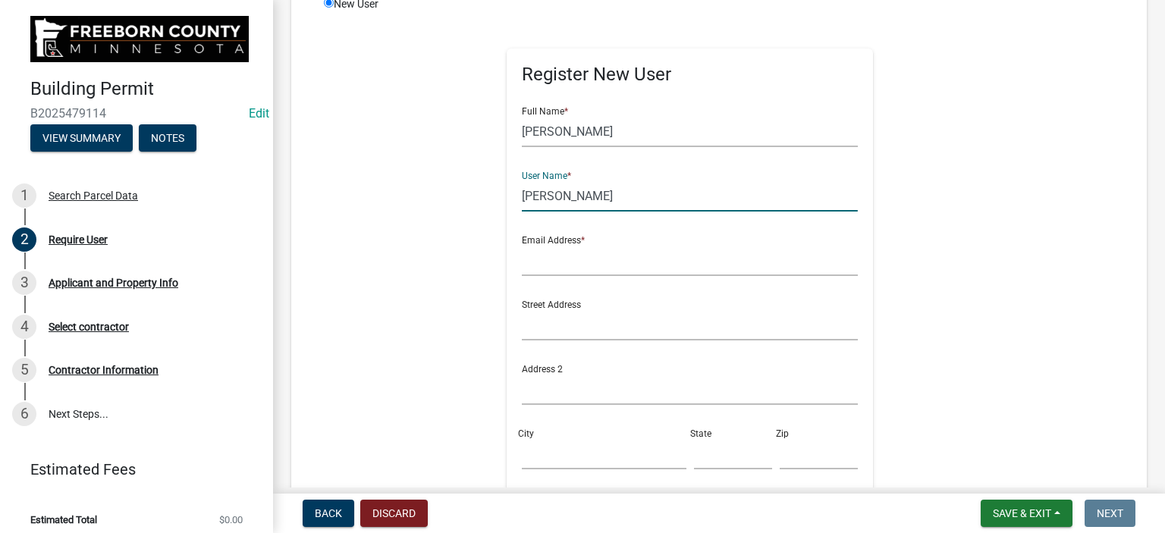
type input "[PERSON_NAME]"
click at [572, 269] on input "text" at bounding box center [690, 260] width 336 height 31
type input "[PERSON_NAME][EMAIL_ADDRESS][PERSON_NAME][DOMAIN_NAME][PERSON_NAME]"
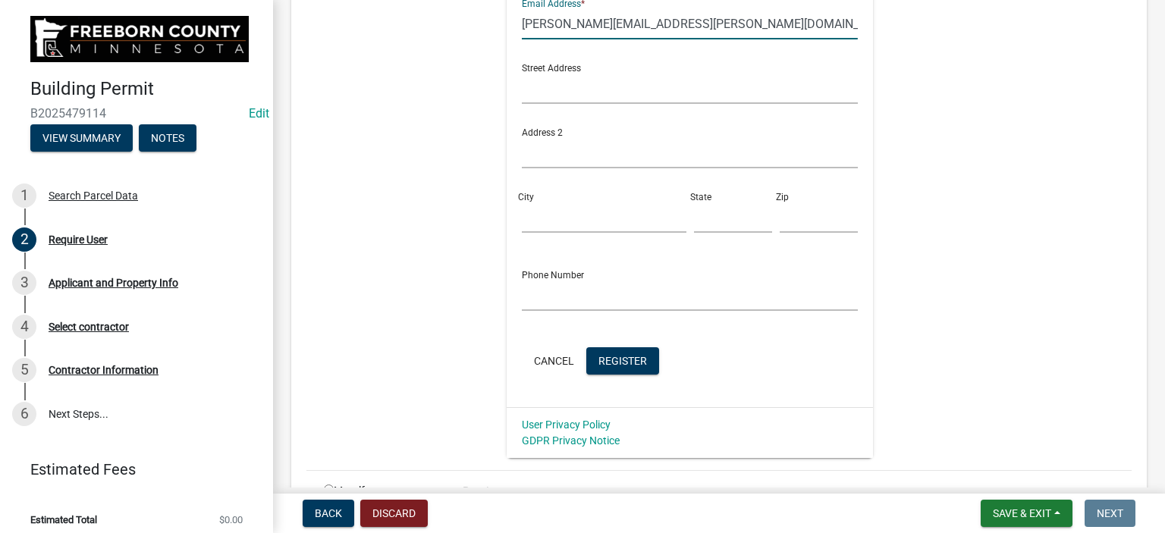
scroll to position [549, 0]
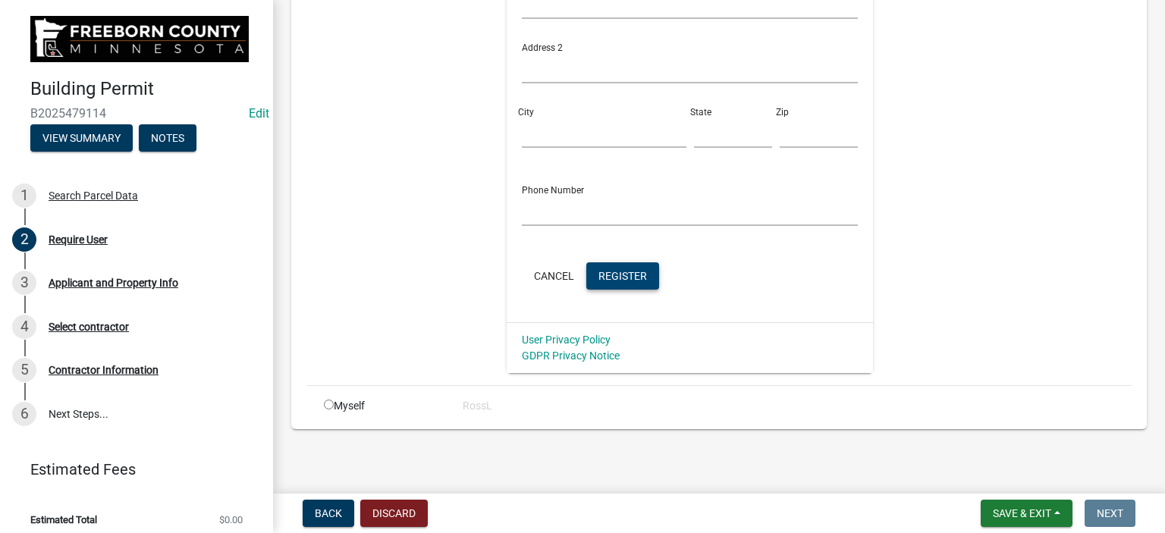
click at [622, 271] on span "Register" at bounding box center [623, 275] width 49 height 12
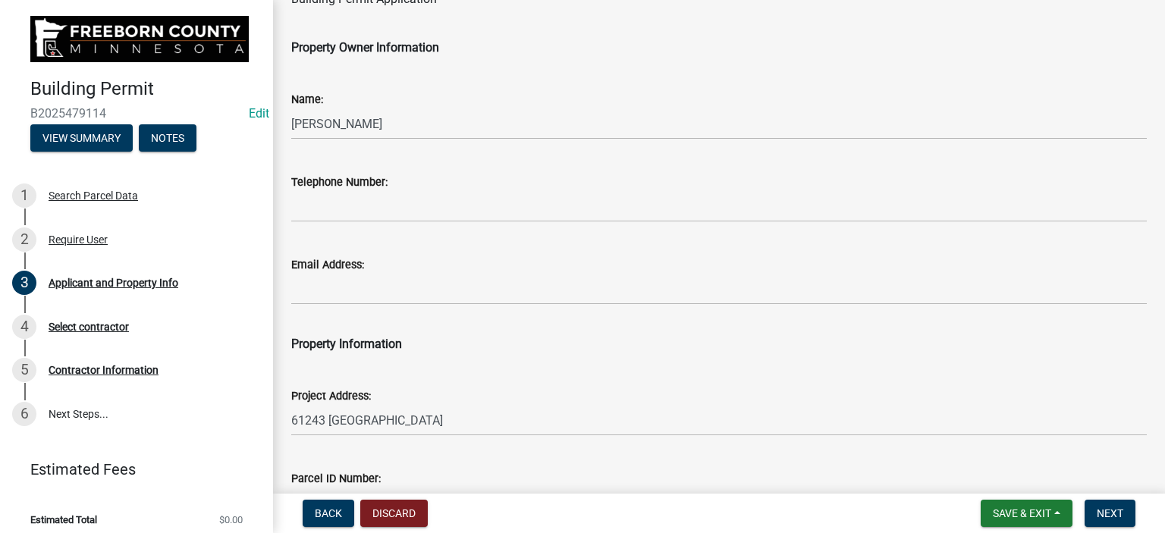
scroll to position [152, 0]
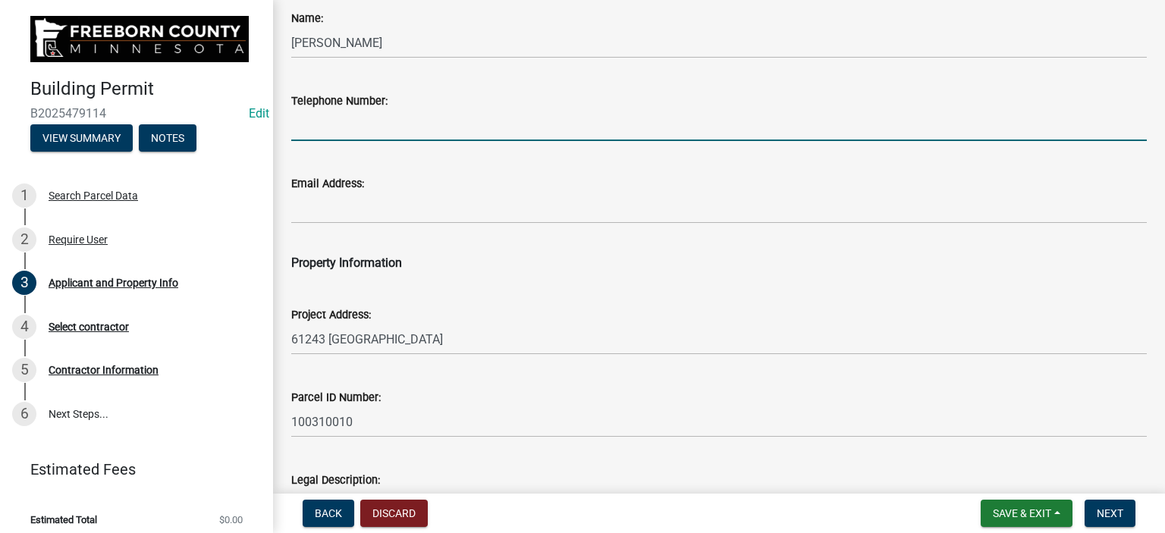
click at [340, 128] on input "Telephone Number:" at bounding box center [719, 125] width 856 height 31
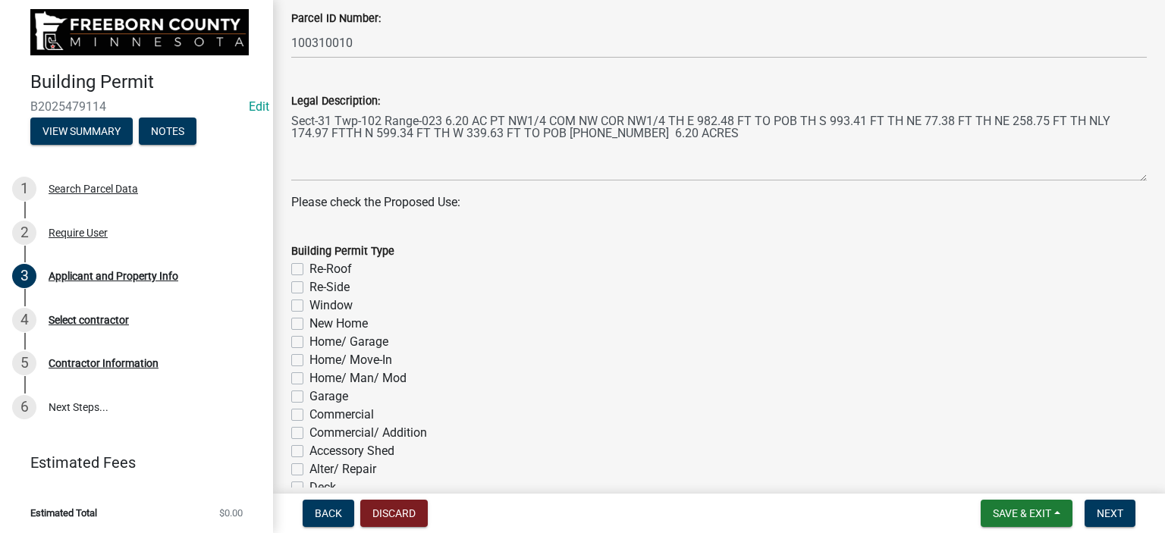
scroll to position [607, 0]
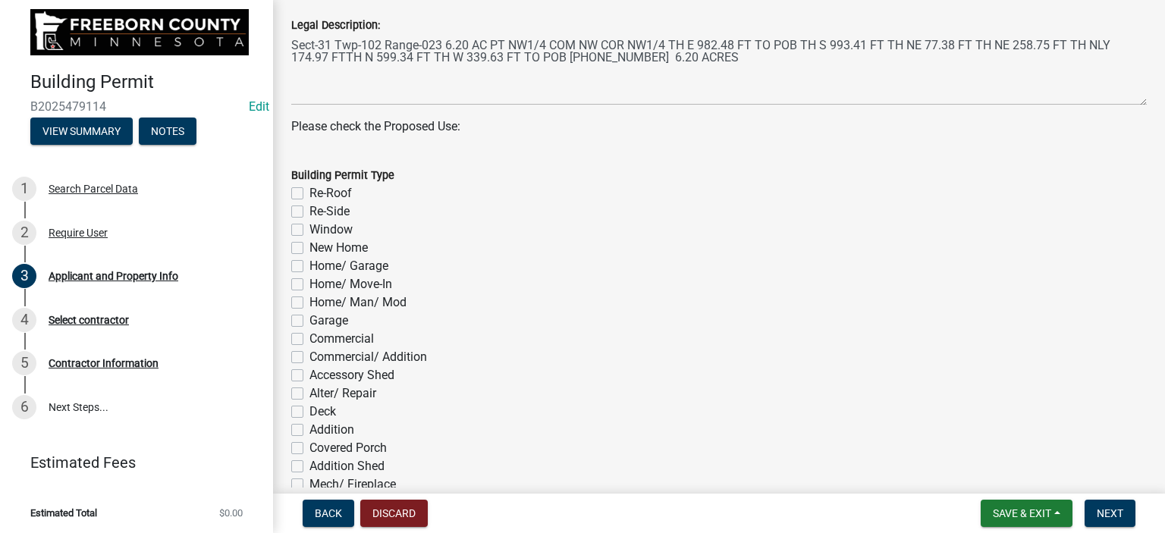
type input "473-0524"
click at [310, 375] on label "Accessory Shed" at bounding box center [352, 375] width 85 height 18
click at [310, 375] on input "Accessory Shed" at bounding box center [315, 371] width 10 height 10
checkbox input "true"
checkbox input "false"
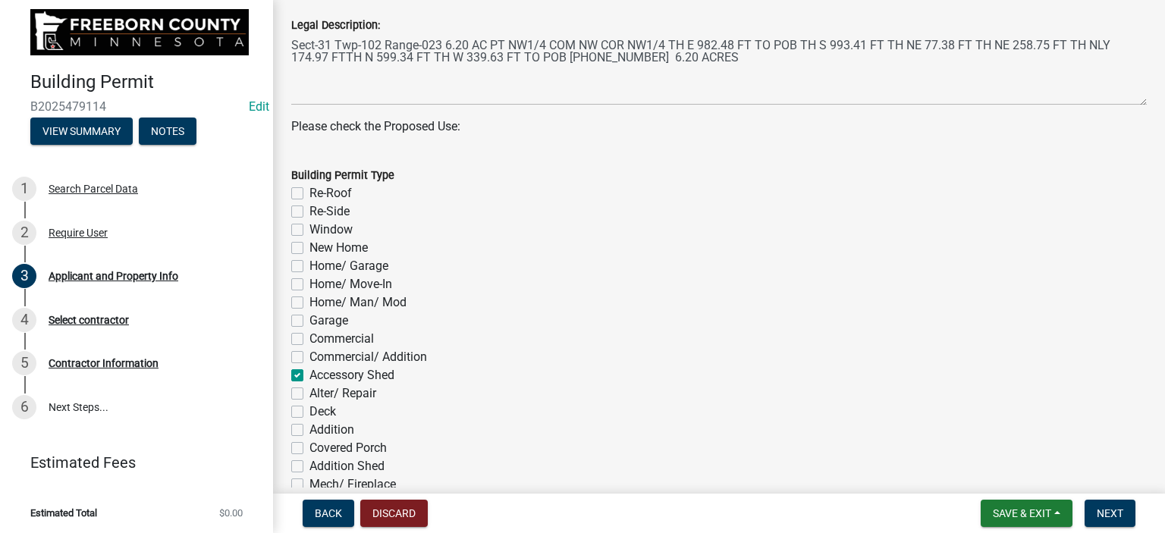
checkbox input "false"
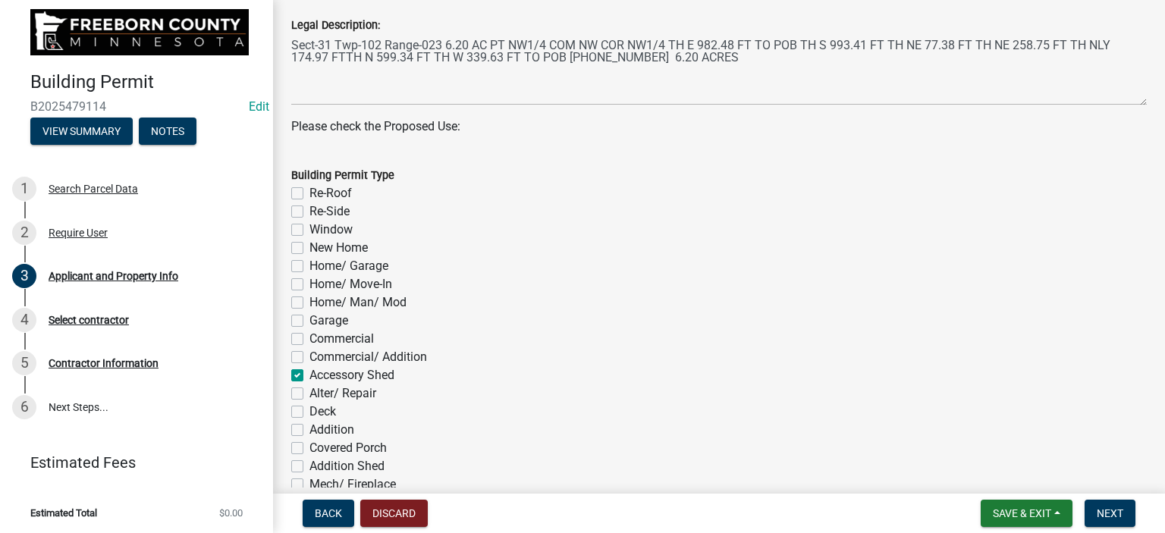
checkbox input "false"
checkbox input "true"
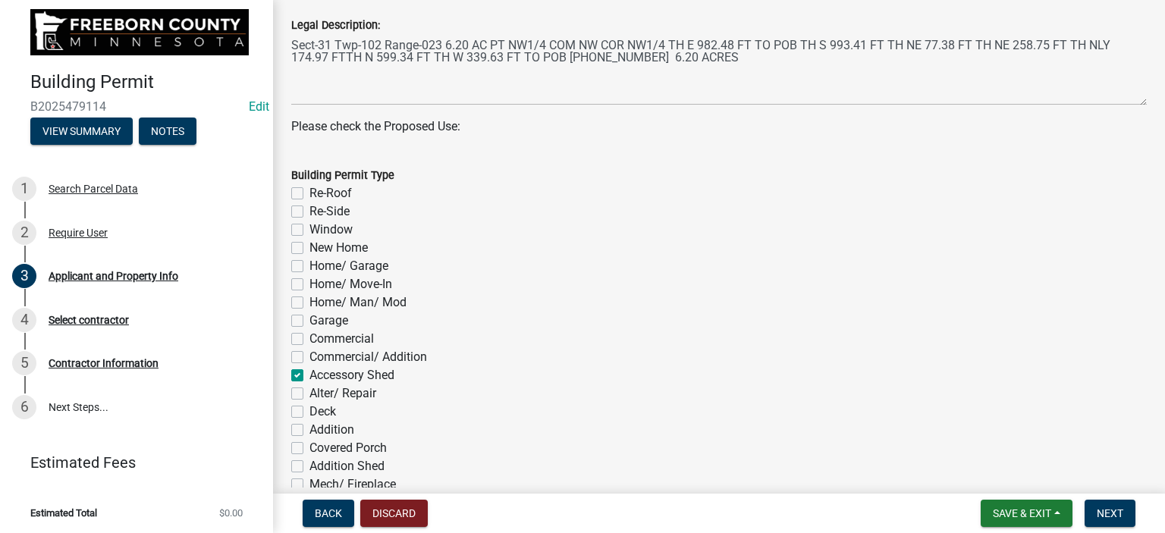
checkbox input "false"
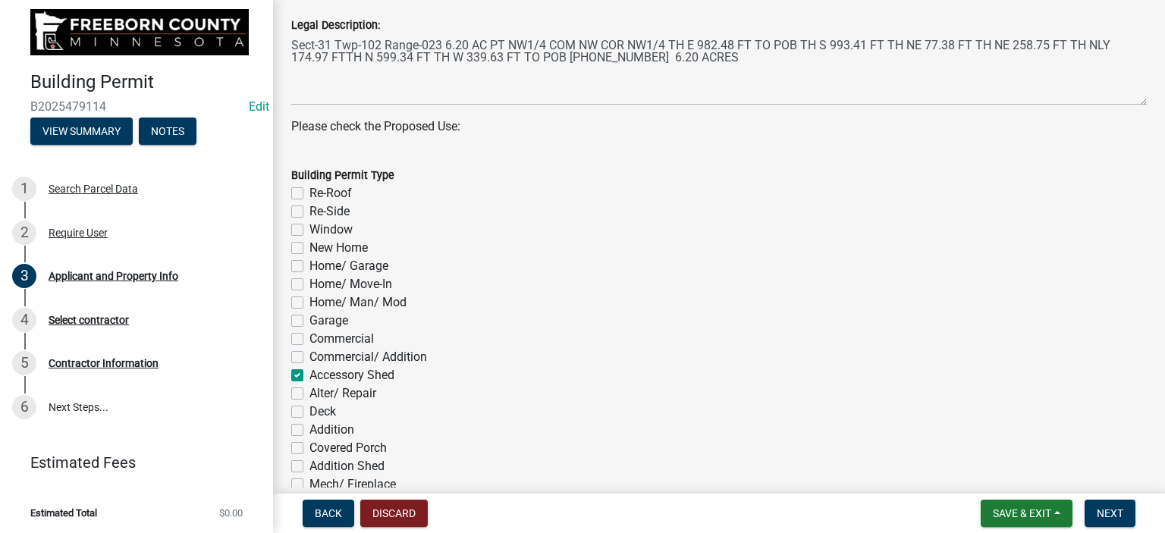
checkbox input "false"
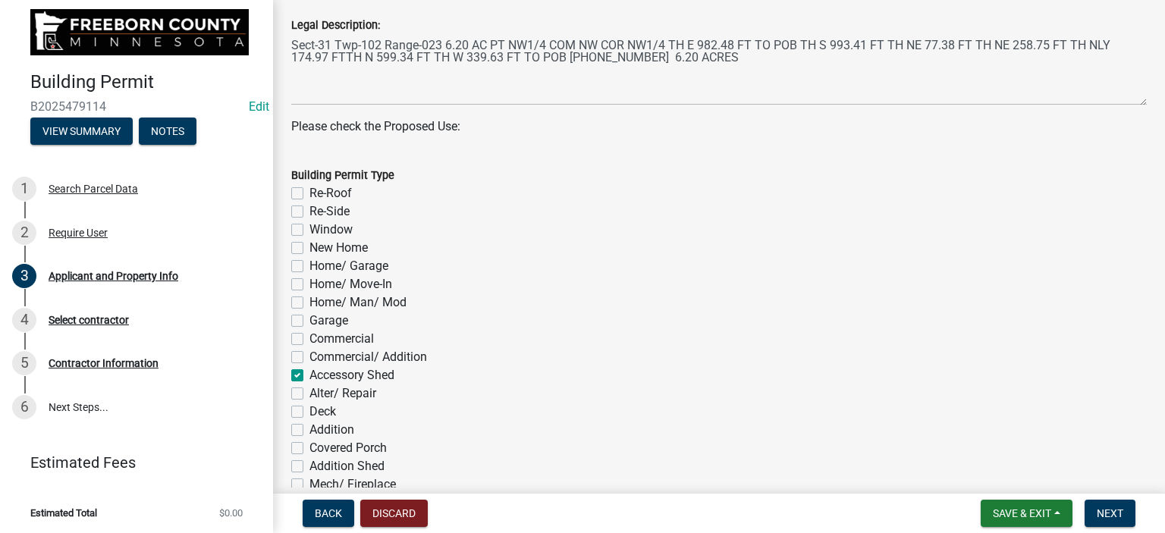
checkbox input "false"
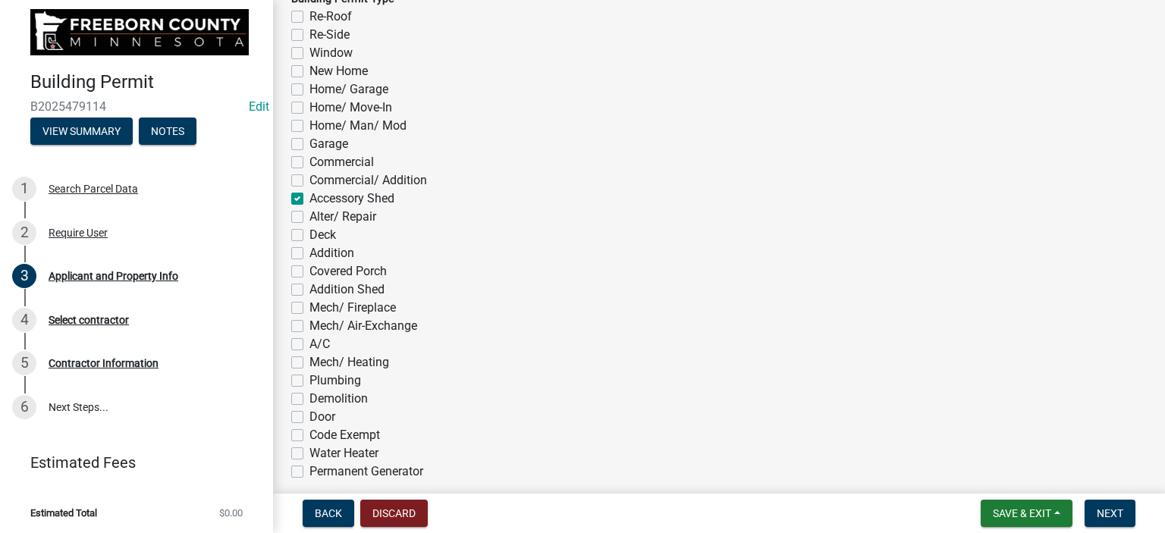
scroll to position [910, 0]
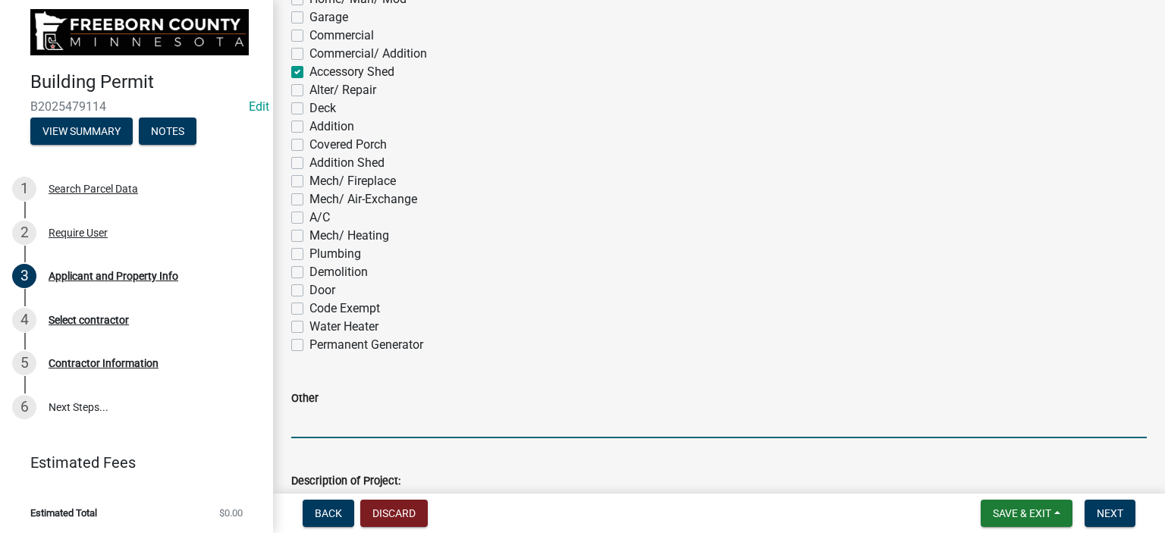
click at [325, 419] on input "Other" at bounding box center [719, 422] width 856 height 31
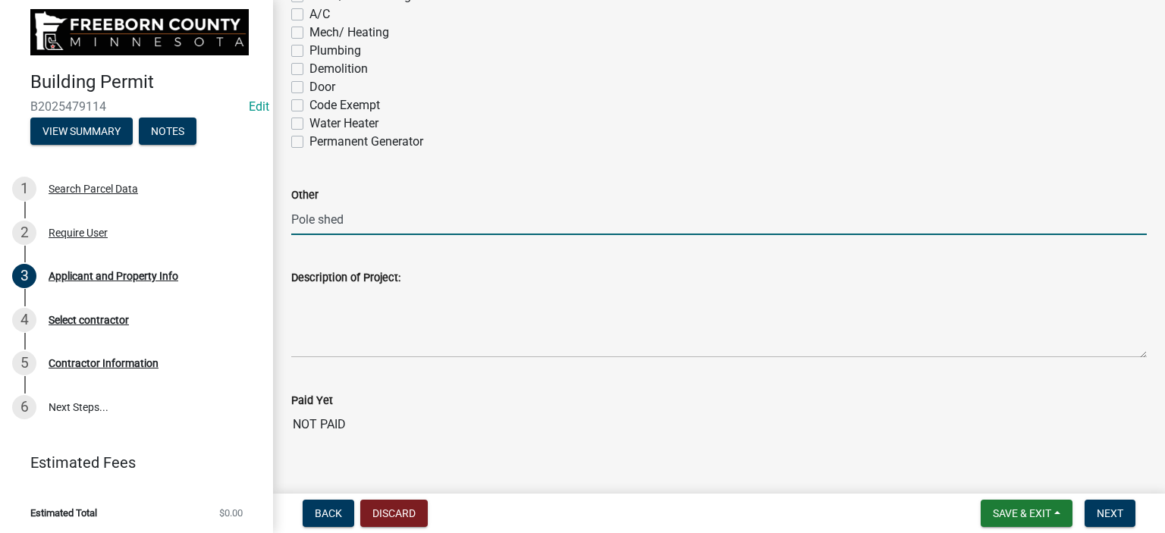
scroll to position [1138, 0]
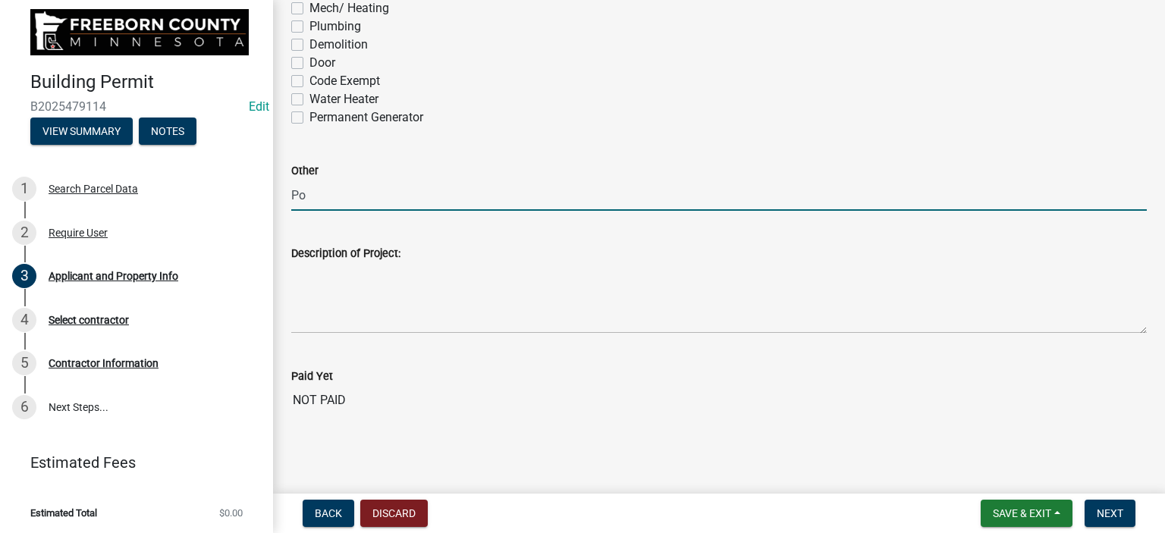
type input "P"
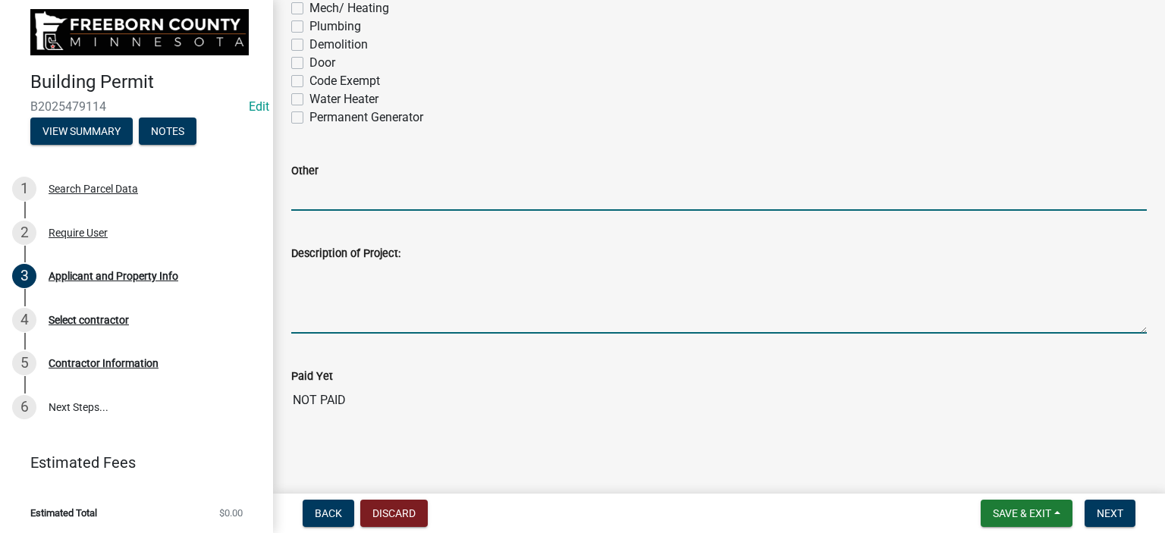
click at [324, 318] on textarea "Description of Project:" at bounding box center [719, 297] width 856 height 71
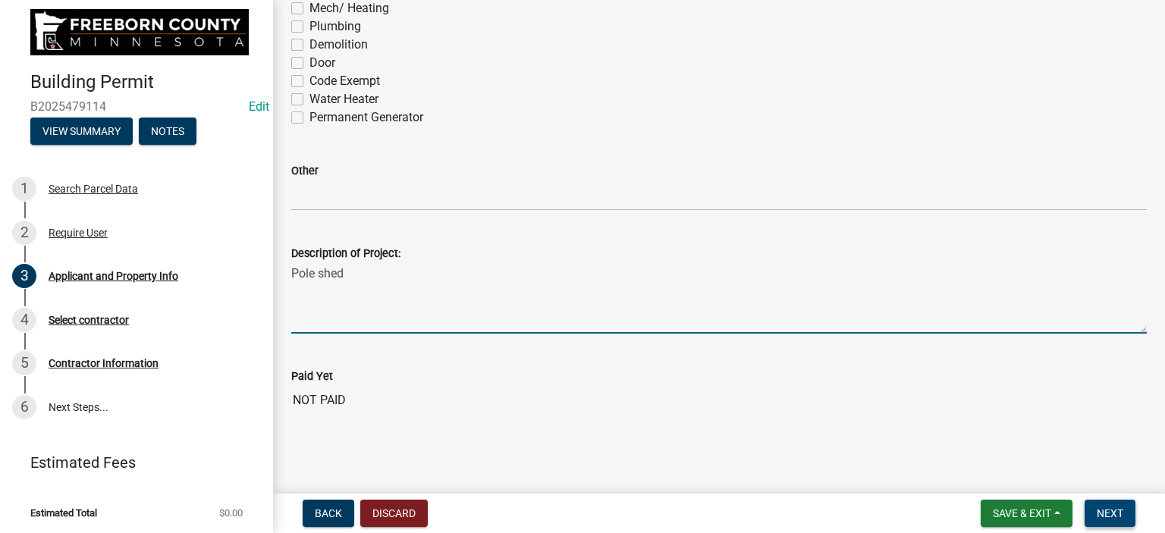
type textarea "Pole shed"
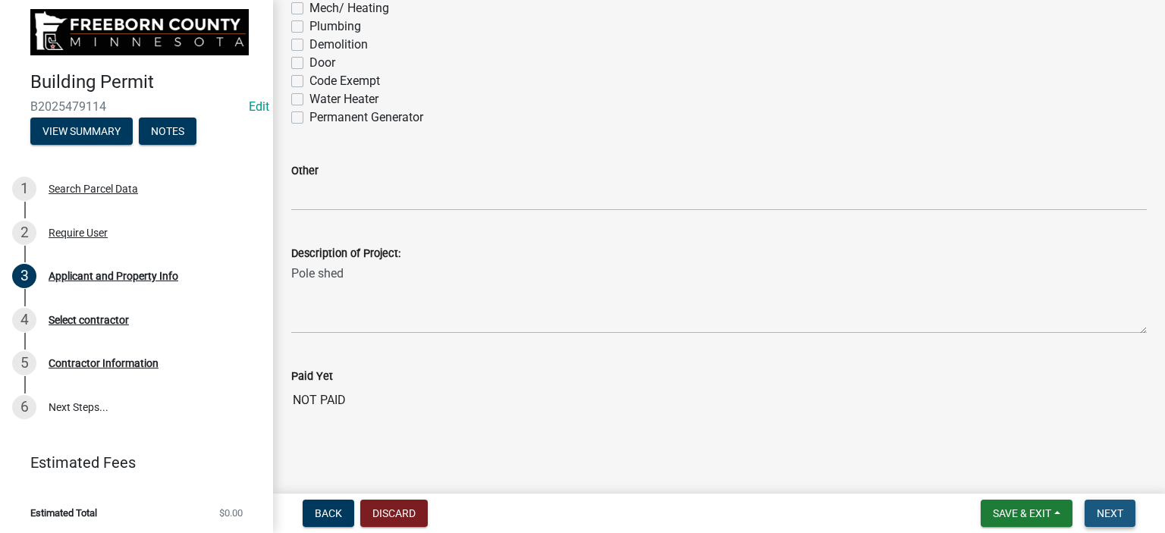
click at [1108, 515] on span "Next" at bounding box center [1110, 514] width 27 height 12
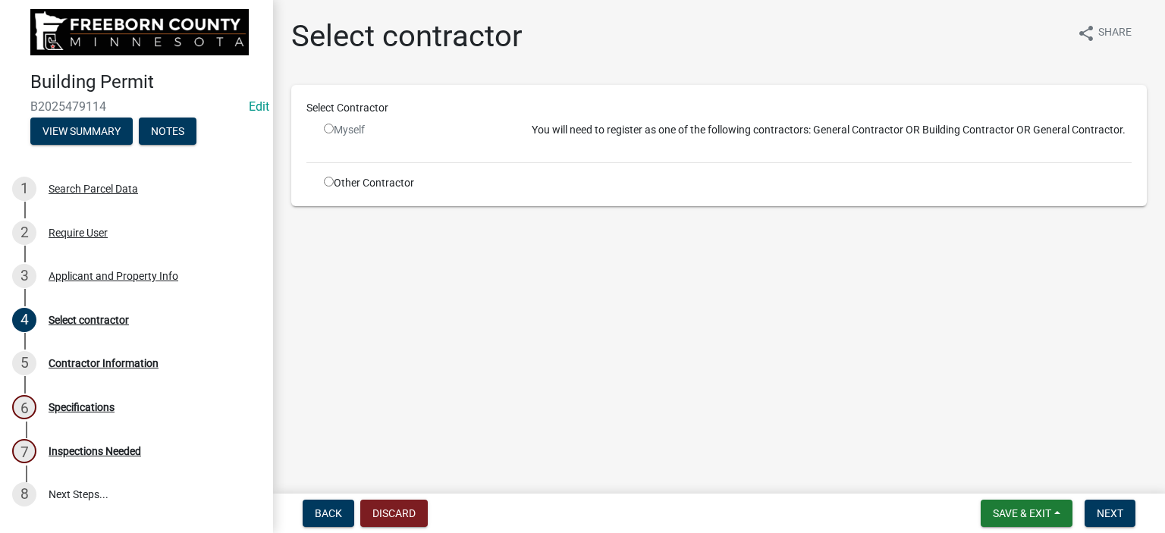
click at [325, 181] on input "radio" at bounding box center [329, 182] width 10 height 10
radio input "true"
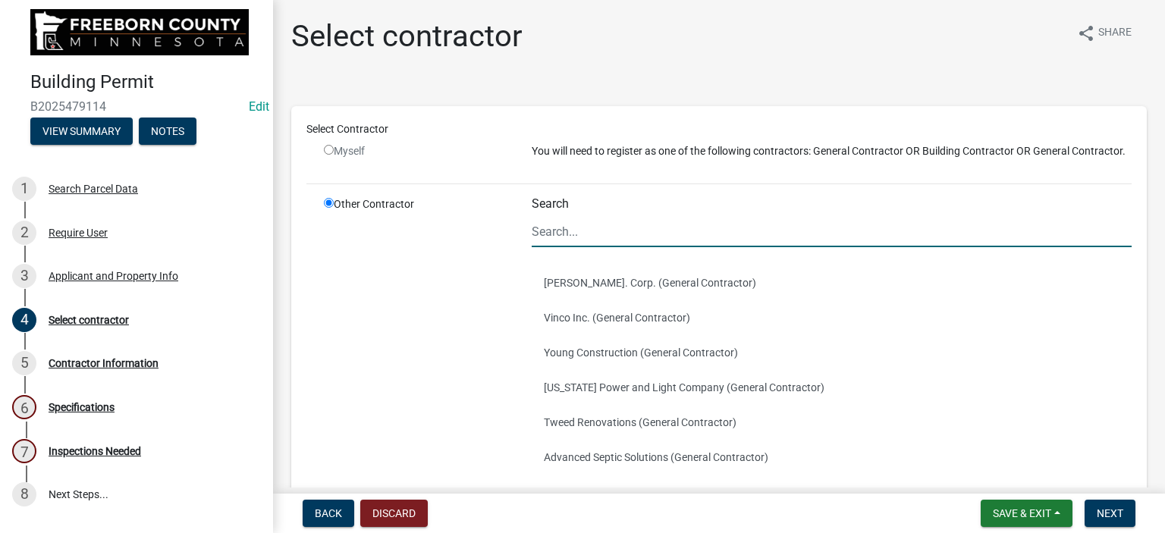
click at [580, 247] on input "Search" at bounding box center [832, 231] width 600 height 31
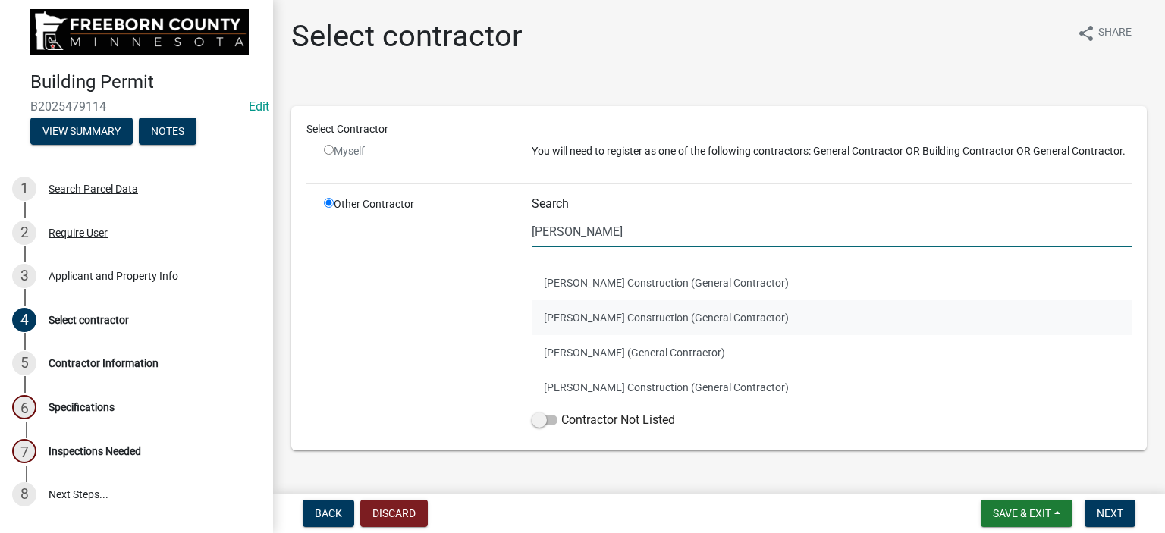
type input "[PERSON_NAME]"
click at [593, 329] on button "[PERSON_NAME] Construction (General Contractor)" at bounding box center [832, 317] width 600 height 35
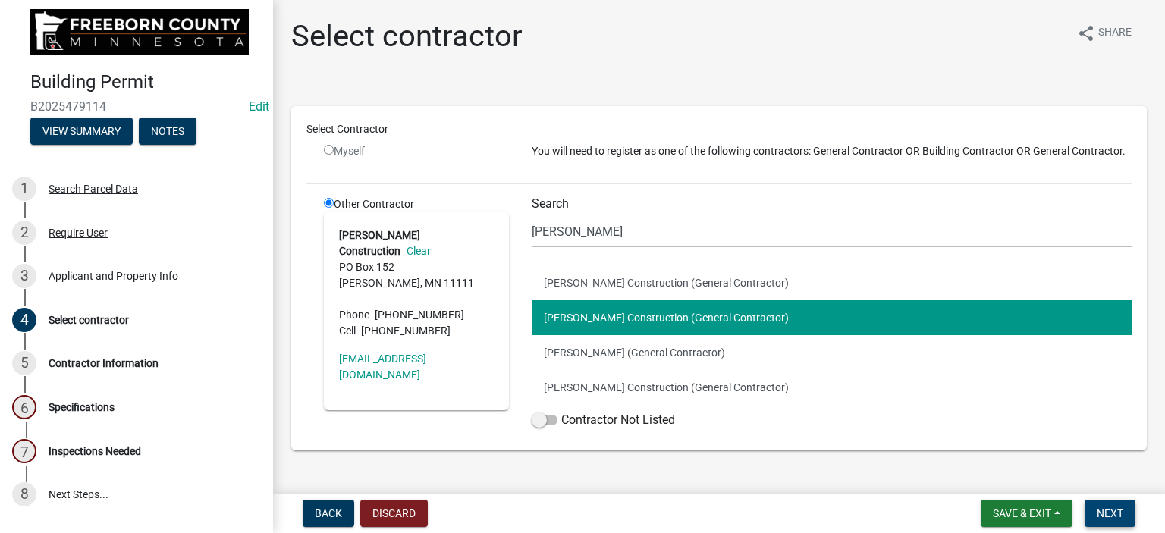
click at [1105, 516] on span "Next" at bounding box center [1110, 514] width 27 height 12
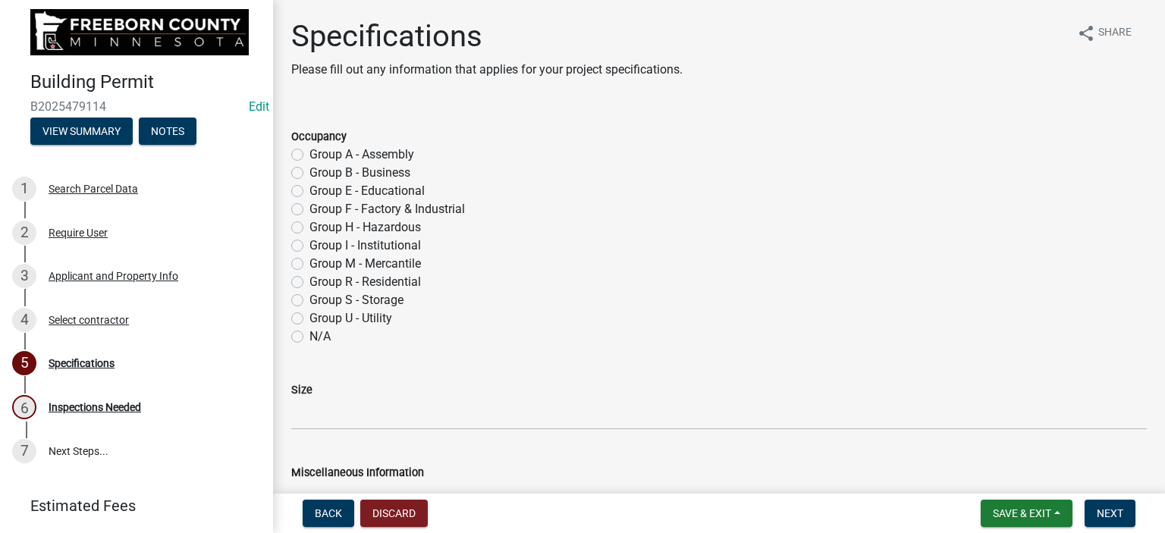
click at [310, 299] on label "Group S - Storage" at bounding box center [357, 300] width 94 height 18
click at [310, 299] on input "Group S - Storage" at bounding box center [315, 296] width 10 height 10
radio input "true"
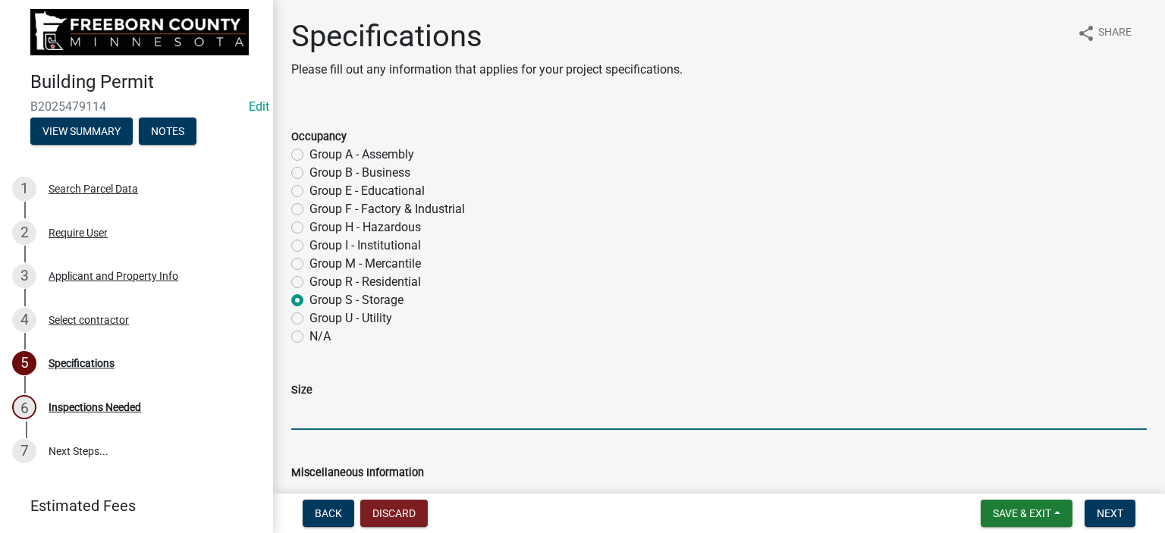
click at [316, 420] on input "Size" at bounding box center [719, 414] width 856 height 31
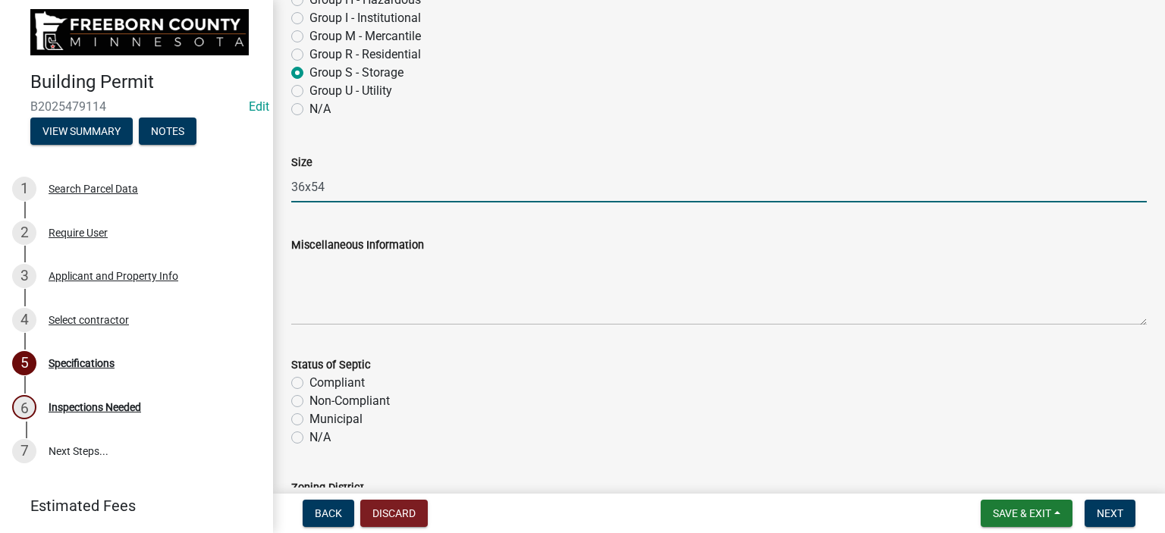
scroll to position [379, 0]
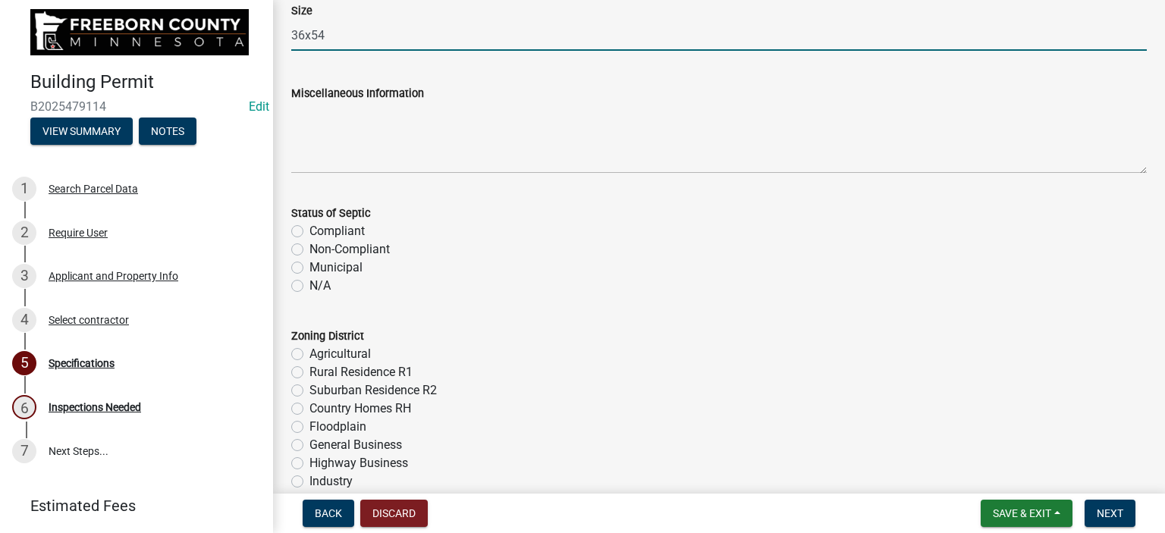
type input "36x54"
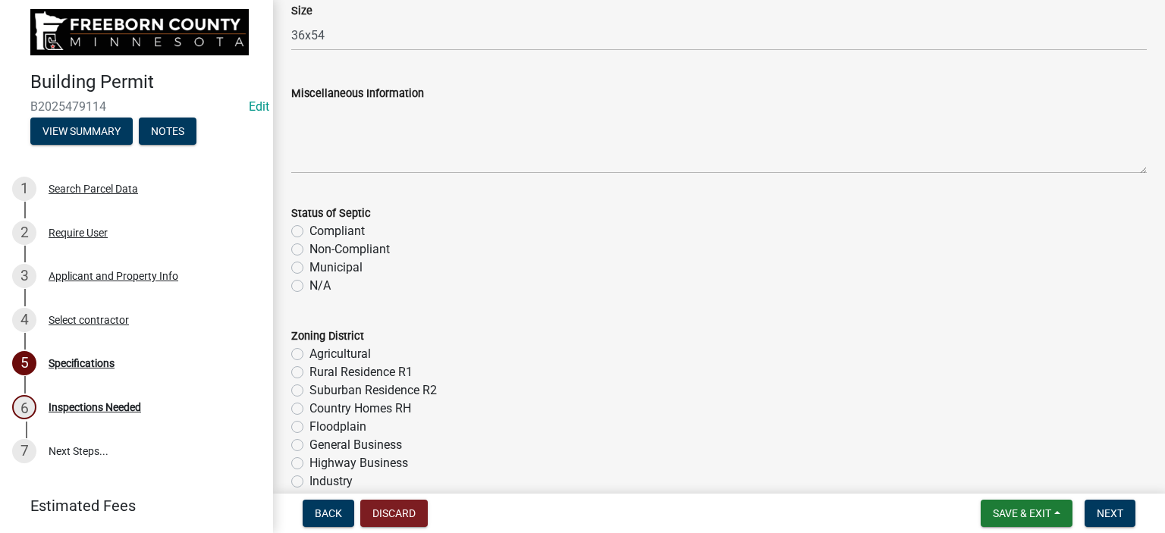
click at [310, 288] on label "N/A" at bounding box center [320, 286] width 21 height 18
click at [310, 287] on input "N/A" at bounding box center [315, 282] width 10 height 10
radio input "true"
click at [310, 350] on label "Agricultural" at bounding box center [340, 354] width 61 height 18
click at [310, 350] on input "Agricultural" at bounding box center [315, 350] width 10 height 10
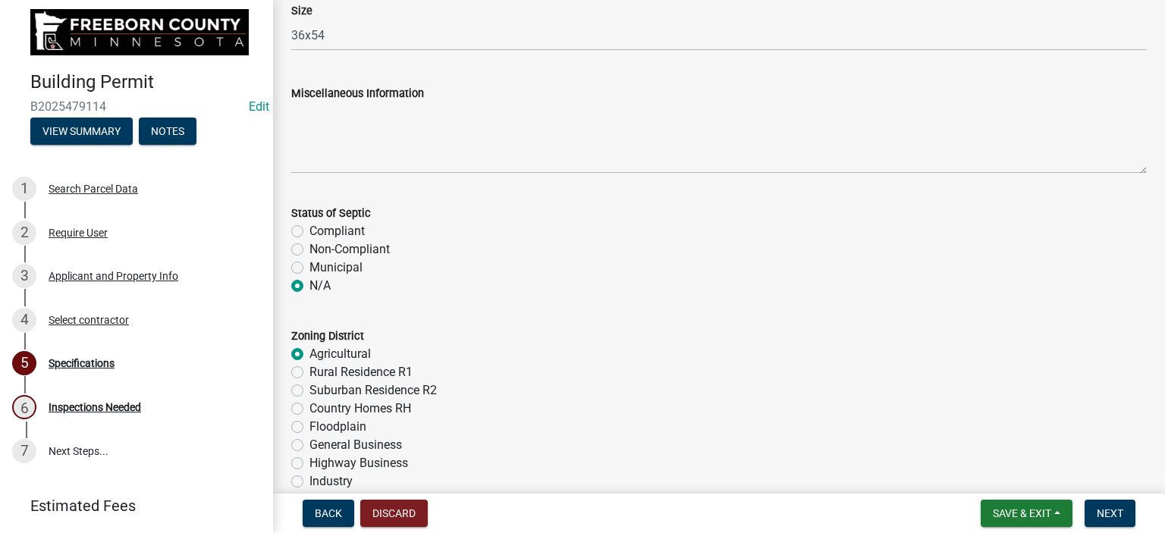
radio input "true"
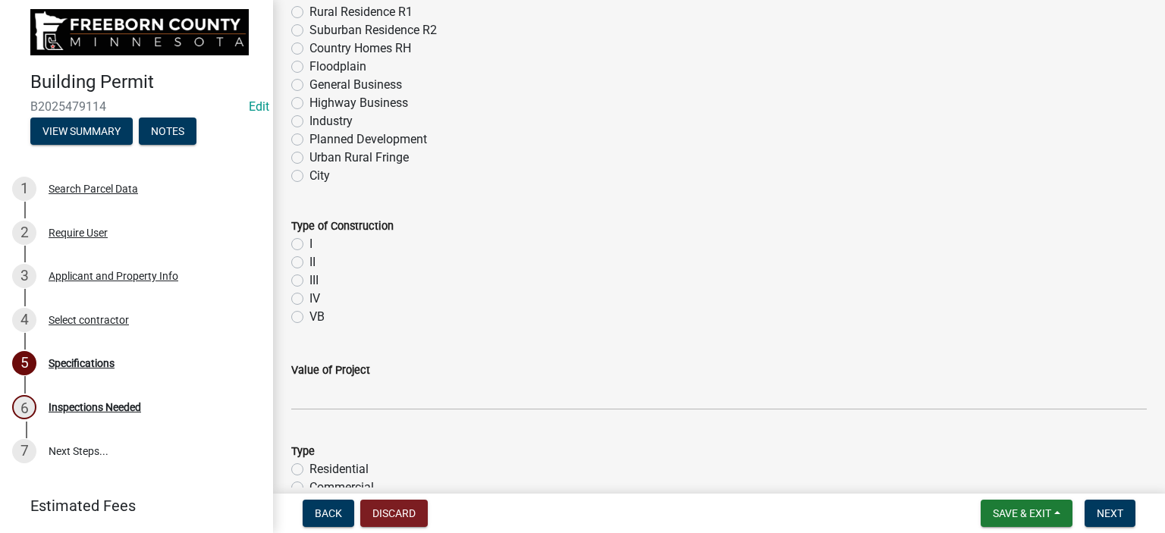
scroll to position [835, 0]
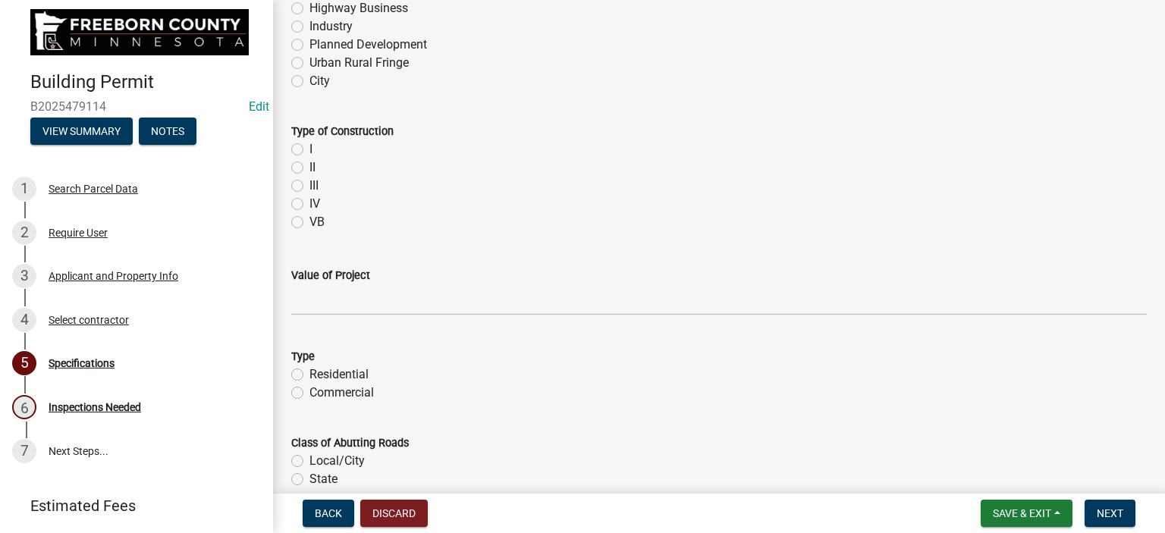
click at [310, 226] on label "VB" at bounding box center [317, 222] width 15 height 18
click at [310, 223] on input "VB" at bounding box center [315, 218] width 10 height 10
radio input "true"
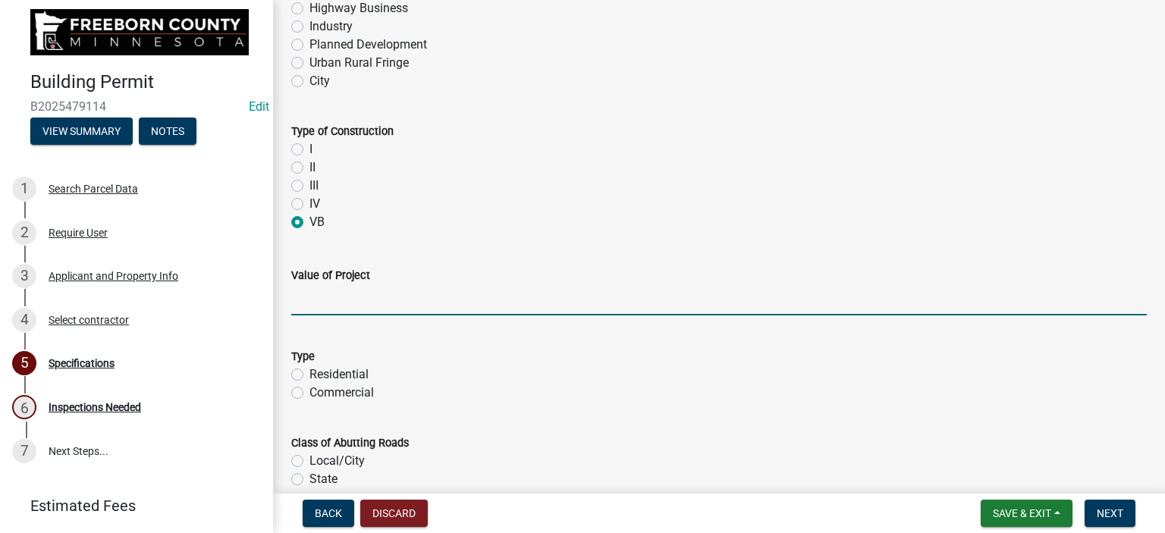
click at [316, 303] on input "text" at bounding box center [719, 299] width 856 height 31
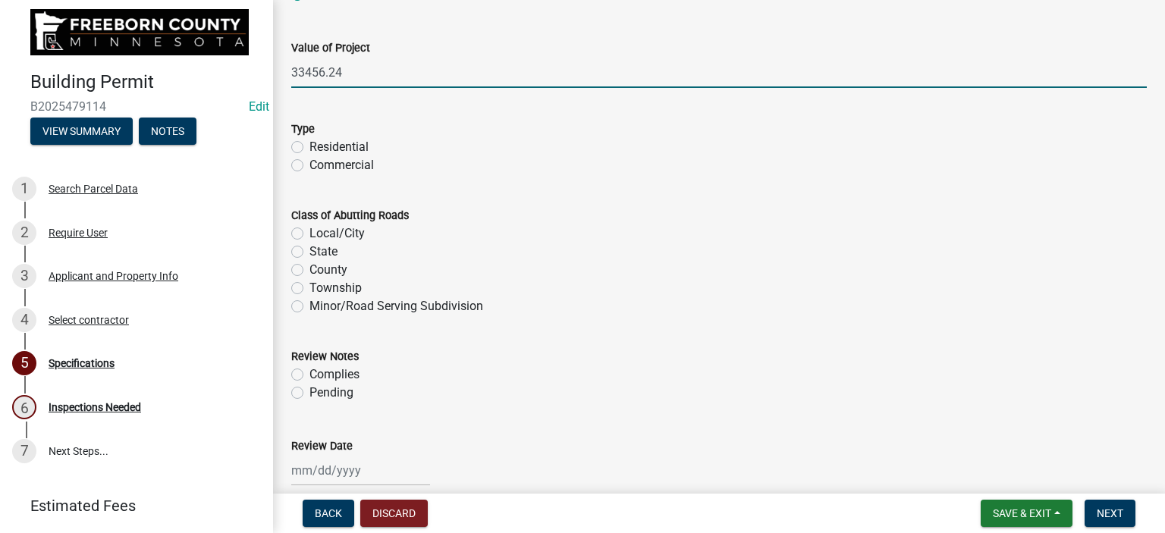
type input "33456.24"
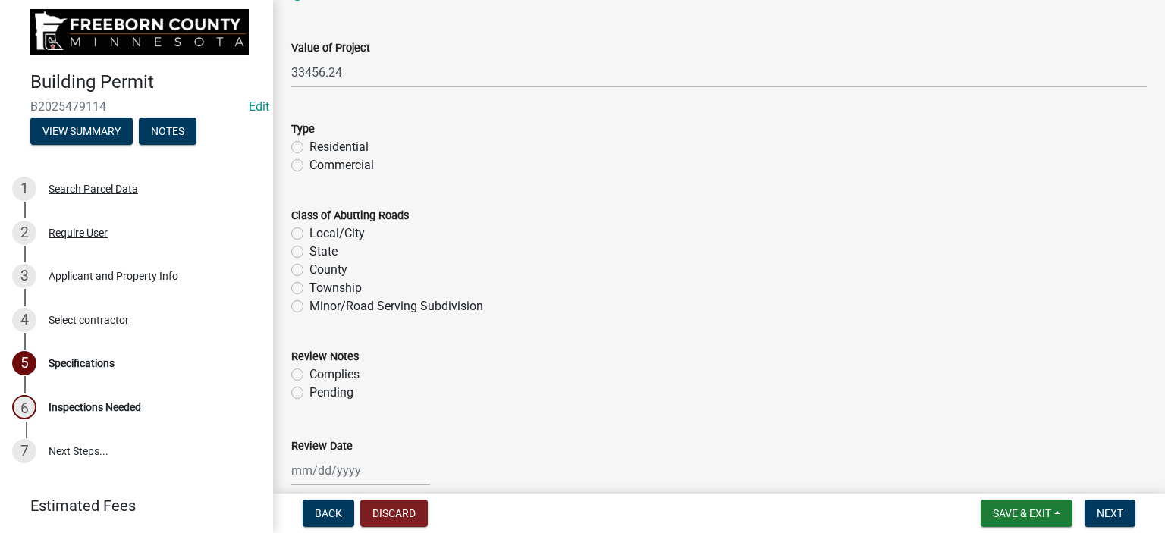
click at [310, 143] on label "Residential" at bounding box center [339, 147] width 59 height 18
click at [310, 143] on input "Residential" at bounding box center [315, 143] width 10 height 10
radio input "true"
click at [310, 288] on label "Township" at bounding box center [336, 288] width 52 height 18
click at [310, 288] on input "Township" at bounding box center [315, 284] width 10 height 10
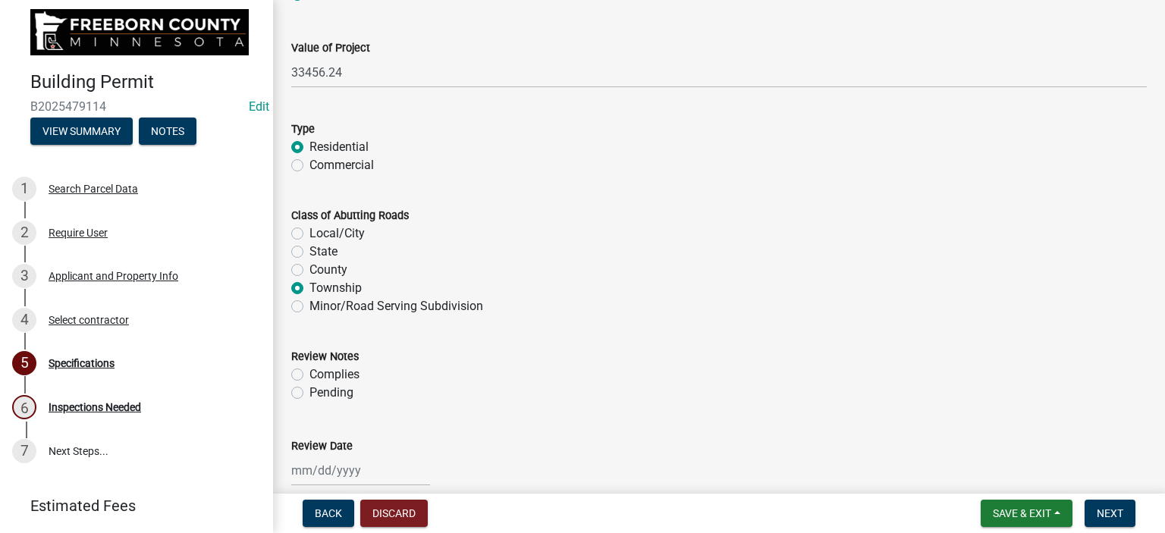
radio input "true"
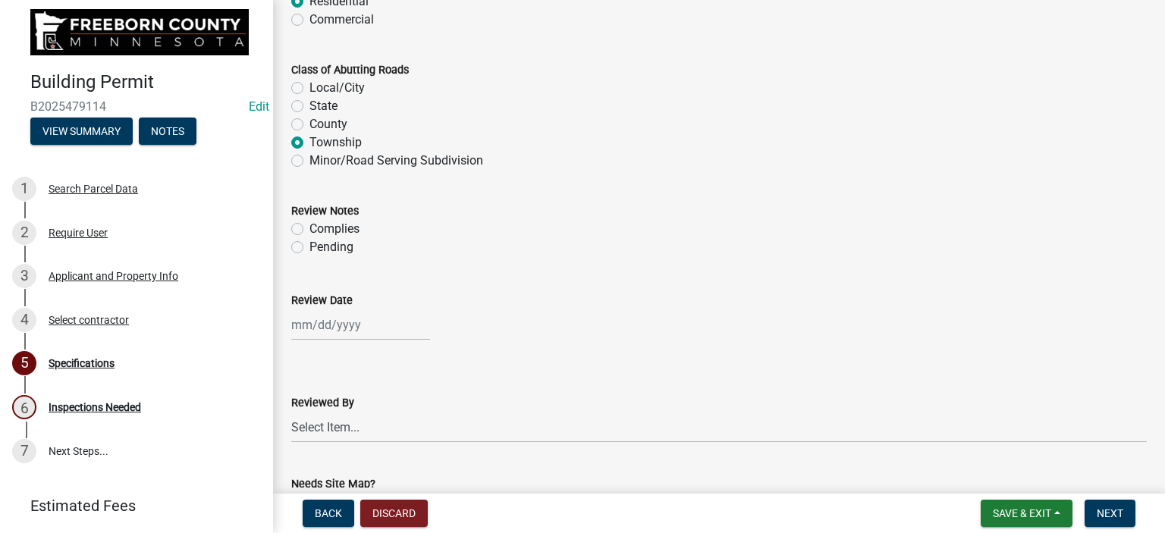
scroll to position [1214, 0]
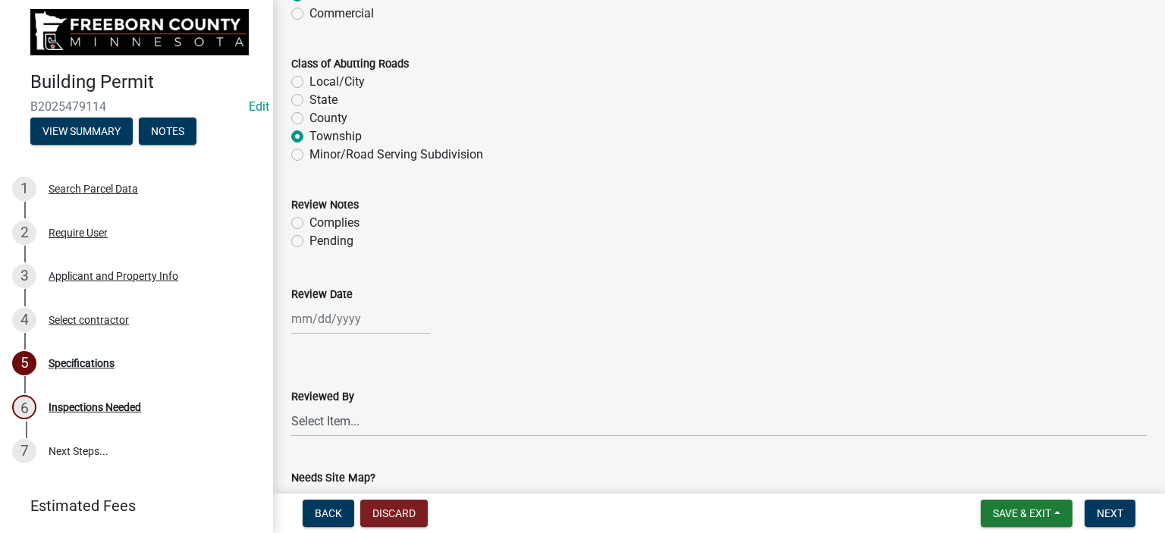
click at [310, 222] on label "Complies" at bounding box center [335, 223] width 50 height 18
click at [310, 222] on input "Complies" at bounding box center [315, 219] width 10 height 10
radio input "true"
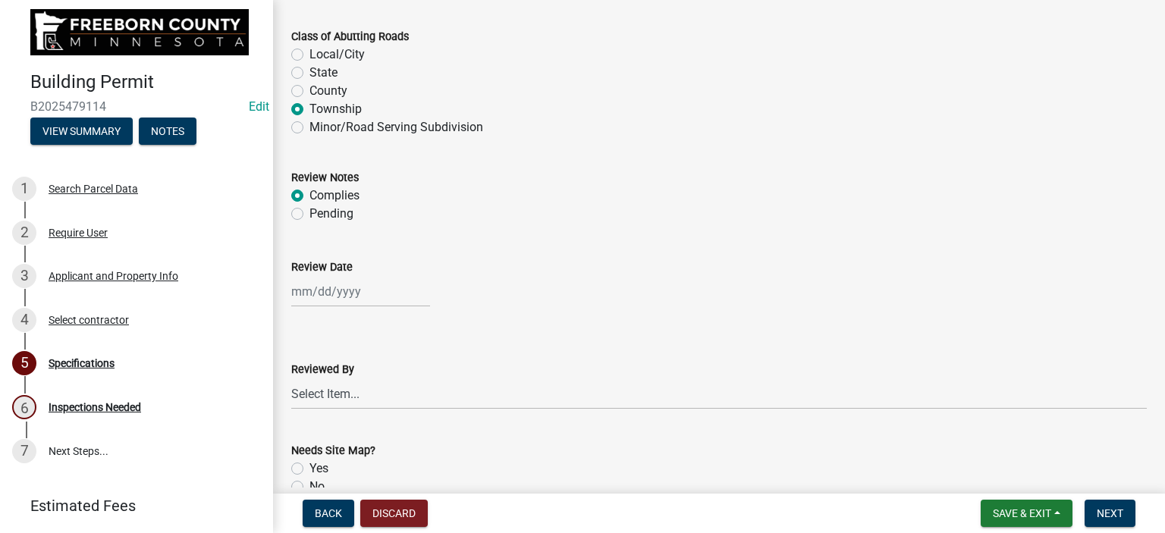
scroll to position [1290, 0]
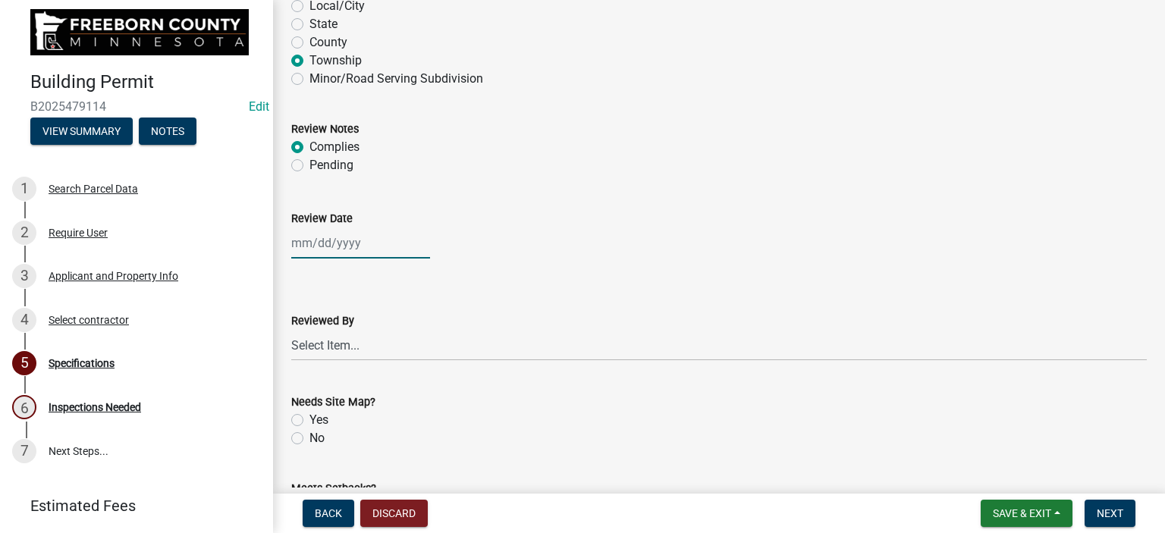
click at [299, 247] on div at bounding box center [360, 243] width 139 height 31
select select "9"
select select "2025"
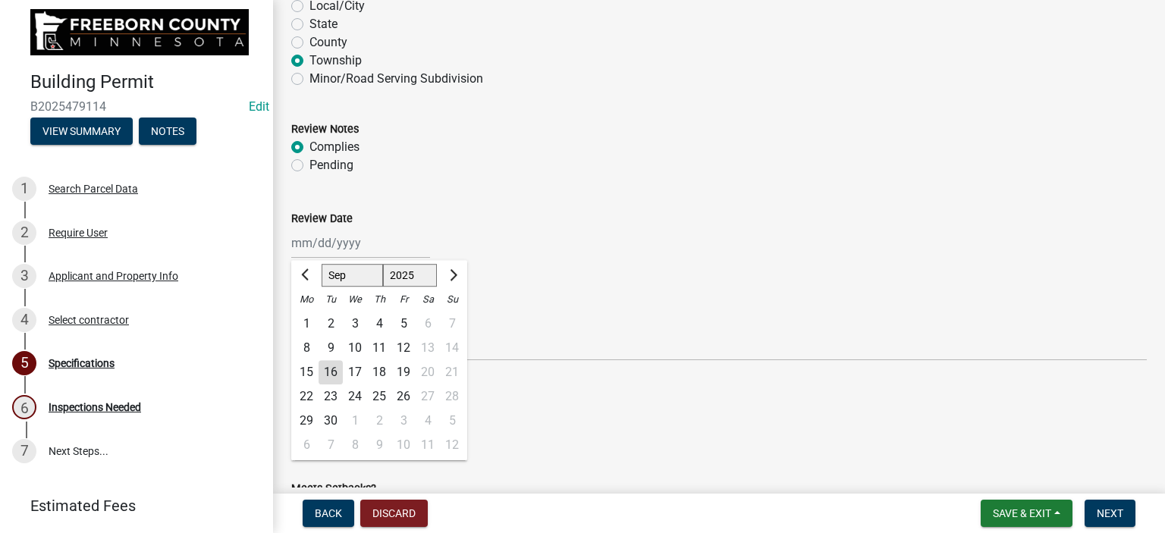
click at [328, 372] on div "16" at bounding box center [331, 372] width 24 height 24
type input "[DATE]"
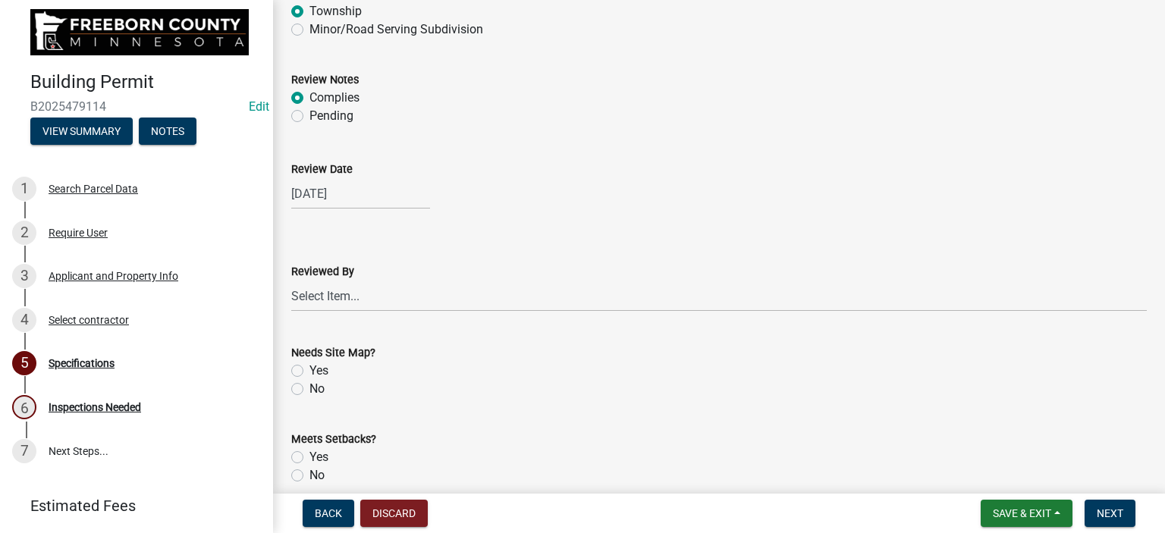
scroll to position [1366, 0]
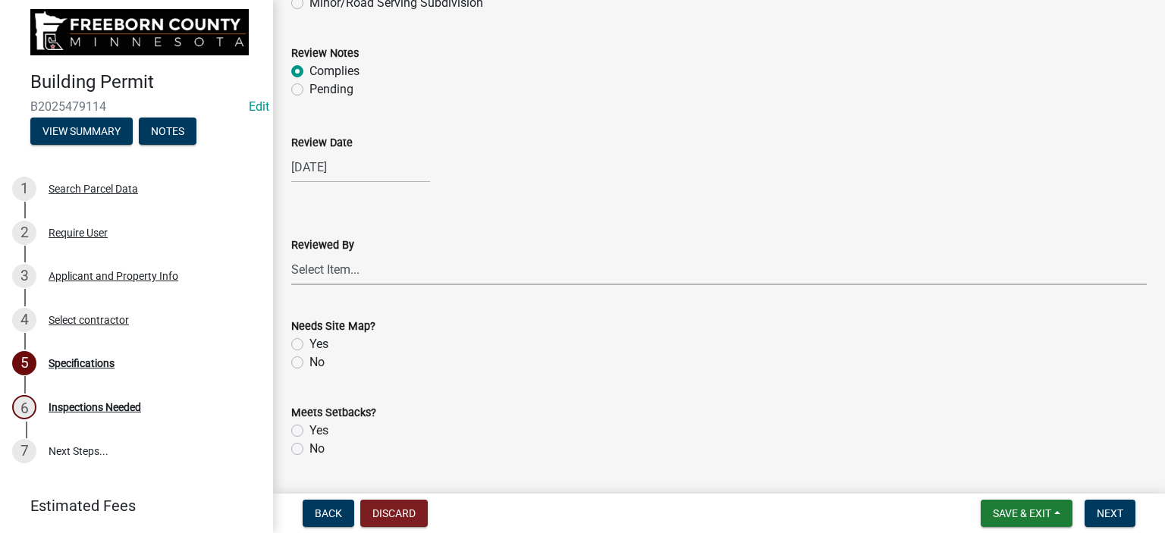
click at [317, 275] on select "Select Item... [PERSON_NAME] [PERSON_NAME] [PERSON_NAME] [PERSON_NAME] [PERSON_…" at bounding box center [719, 269] width 856 height 31
click at [291, 254] on select "Select Item... [PERSON_NAME] [PERSON_NAME] [PERSON_NAME] [PERSON_NAME] [PERSON_…" at bounding box center [719, 269] width 856 height 31
select select "cf5e982a-8fde-449d-bcd8-be8cdfb99374"
click at [310, 358] on label "No" at bounding box center [317, 363] width 15 height 18
click at [310, 358] on input "No" at bounding box center [315, 359] width 10 height 10
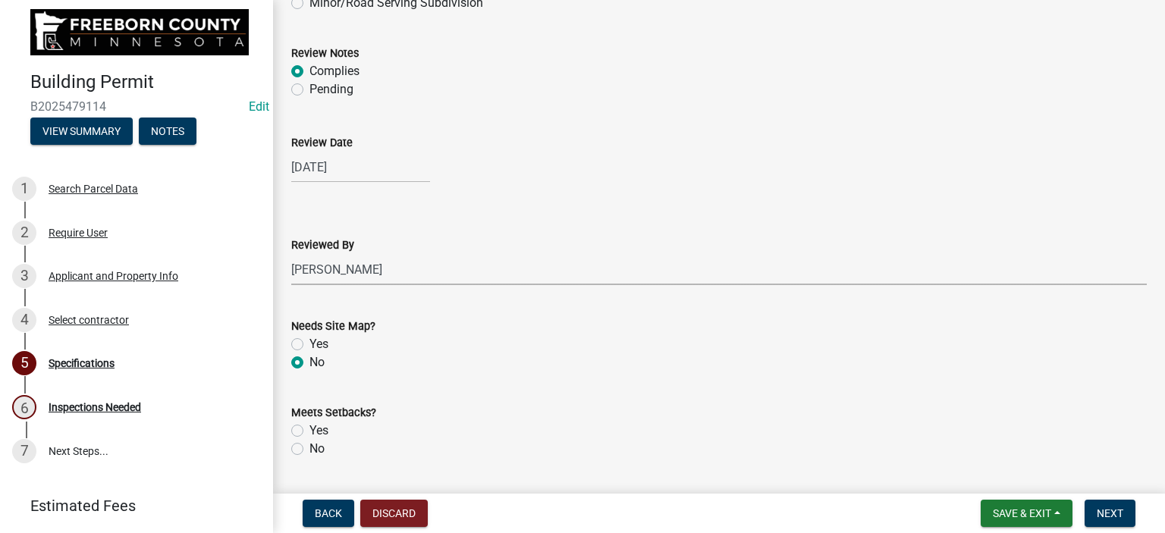
radio input "true"
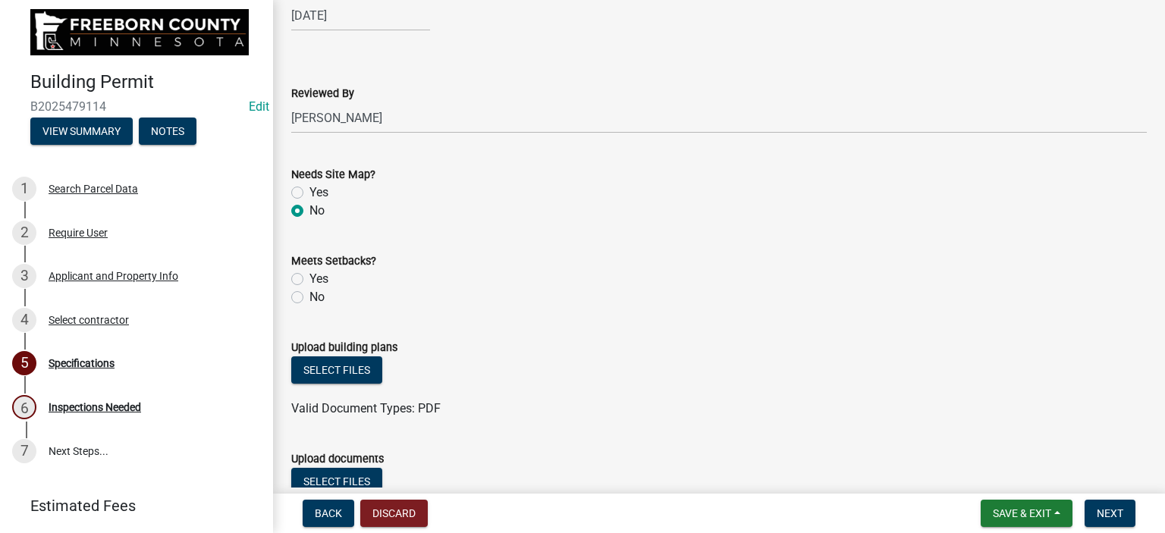
click at [310, 280] on label "Yes" at bounding box center [319, 279] width 19 height 18
click at [310, 280] on input "Yes" at bounding box center [315, 275] width 10 height 10
radio input "true"
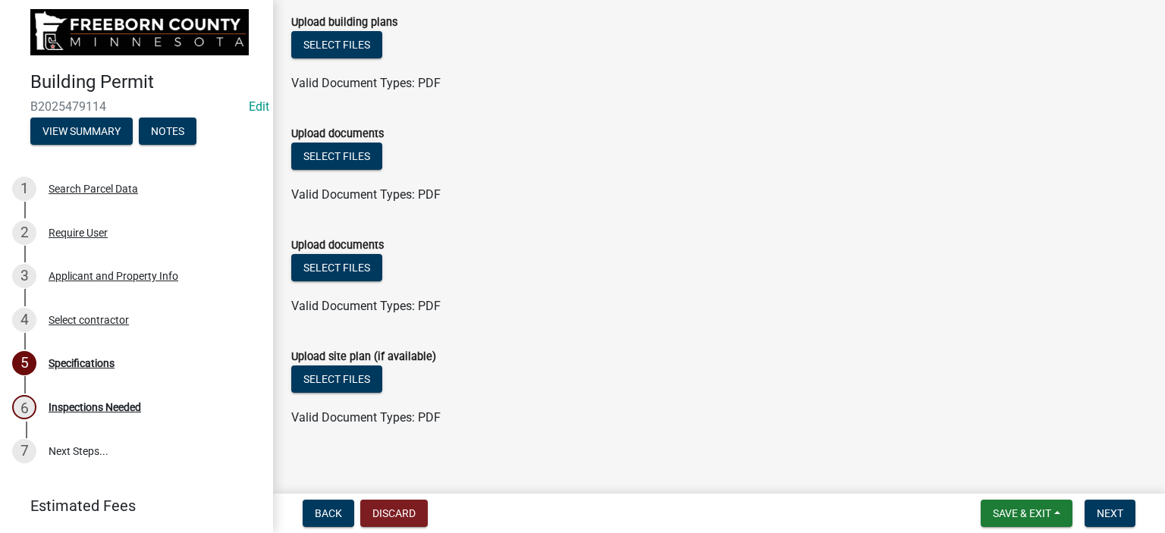
scroll to position [1854, 0]
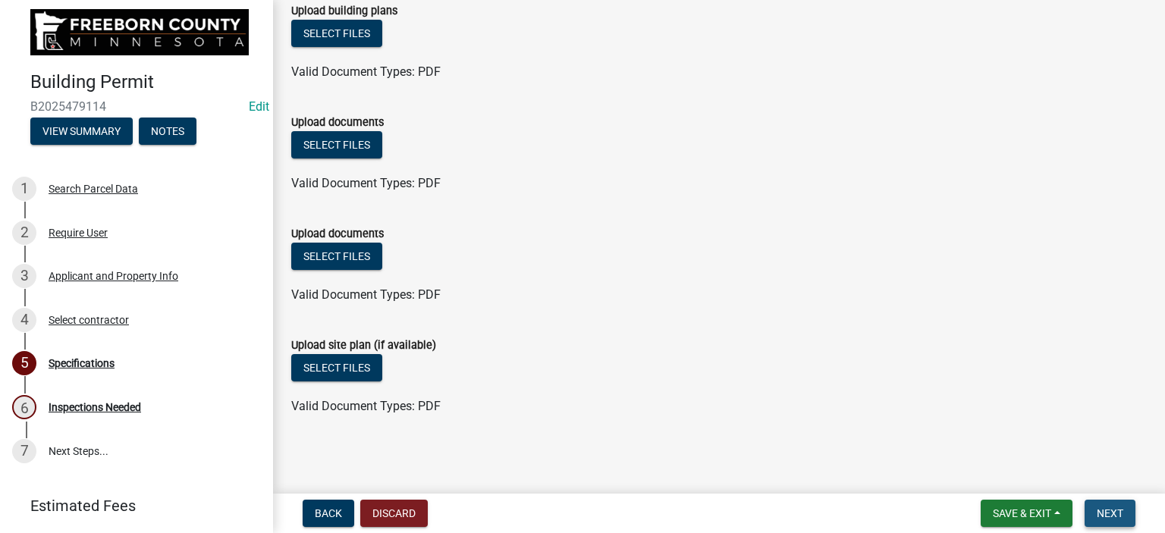
click at [1101, 512] on span "Next" at bounding box center [1110, 514] width 27 height 12
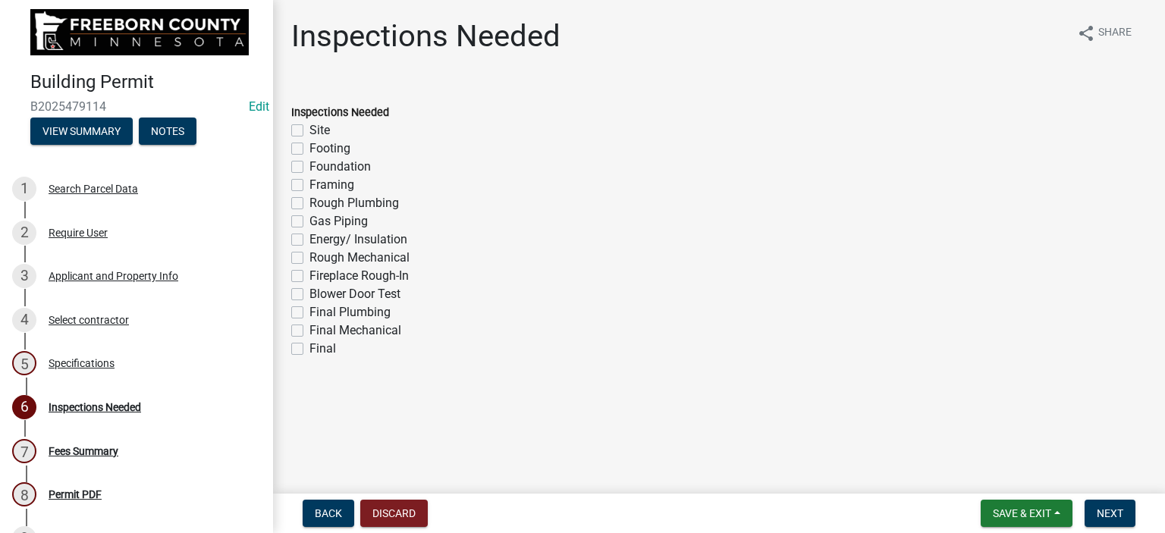
click at [310, 149] on label "Footing" at bounding box center [330, 149] width 41 height 18
click at [310, 149] on input "Footing" at bounding box center [315, 145] width 10 height 10
checkbox input "true"
checkbox input "false"
checkbox input "true"
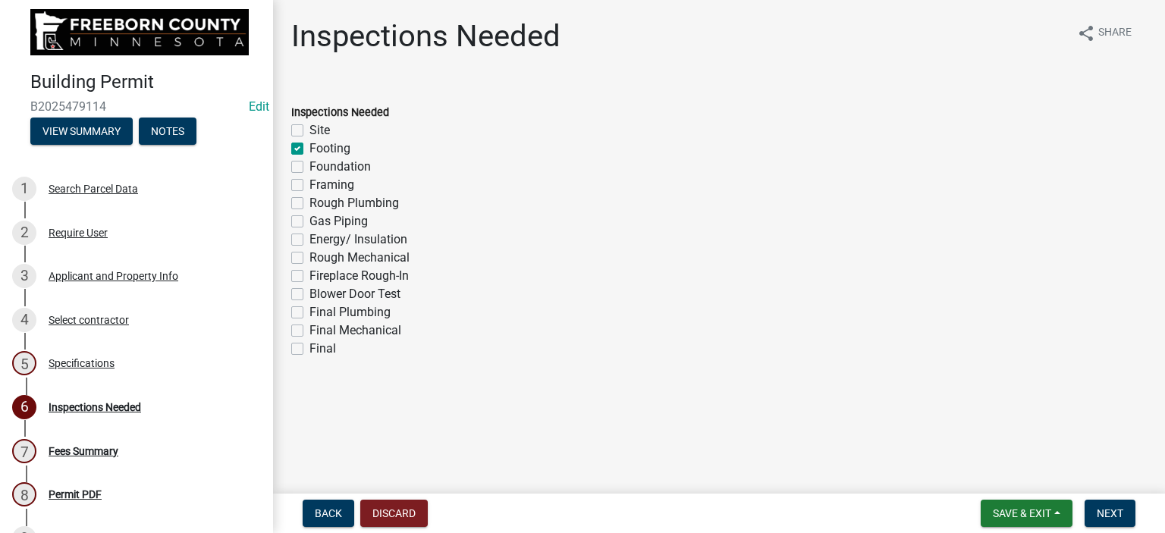
checkbox input "false"
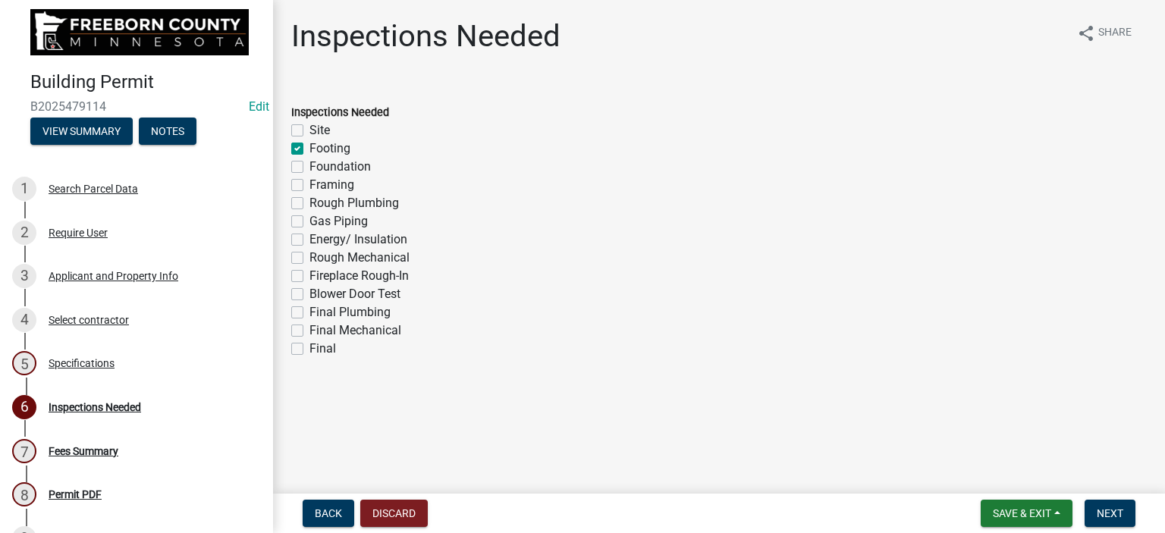
checkbox input "false"
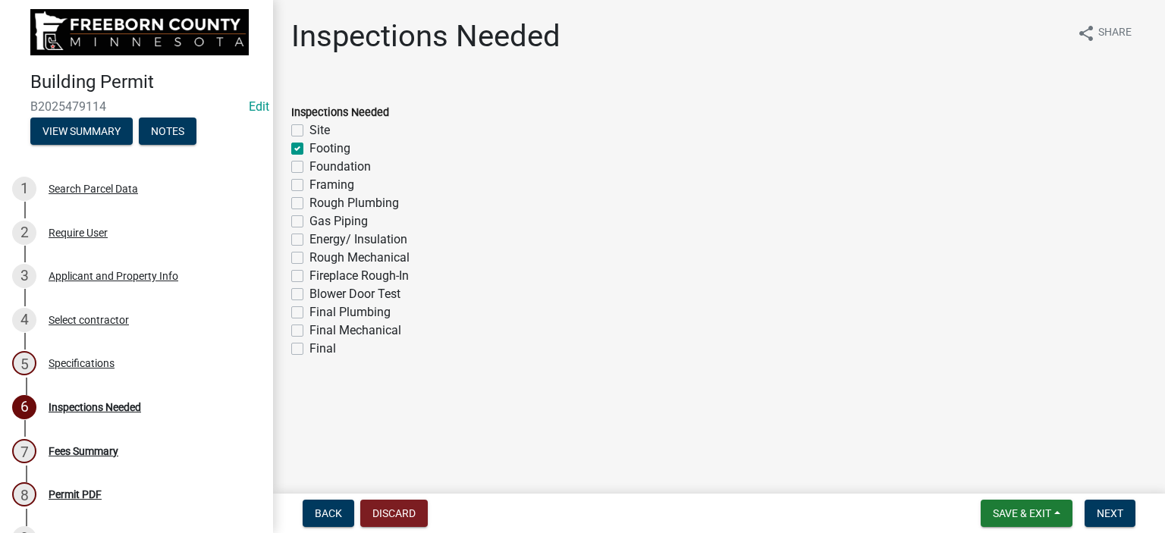
checkbox input "false"
click at [303, 182] on div "Framing" at bounding box center [719, 185] width 856 height 18
click at [310, 181] on label "Framing" at bounding box center [332, 185] width 45 height 18
click at [310, 181] on input "Framing" at bounding box center [315, 181] width 10 height 10
checkbox input "true"
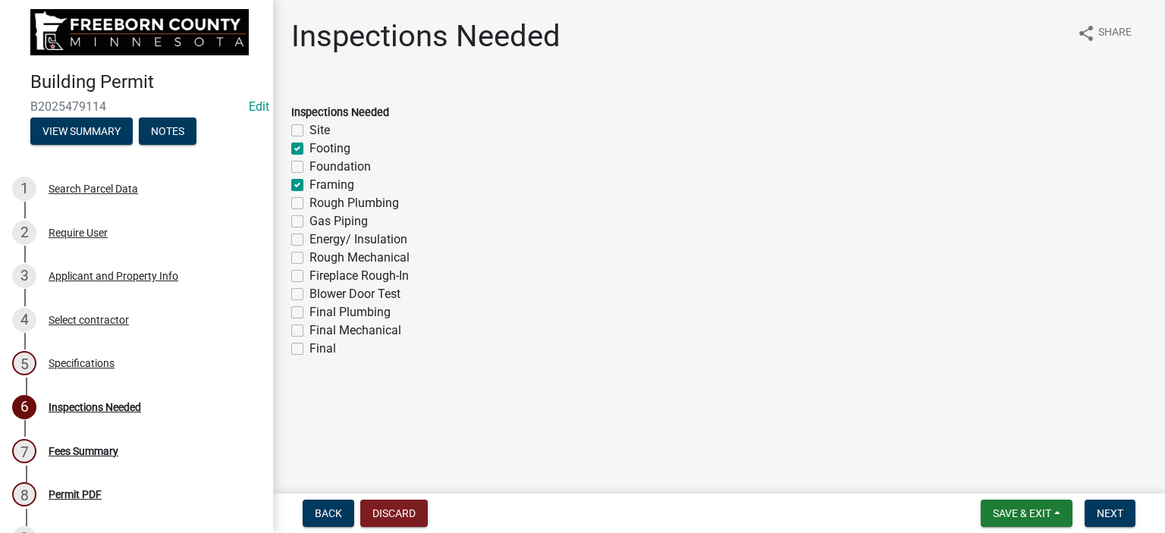
checkbox input "false"
checkbox input "true"
checkbox input "false"
checkbox input "true"
checkbox input "false"
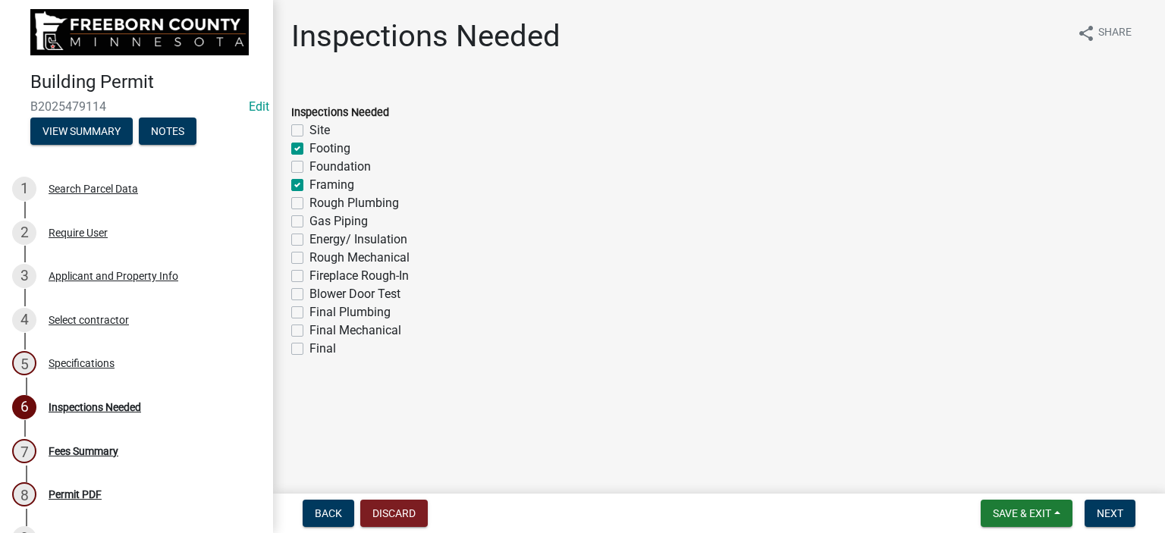
checkbox input "false"
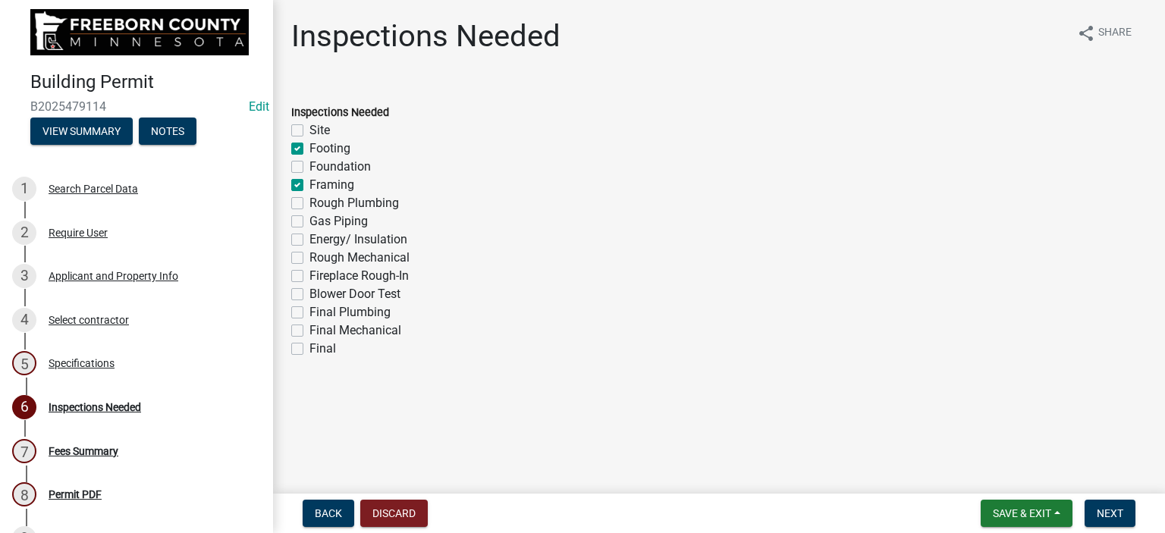
checkbox input "false"
click at [310, 347] on label "Final" at bounding box center [323, 349] width 27 height 18
click at [310, 347] on input "Final" at bounding box center [315, 345] width 10 height 10
checkbox input "true"
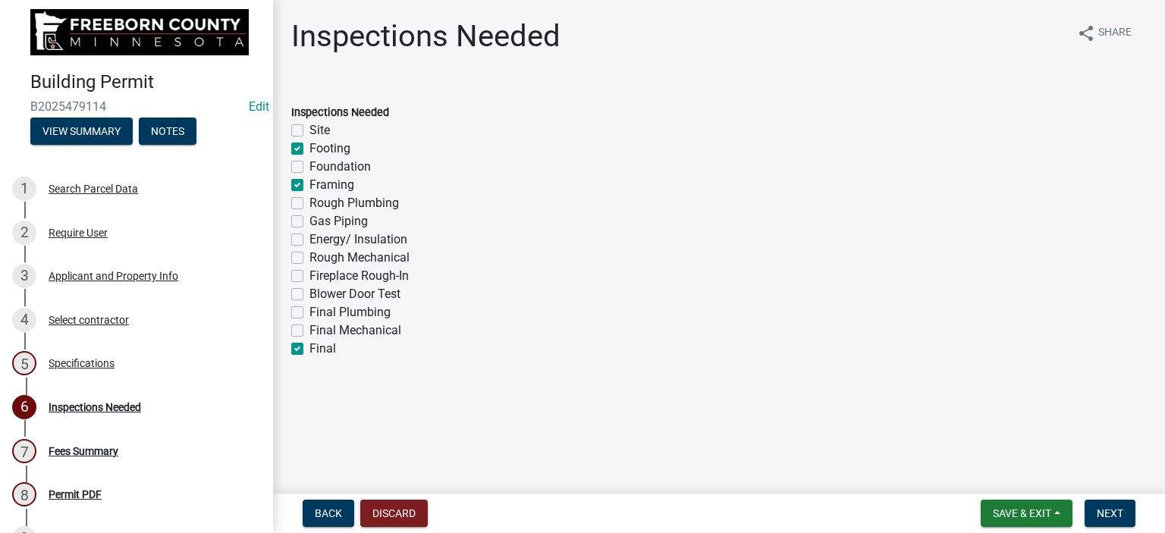
checkbox input "false"
checkbox input "true"
checkbox input "false"
checkbox input "true"
checkbox input "false"
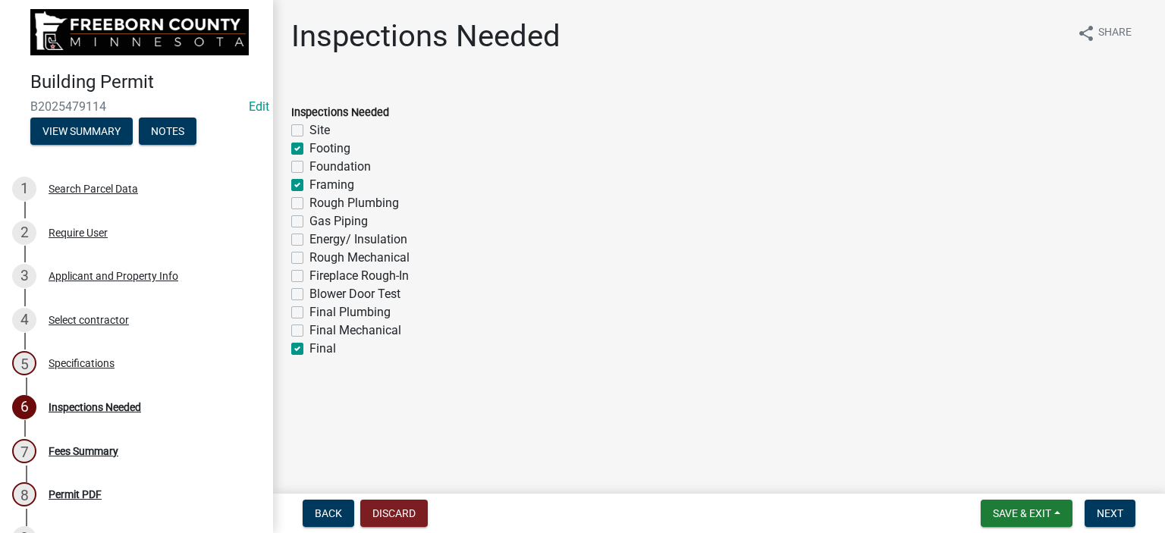
checkbox input "false"
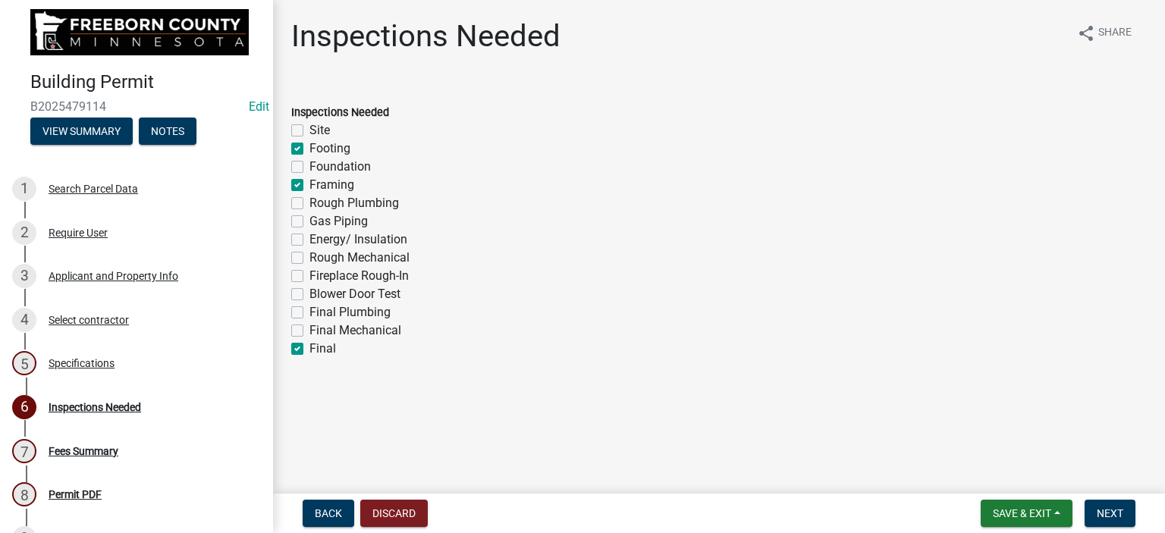
checkbox input "false"
checkbox input "true"
click at [1099, 508] on span "Next" at bounding box center [1110, 514] width 27 height 12
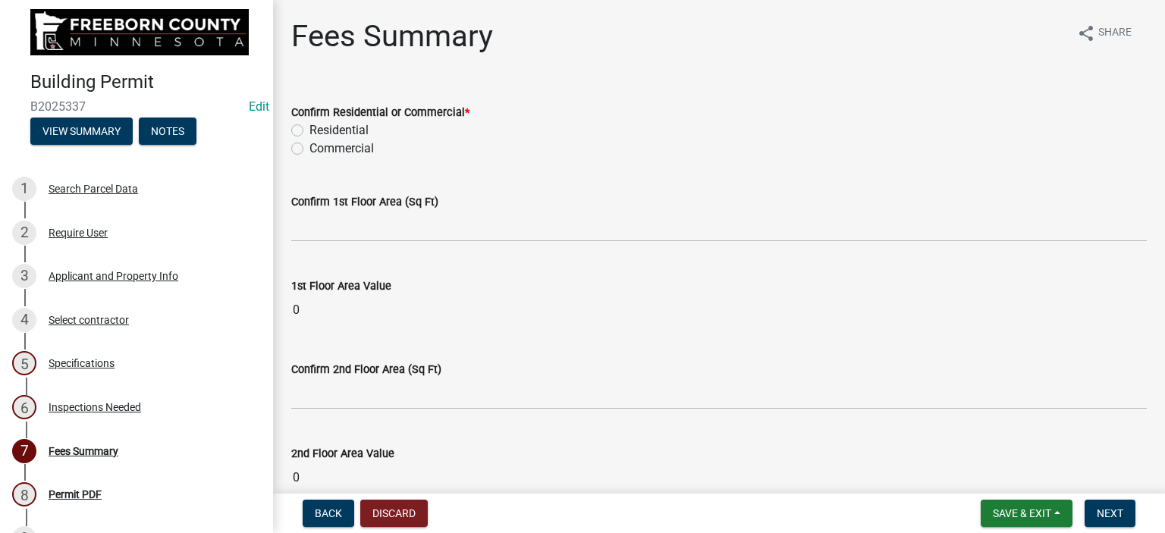
click at [310, 127] on label "Residential" at bounding box center [339, 130] width 59 height 18
click at [310, 127] on input "Residential" at bounding box center [315, 126] width 10 height 10
radio input "true"
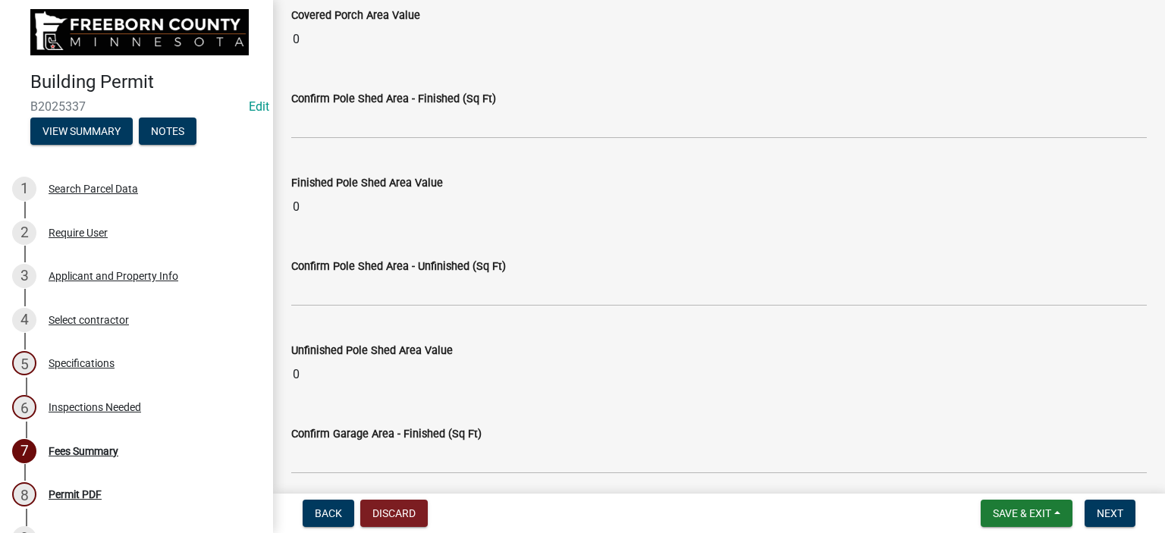
scroll to position [1138, 0]
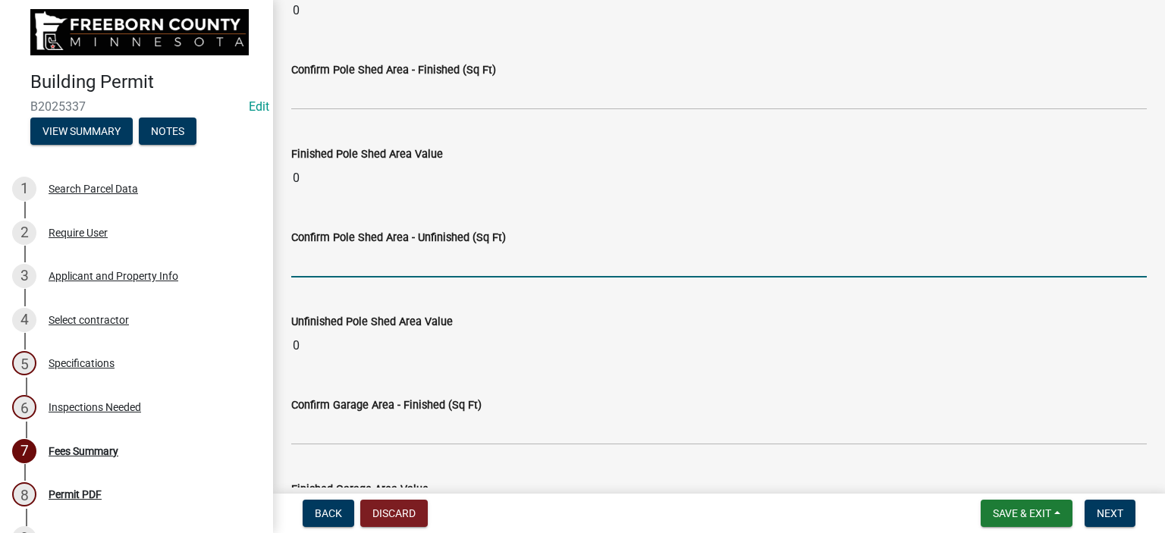
click at [333, 263] on input "text" at bounding box center [719, 262] width 856 height 31
type input "1944"
click at [385, 291] on wm-data-entity-input "Unfinished Pole Shed Area Value 0" at bounding box center [719, 332] width 856 height 83
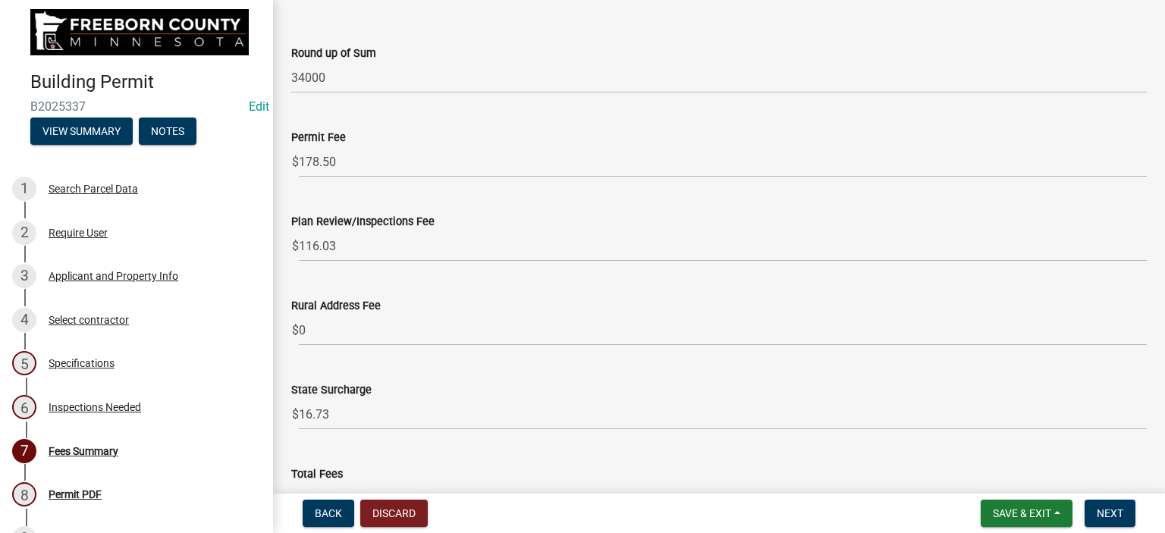
scroll to position [2003, 0]
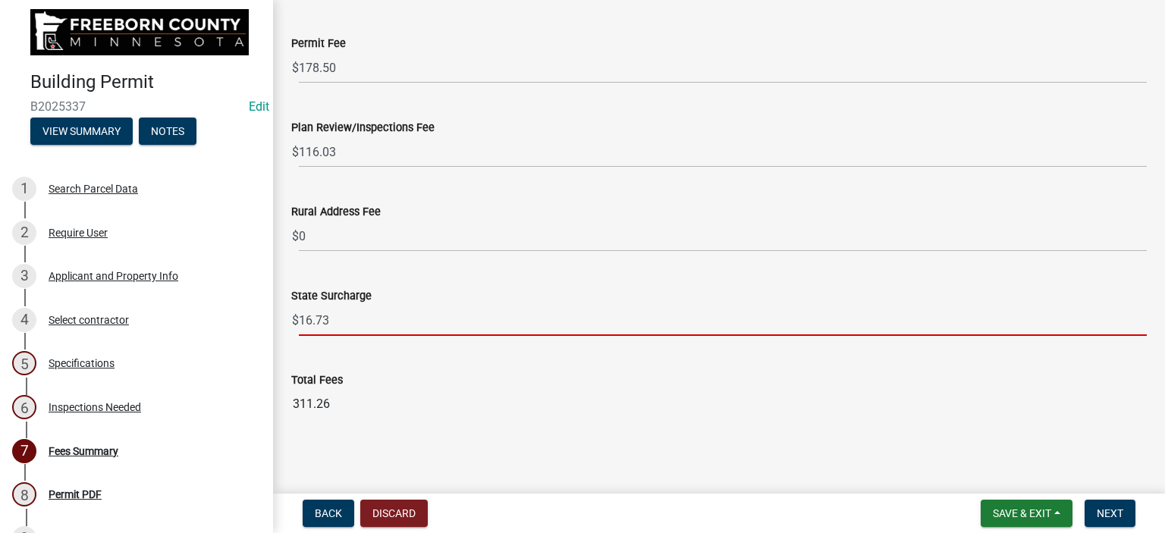
click at [333, 311] on input "16.73" at bounding box center [723, 320] width 848 height 31
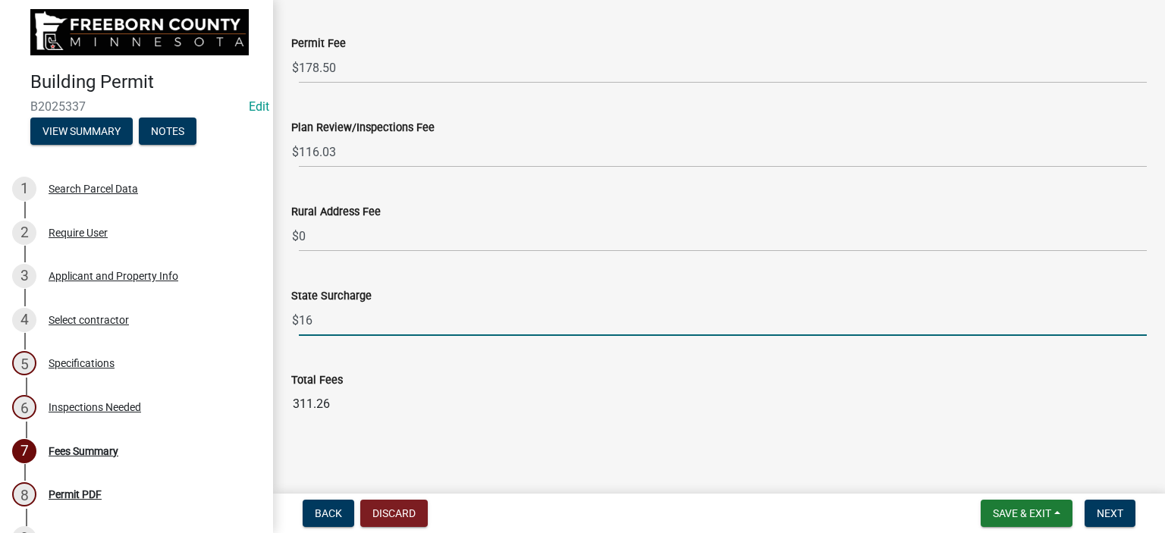
type input "1"
type input "17.00"
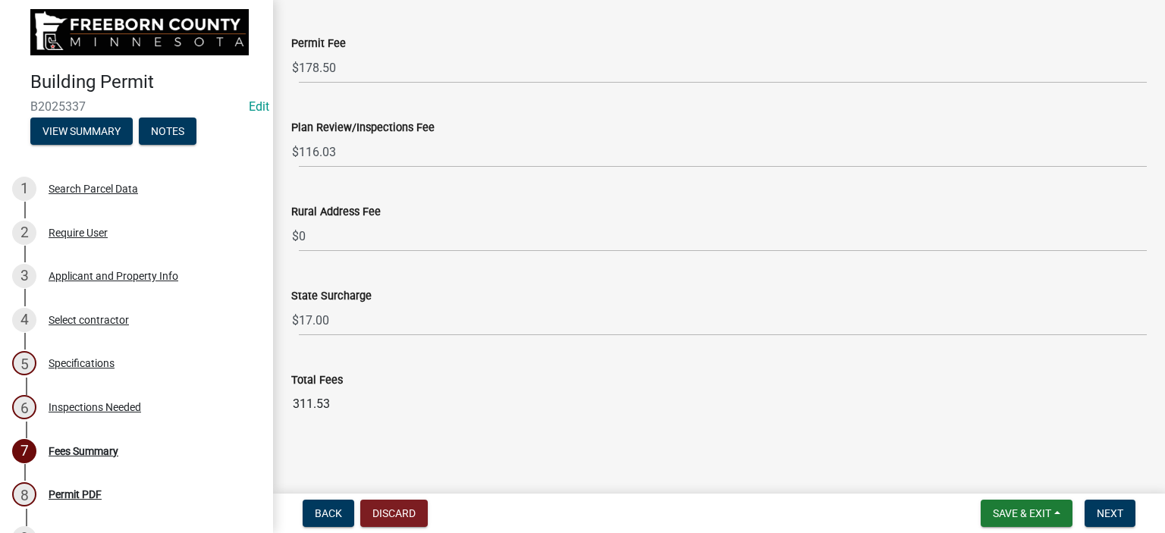
drag, startPoint x: 668, startPoint y: 358, endPoint x: 659, endPoint y: 347, distance: 14.6
click at [665, 350] on div "Total Fees 311.53" at bounding box center [719, 385] width 856 height 70
click at [985, 511] on button "Save & Exit" at bounding box center [1027, 513] width 92 height 27
click at [988, 480] on button "Save & Exit" at bounding box center [1011, 474] width 121 height 36
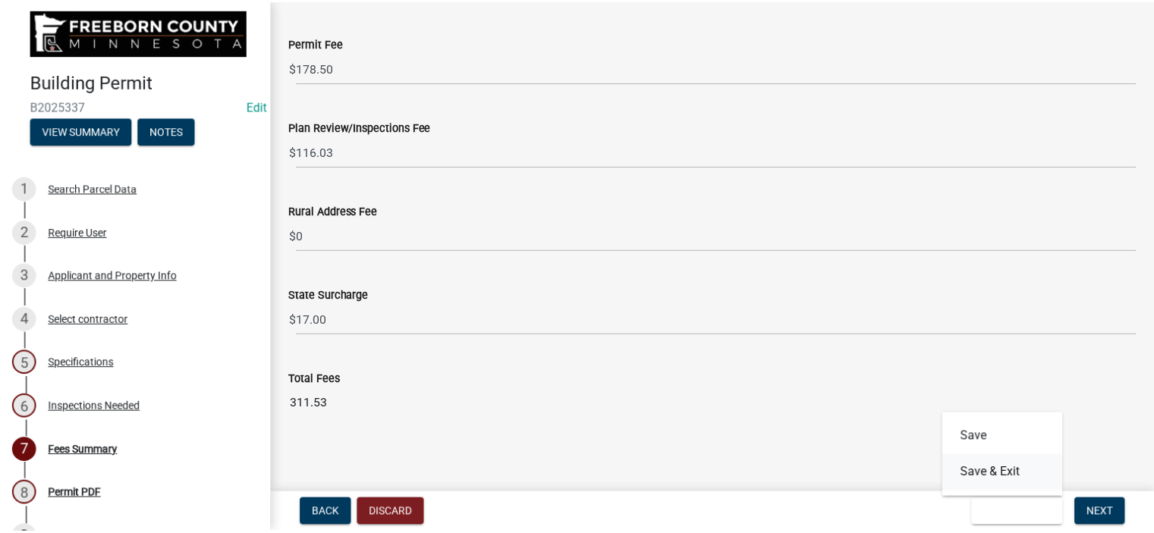
scroll to position [0, 0]
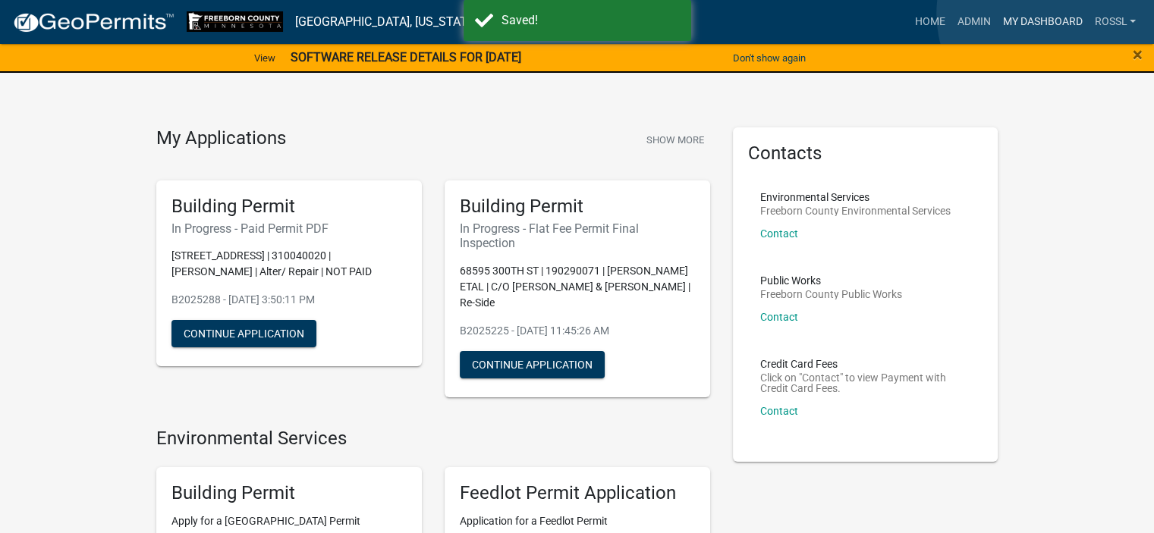
click at [1051, 13] on link "My Dashboard" at bounding box center [1042, 22] width 92 height 29
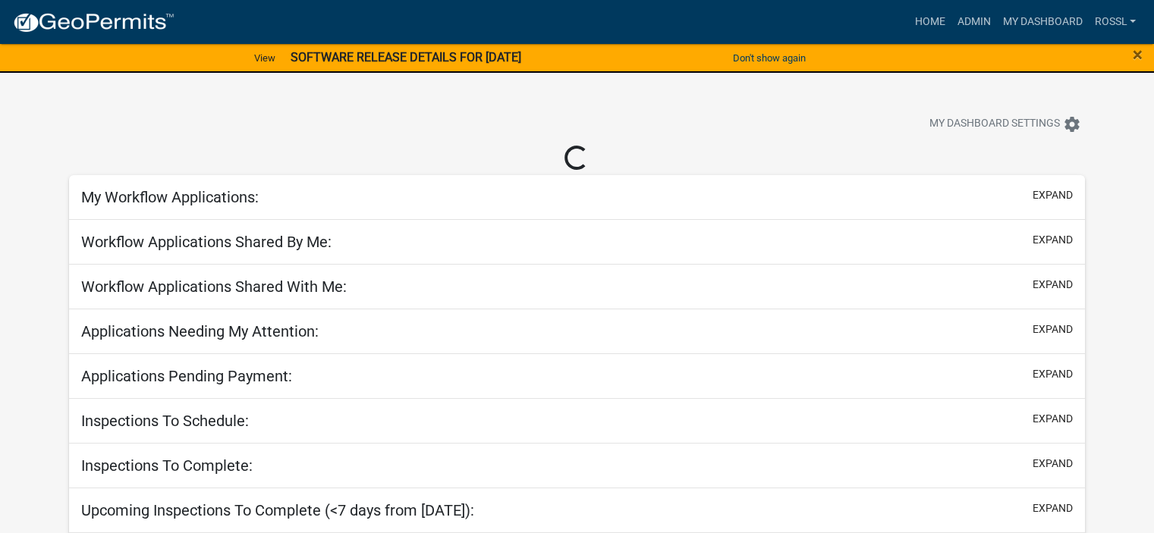
select select "2: 50"
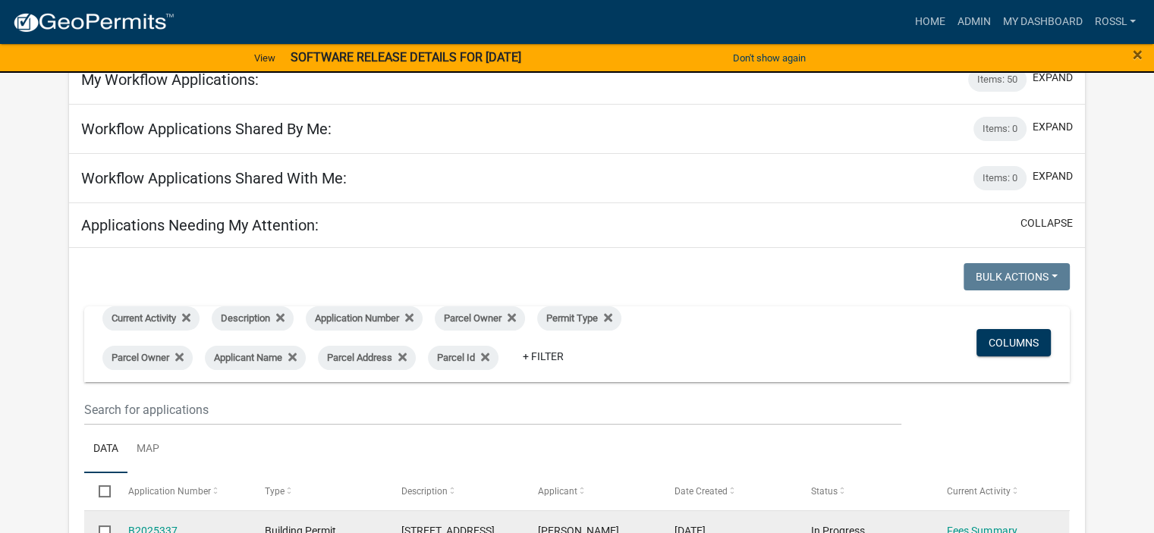
scroll to position [303, 0]
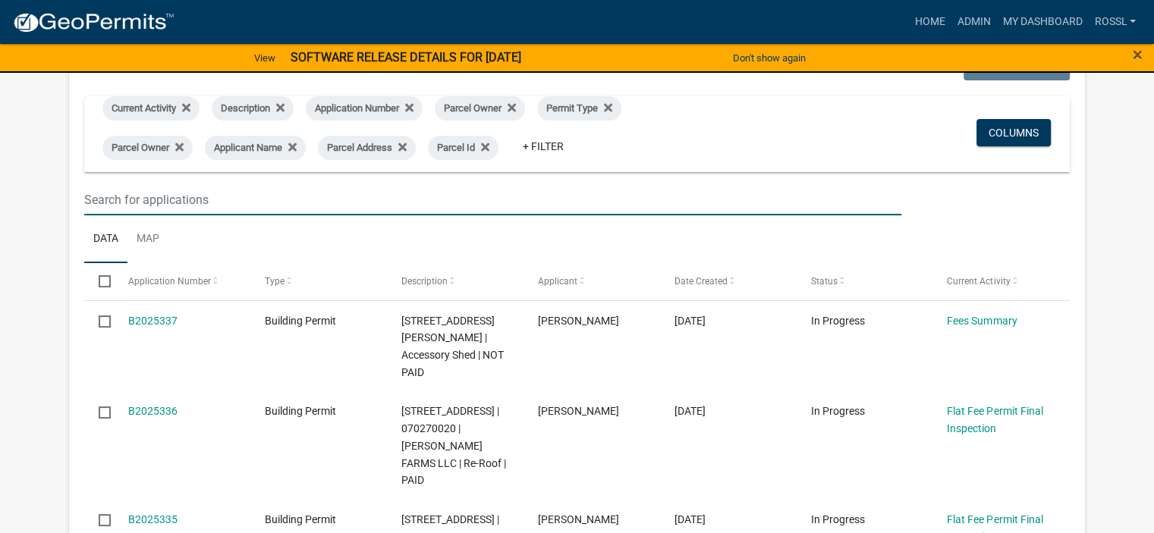
click at [167, 193] on input "text" at bounding box center [492, 199] width 817 height 31
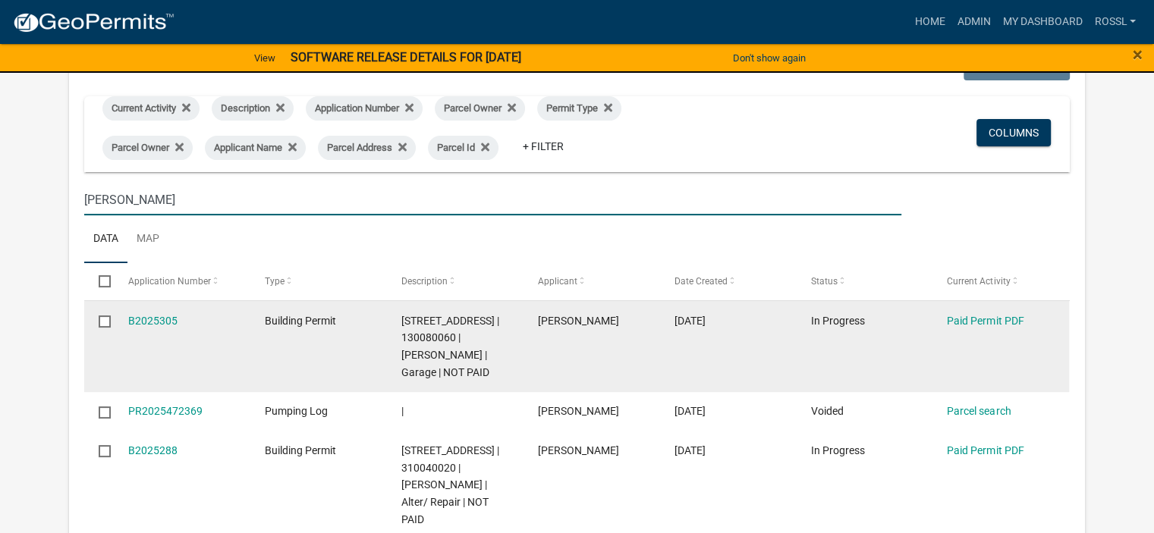
scroll to position [379, 0]
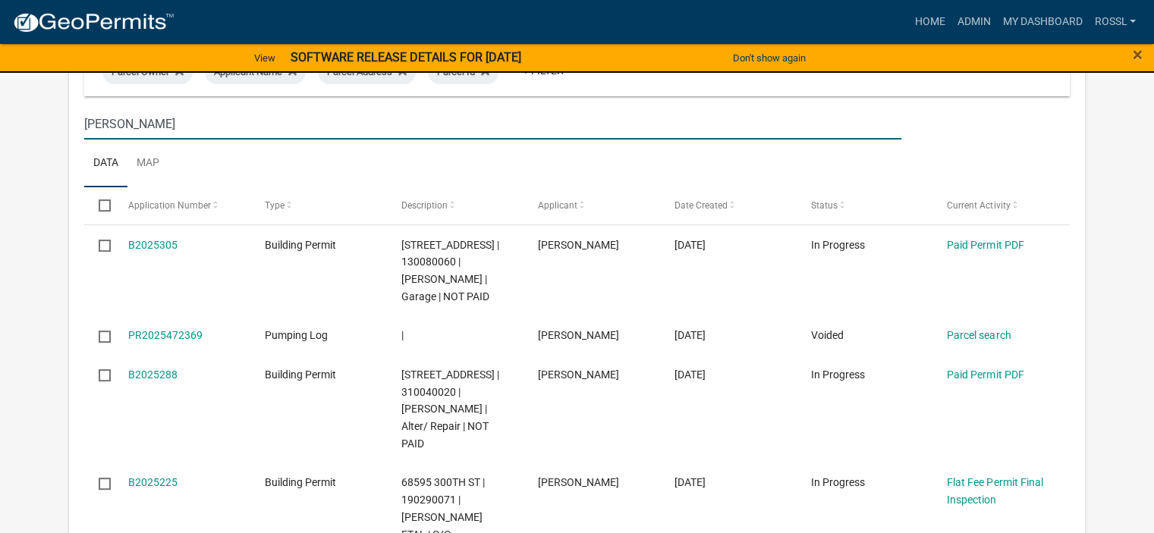
type input "[PERSON_NAME]"
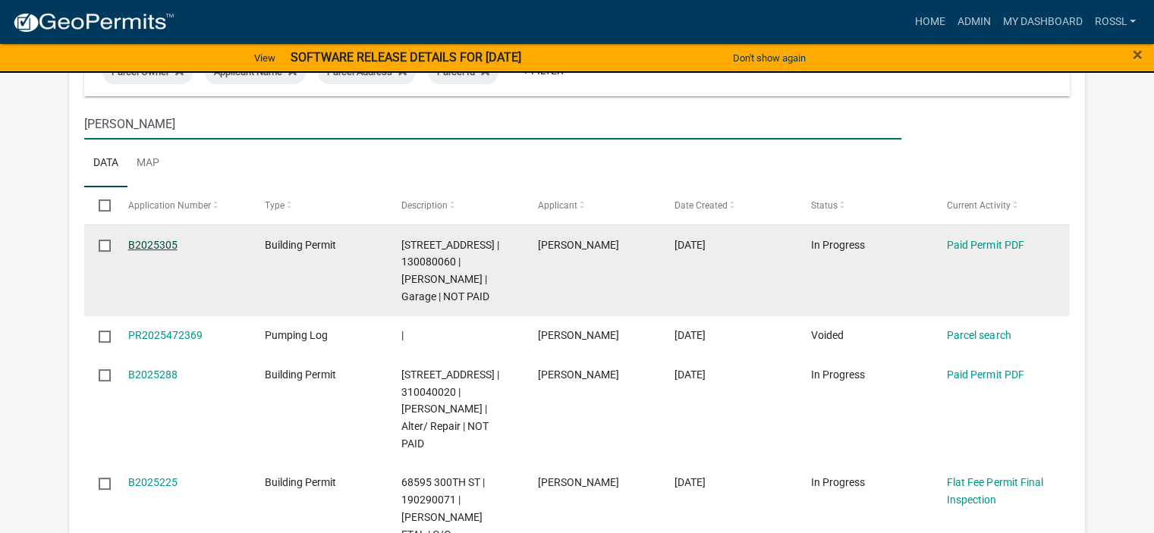
click at [170, 247] on link "B2025305" at bounding box center [152, 245] width 49 height 12
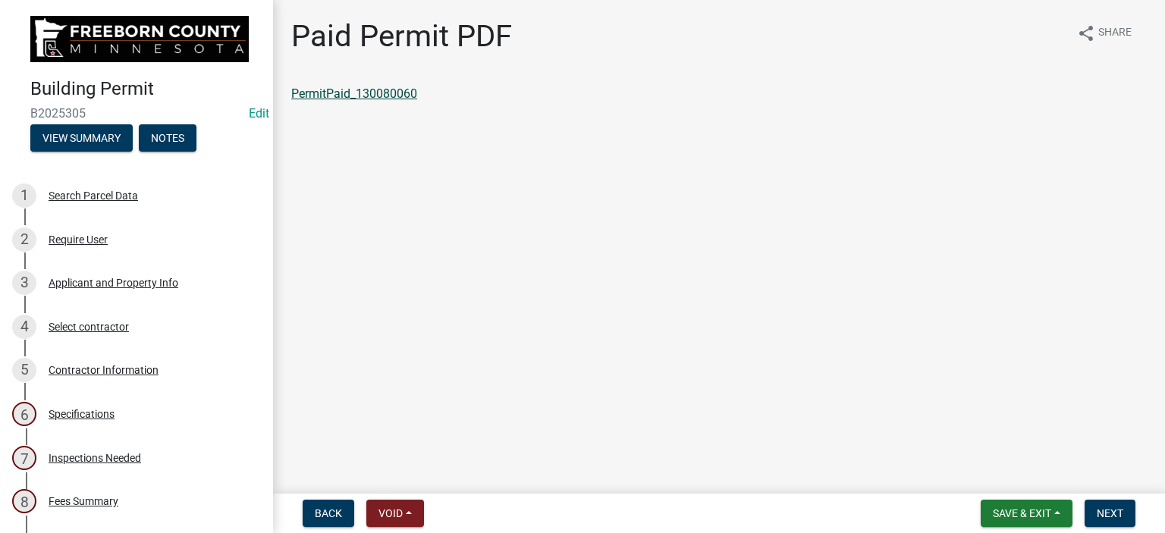
click at [337, 94] on link "PermitPaid_130080060" at bounding box center [354, 93] width 126 height 14
click at [92, 409] on div "Specifications" at bounding box center [82, 414] width 66 height 11
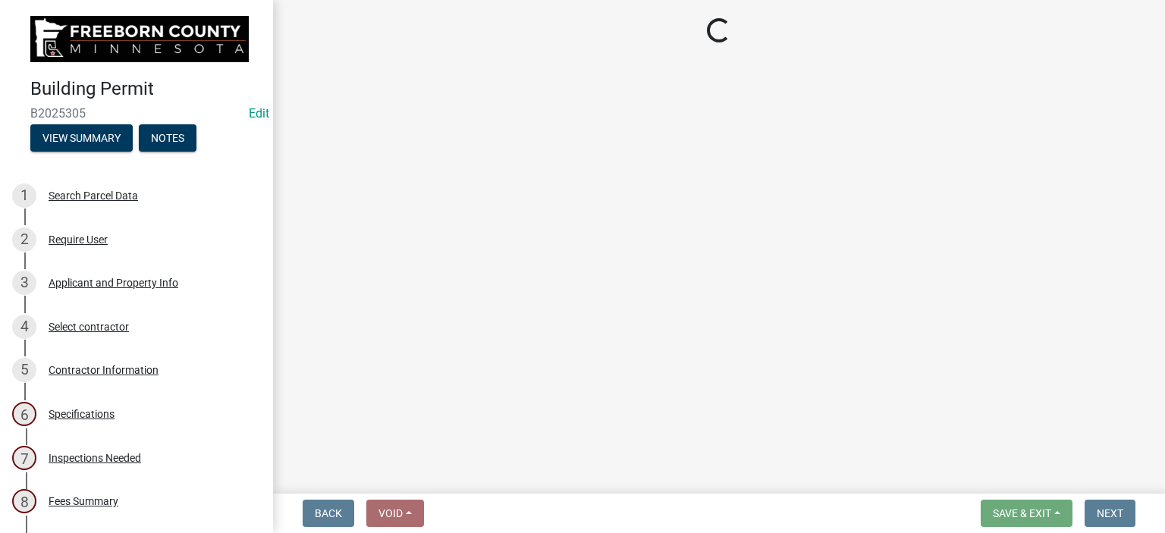
select select "cf5e982a-8fde-449d-bcd8-be8cdfb99374"
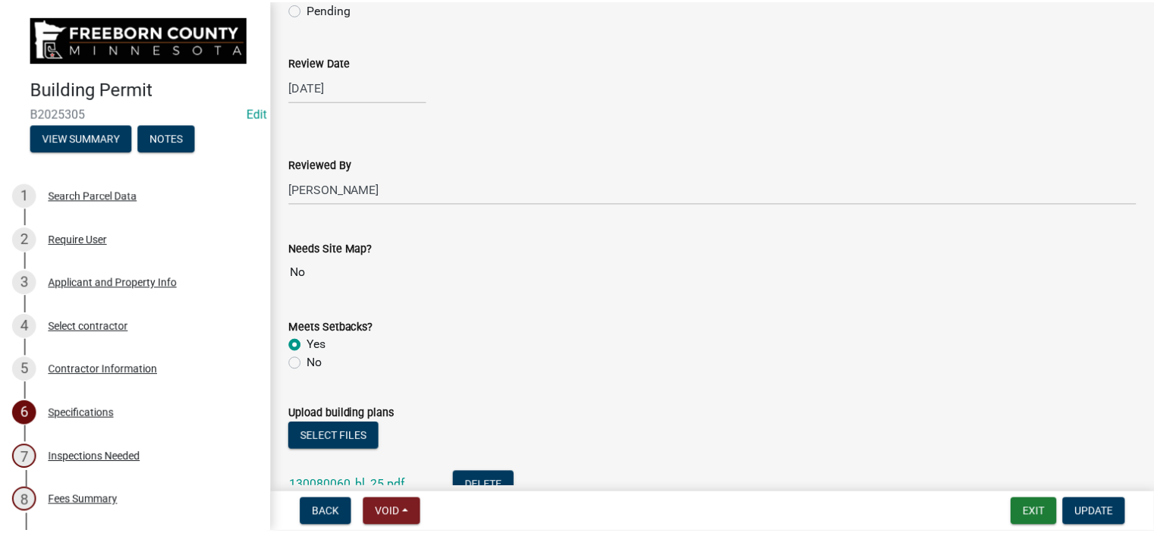
scroll to position [1593, 0]
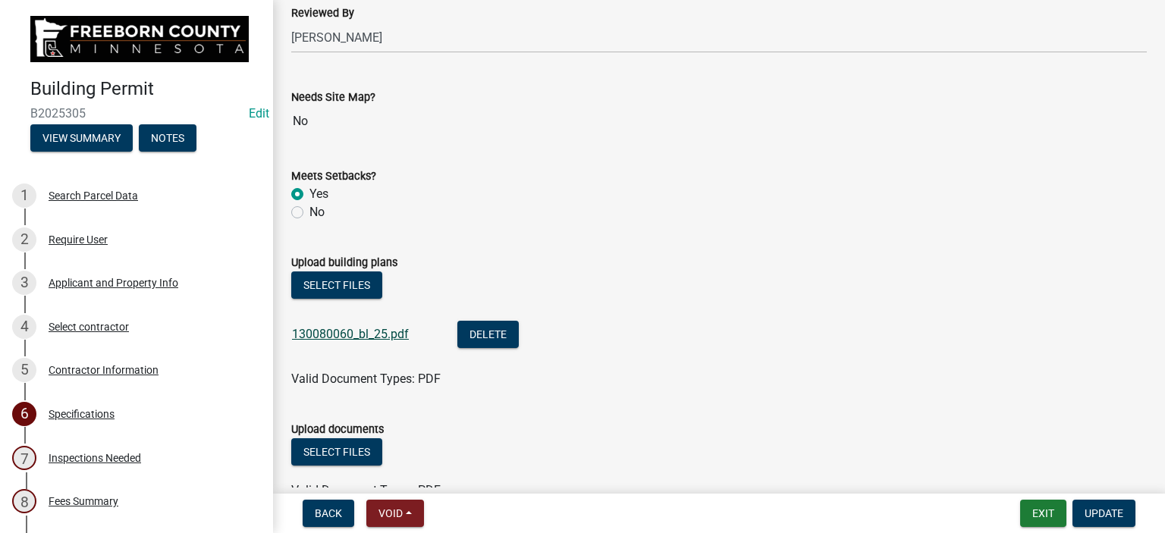
click at [369, 333] on link "130080060_bl_25.pdf" at bounding box center [350, 334] width 117 height 14
click at [901, 438] on div "Select files" at bounding box center [719, 453] width 856 height 31
click at [1054, 524] on button "Exit" at bounding box center [1043, 513] width 46 height 27
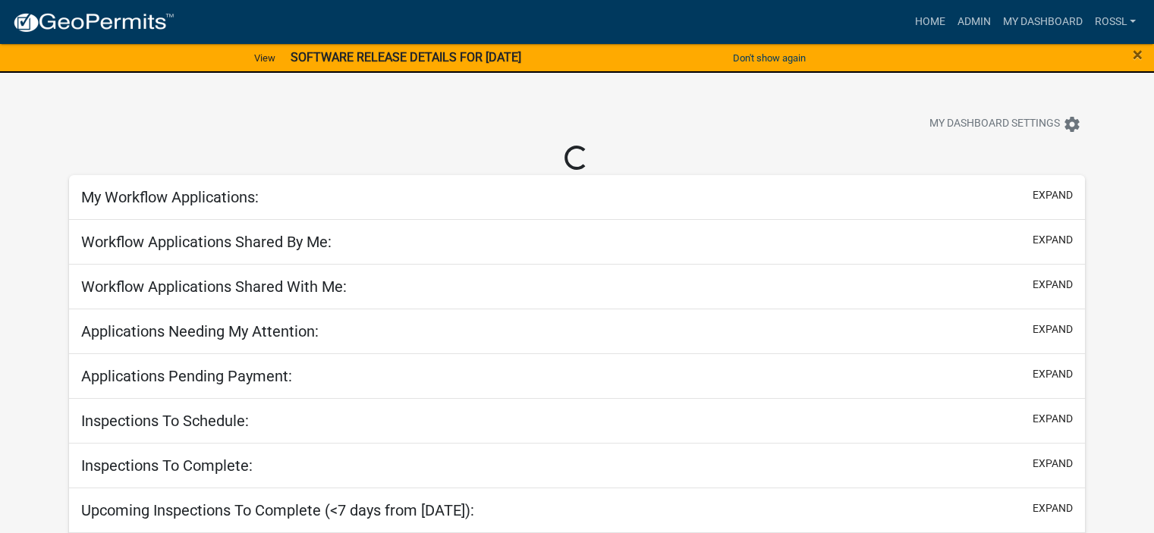
select select "2: 50"
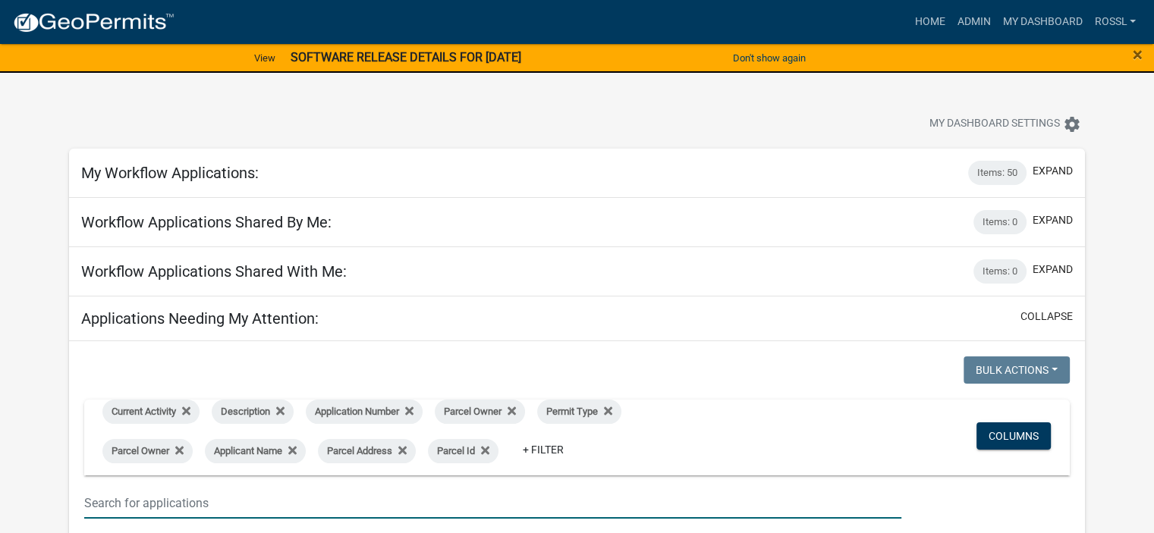
click at [184, 501] on input "text" at bounding box center [492, 503] width 817 height 31
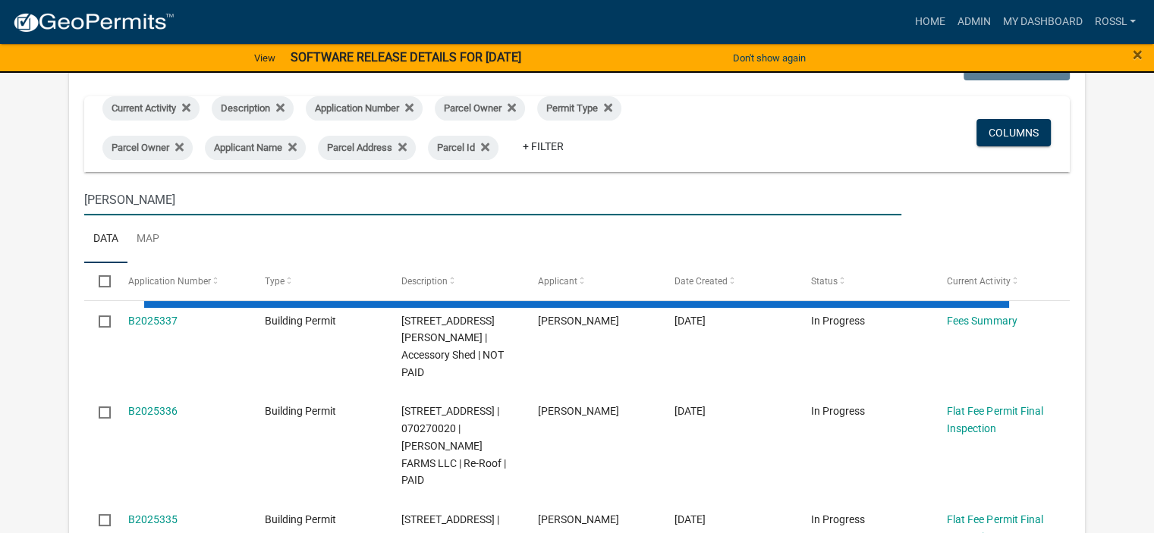
click at [242, 237] on ul "Data Map" at bounding box center [576, 239] width 985 height 48
click at [122, 196] on input "[PERSON_NAME]" at bounding box center [492, 199] width 817 height 31
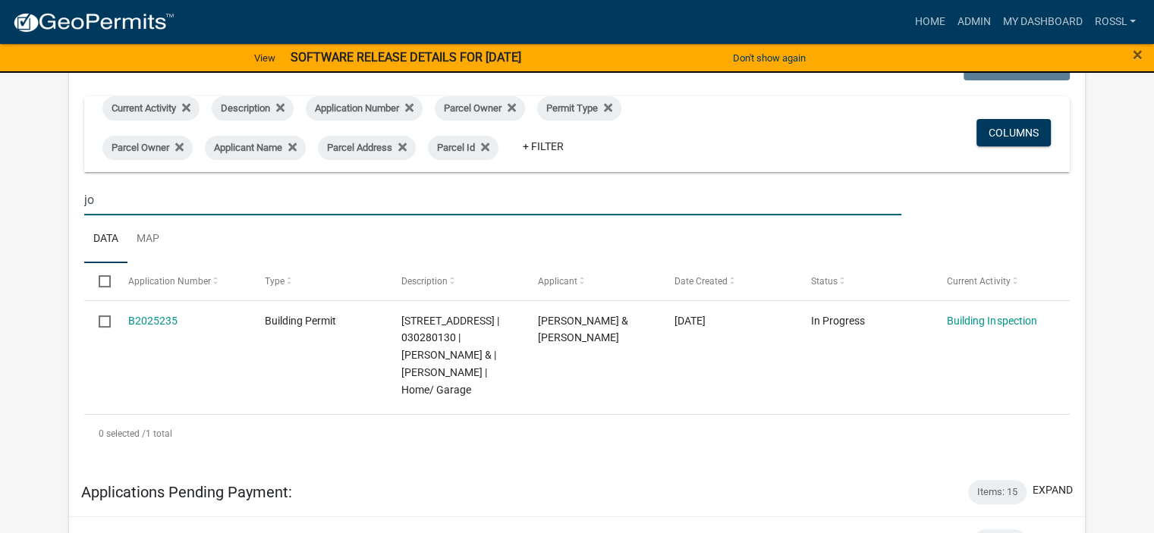
type input "j"
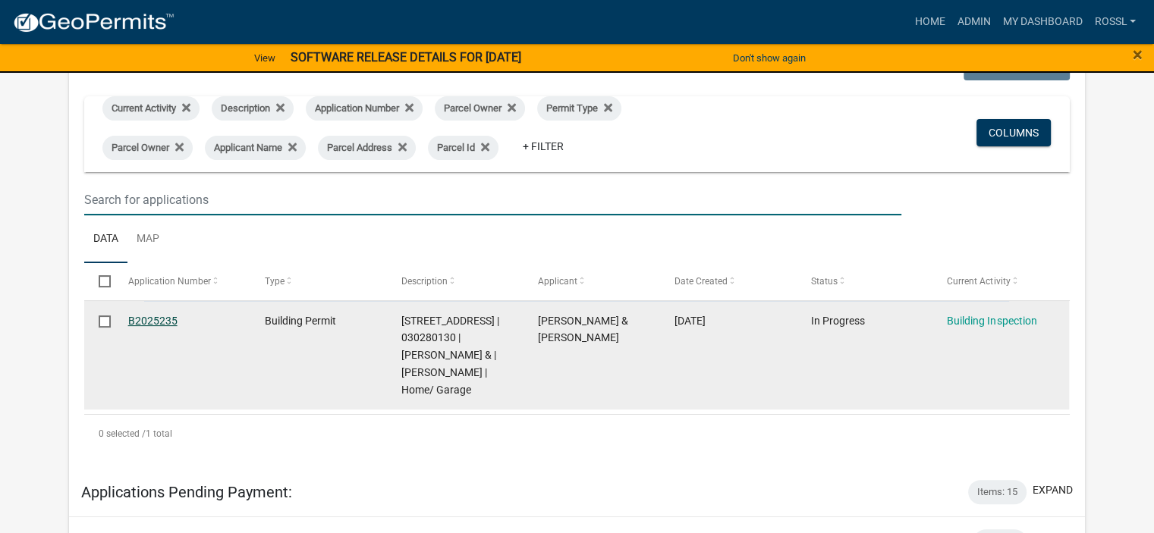
click at [137, 321] on link "B2025235" at bounding box center [152, 321] width 49 height 12
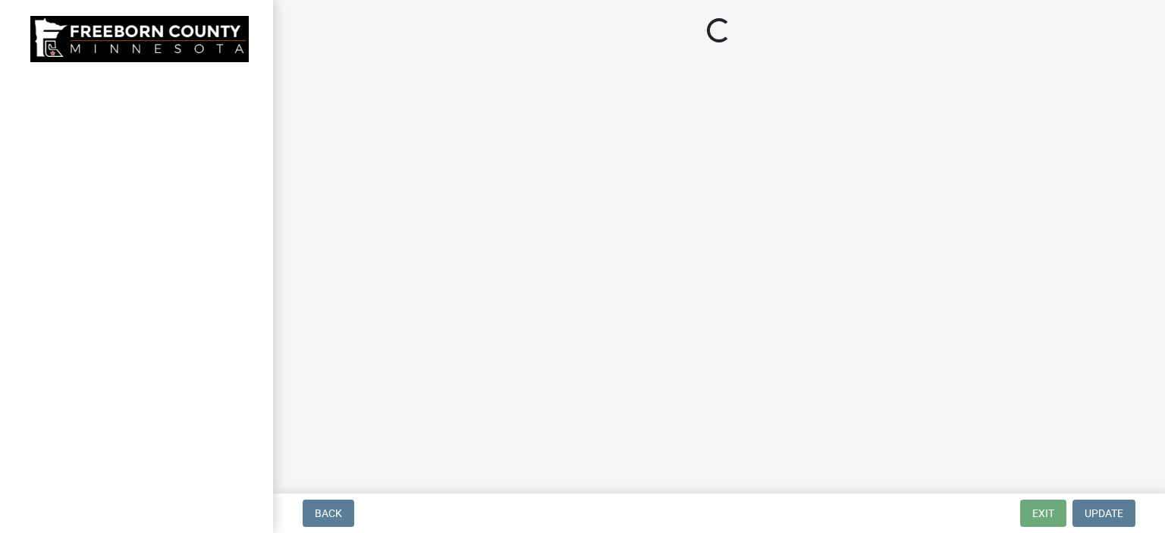
select select "24c4516e-7a9f-48a4-a0b5-6d857a377a6e"
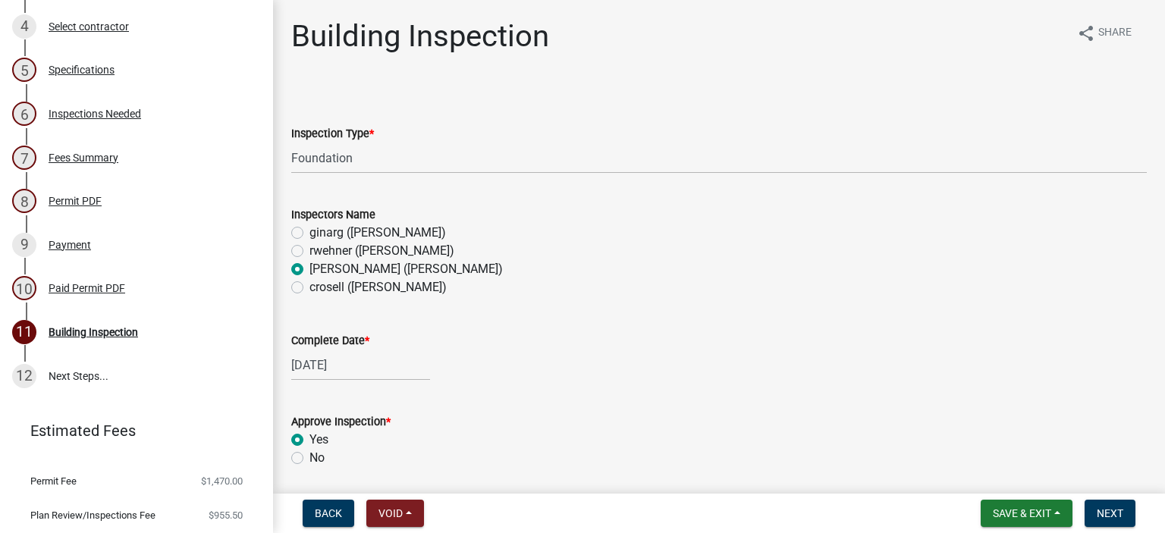
scroll to position [303, 0]
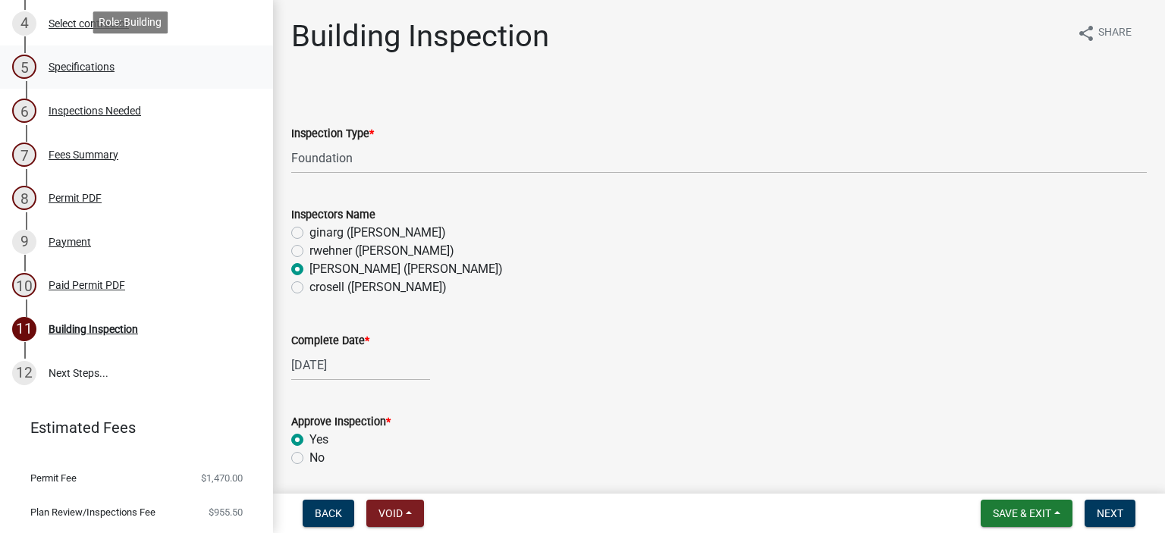
click at [79, 64] on div "Specifications" at bounding box center [82, 66] width 66 height 11
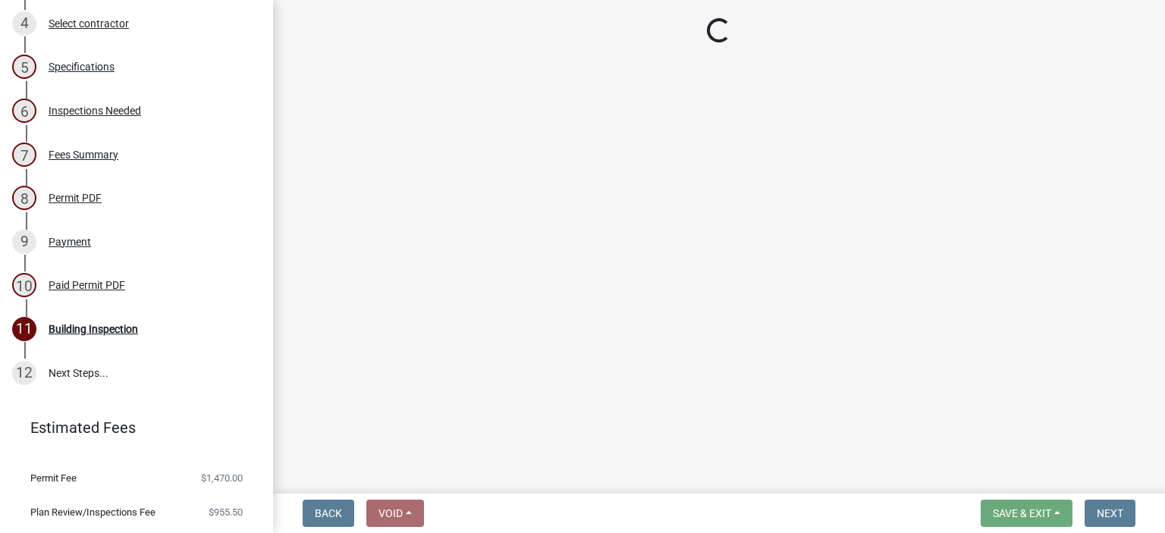
select select "cf5e982a-8fde-449d-bcd8-be8cdfb99374"
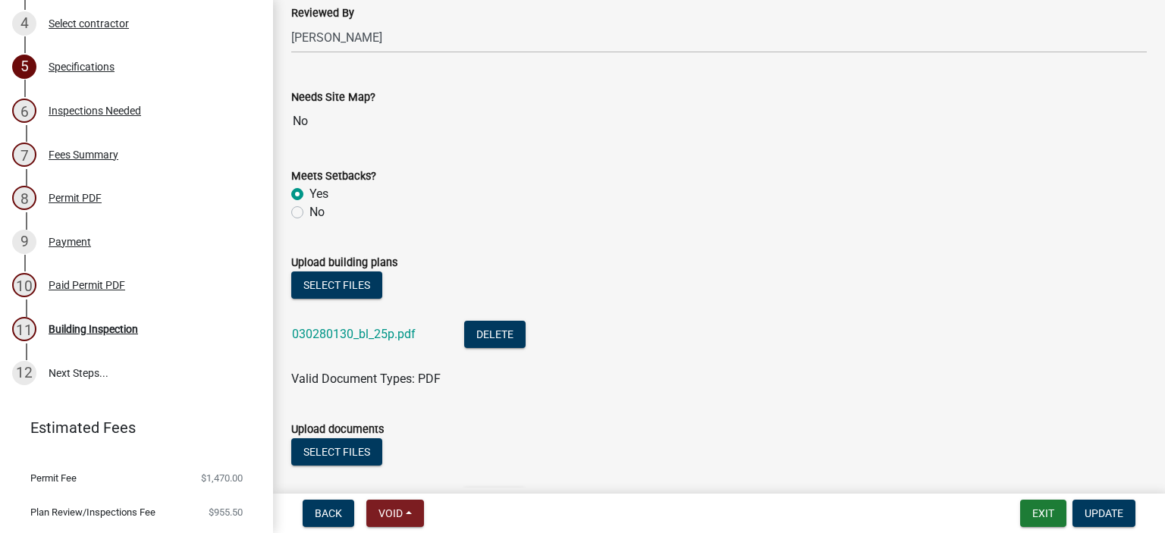
scroll to position [1745, 0]
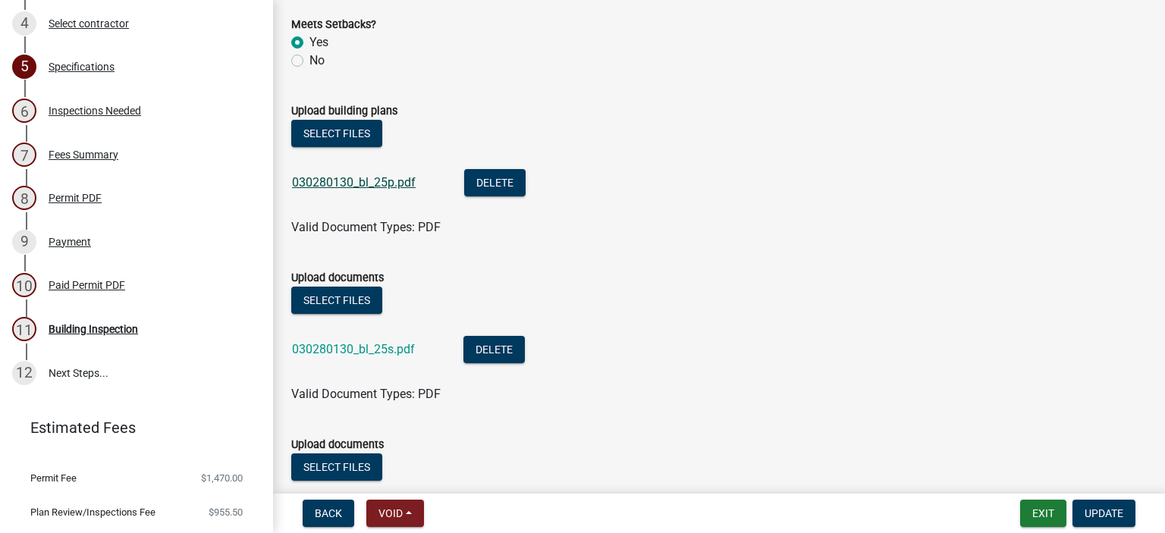
click at [363, 179] on link "030280130_bl_25p.pdf" at bounding box center [354, 182] width 124 height 14
